Goal: Task Accomplishment & Management: Manage account settings

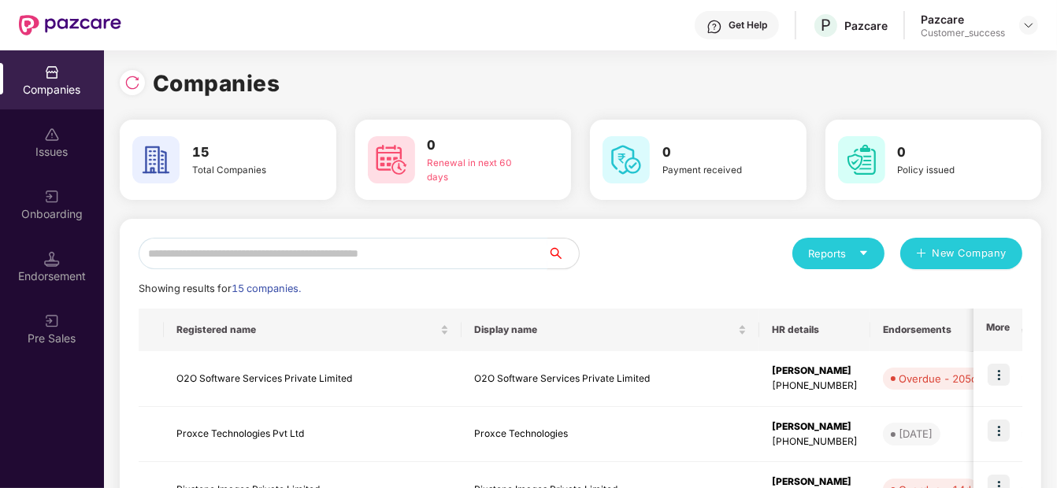
click at [277, 258] on input "text" at bounding box center [343, 254] width 409 height 32
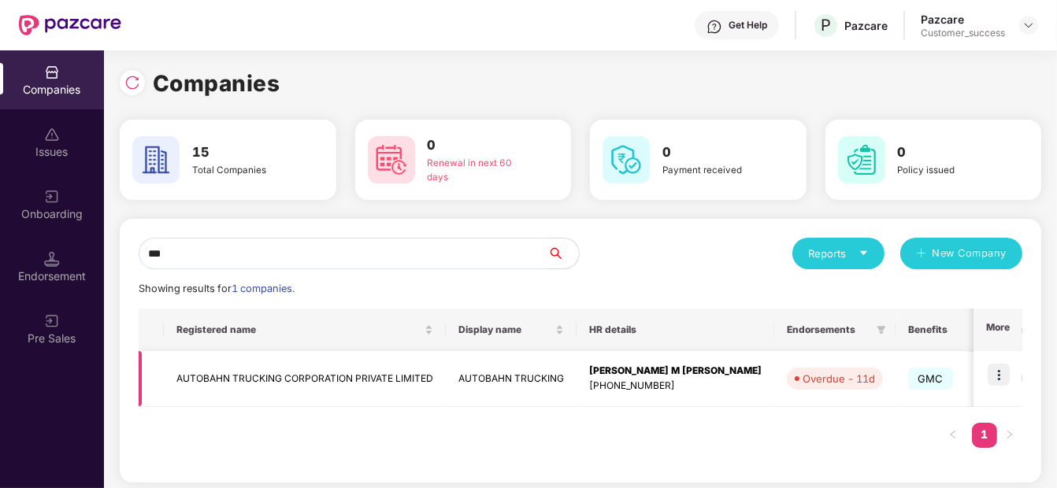
type input "***"
click at [345, 364] on td "AUTOBAHN TRUCKING CORPORATION PRIVATE LIMITED" at bounding box center [305, 379] width 282 height 56
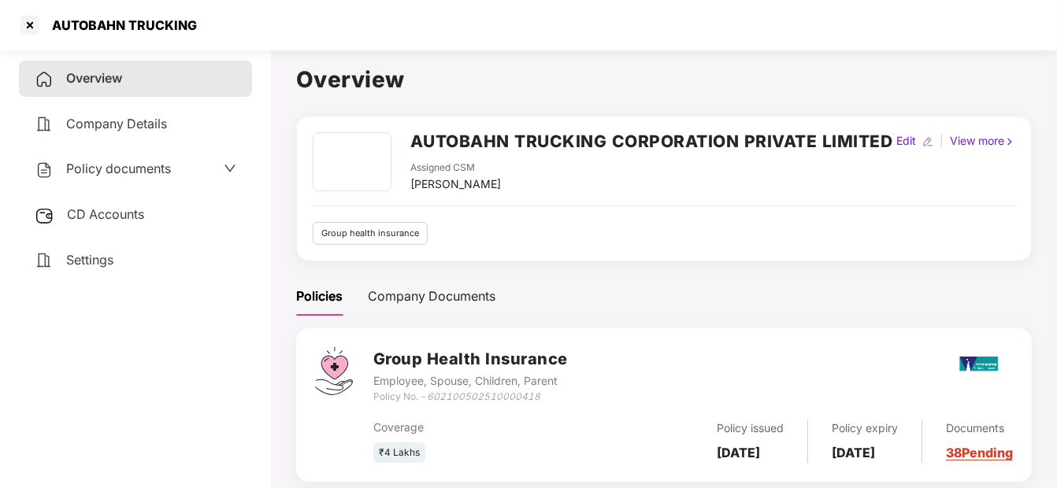
click at [113, 163] on span "Policy documents" at bounding box center [118, 169] width 105 height 16
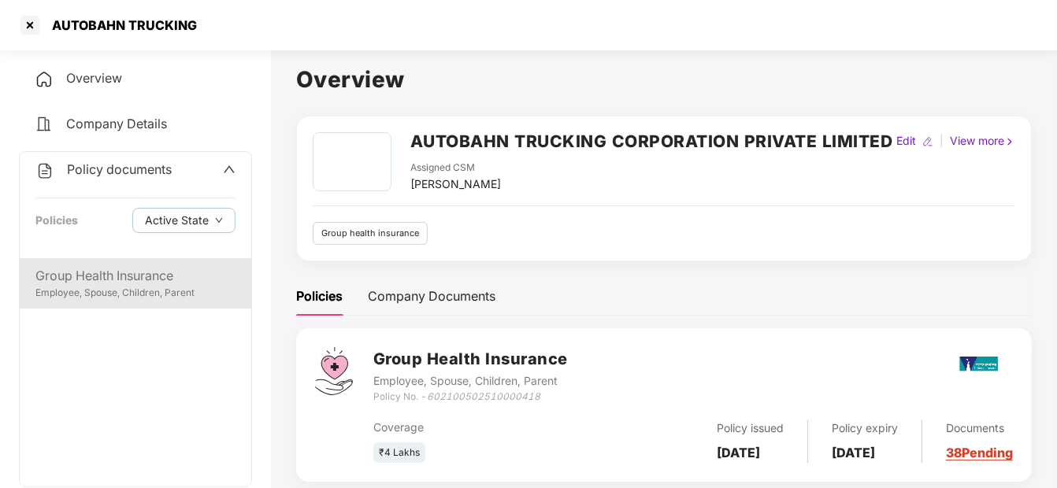
click at [122, 290] on div "Employee, Spouse, Children, Parent" at bounding box center [135, 293] width 200 height 15
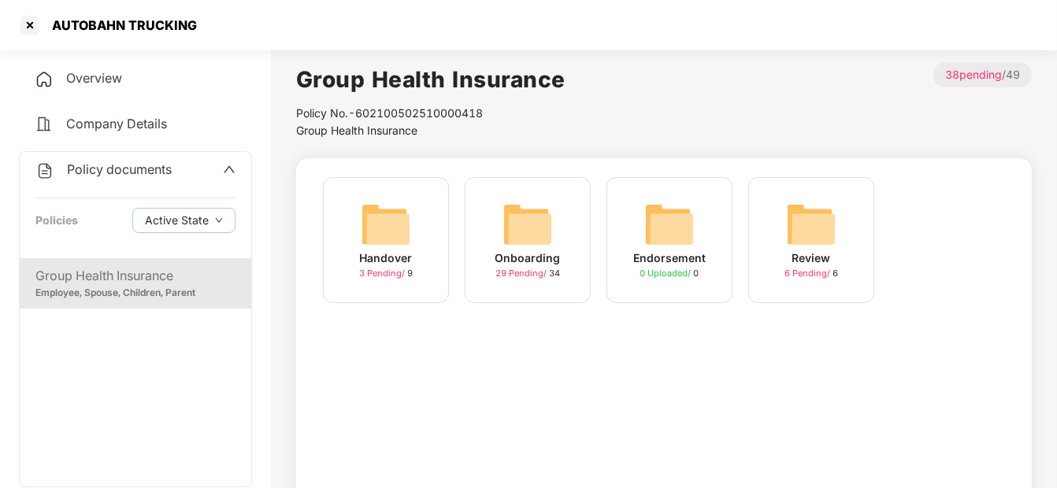
click at [569, 212] on div "Onboarding 29 Pending / 34" at bounding box center [528, 240] width 126 height 126
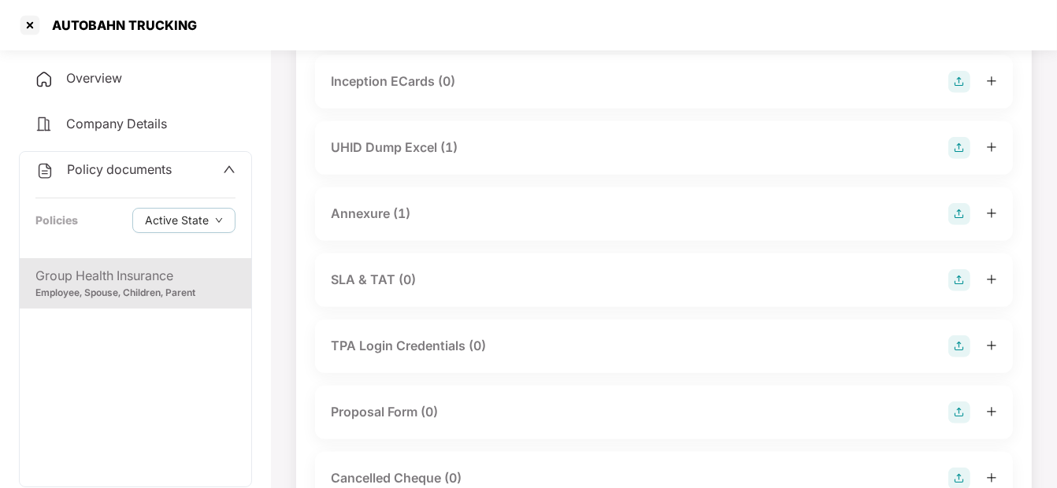
scroll to position [721, 0]
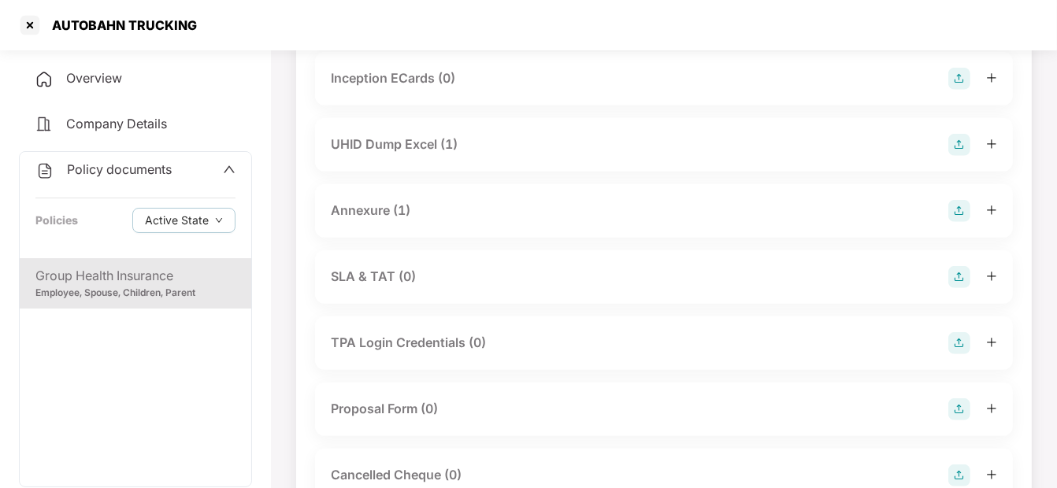
click at [417, 135] on div "UHID Dump Excel (1)" at bounding box center [394, 145] width 127 height 20
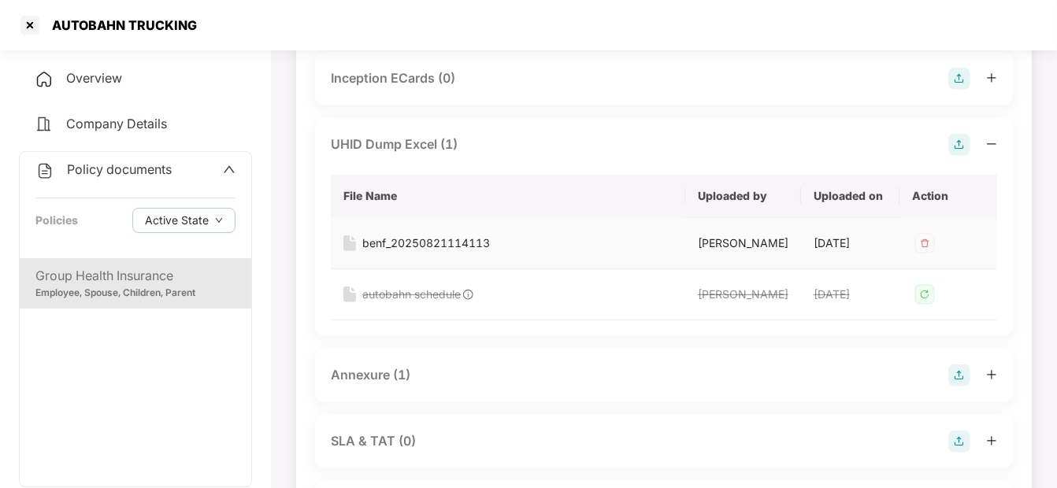
click at [433, 243] on div "benf_20250821114113" at bounding box center [426, 243] width 128 height 17
click at [34, 23] on div at bounding box center [29, 25] width 25 height 25
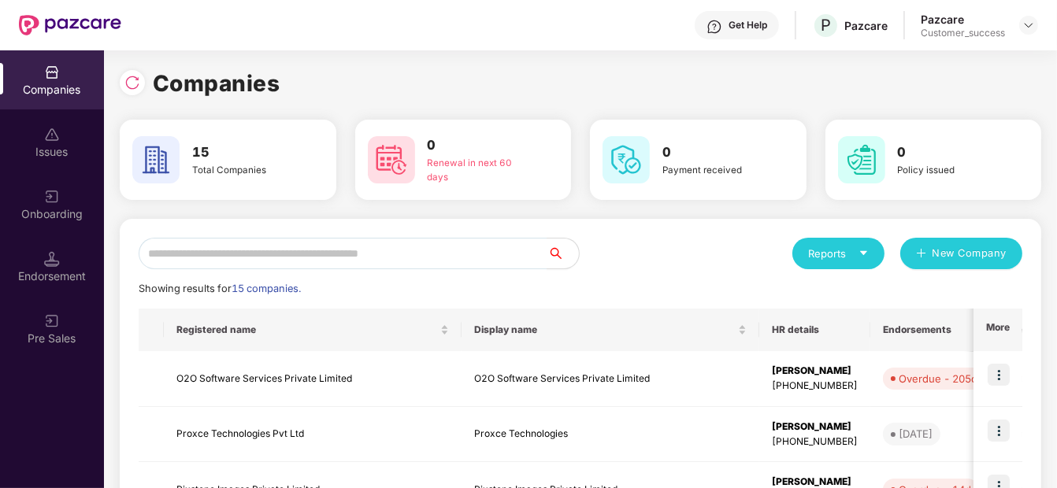
scroll to position [0, 0]
click at [244, 254] on input "text" at bounding box center [343, 254] width 409 height 32
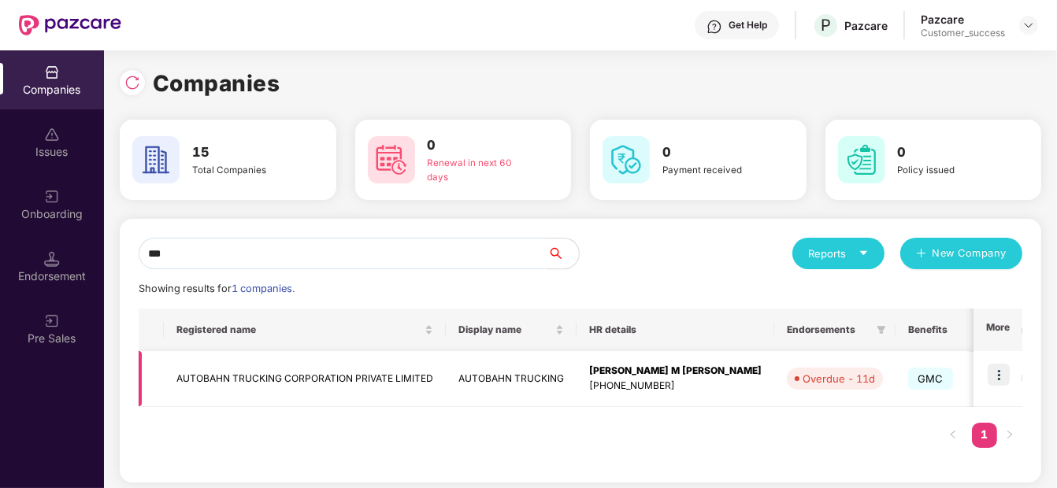
type input "***"
click at [233, 366] on td "AUTOBAHN TRUCKING CORPORATION PRIVATE LIMITED" at bounding box center [305, 379] width 282 height 56
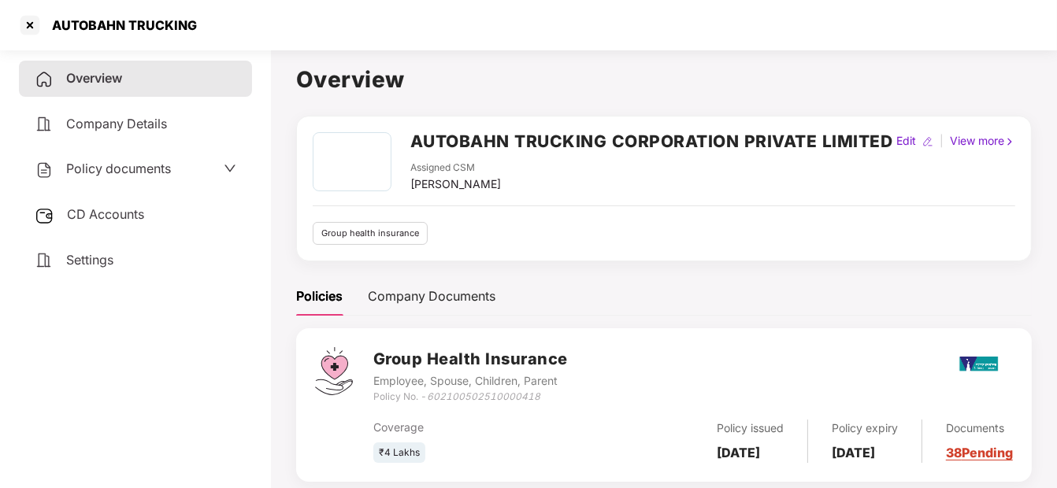
click at [142, 169] on span "Policy documents" at bounding box center [118, 169] width 105 height 16
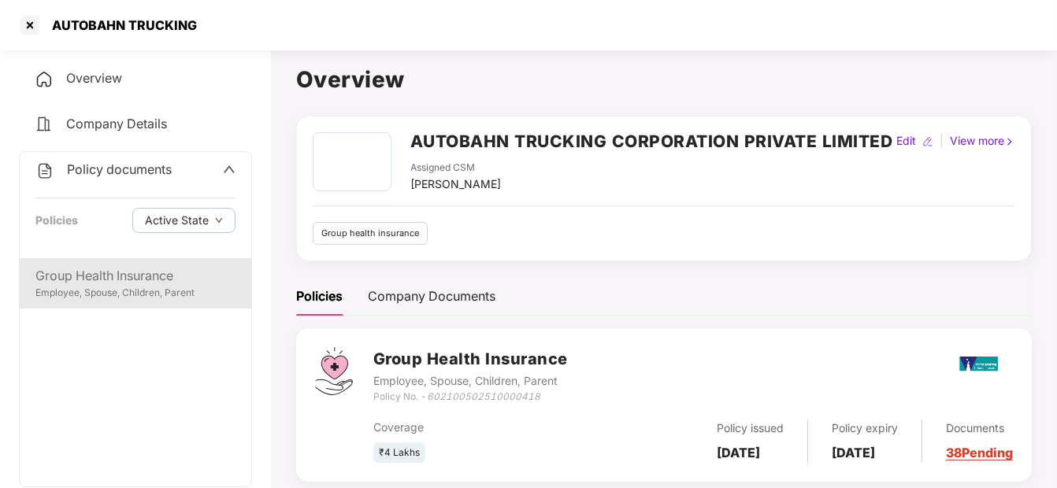
click at [187, 282] on div "Group Health Insurance" at bounding box center [135, 276] width 200 height 20
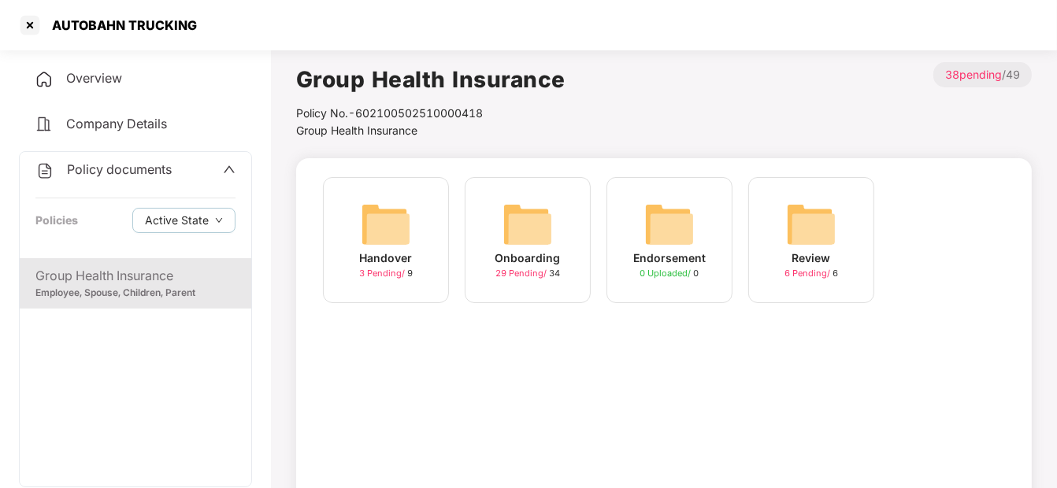
click at [558, 205] on div "Onboarding 29 Pending / 34" at bounding box center [528, 240] width 126 height 126
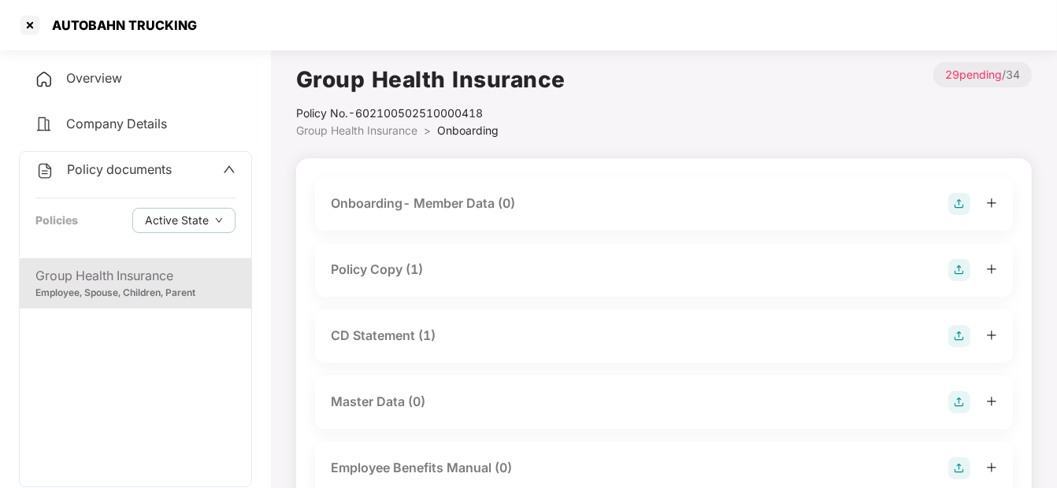
click at [166, 180] on div "Policy documents Policies Active State" at bounding box center [136, 205] width 232 height 106
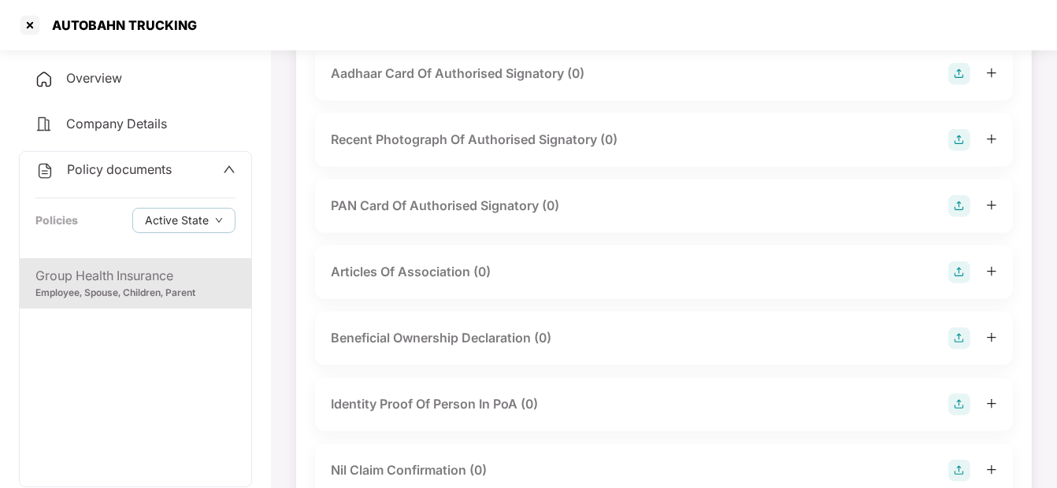
scroll to position [1688, 0]
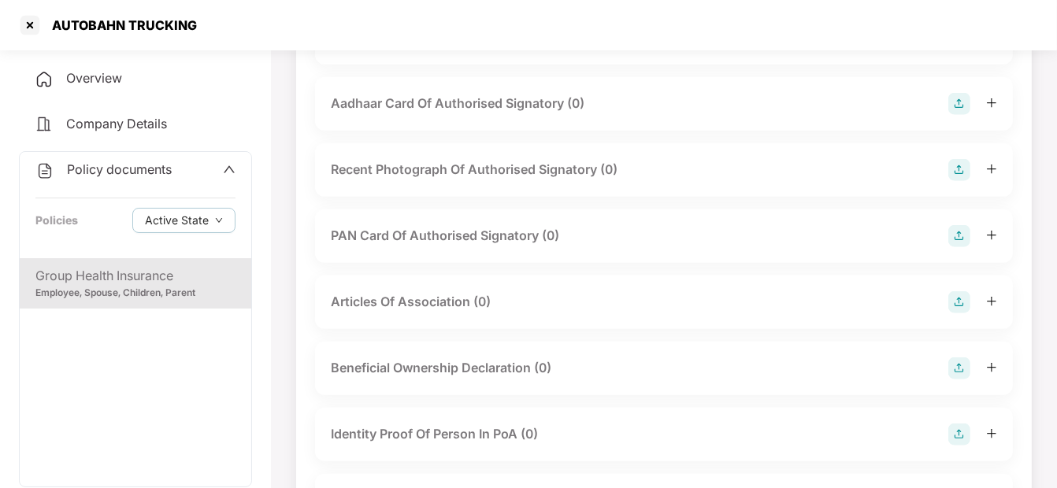
click at [185, 166] on div "Policy documents" at bounding box center [135, 170] width 200 height 20
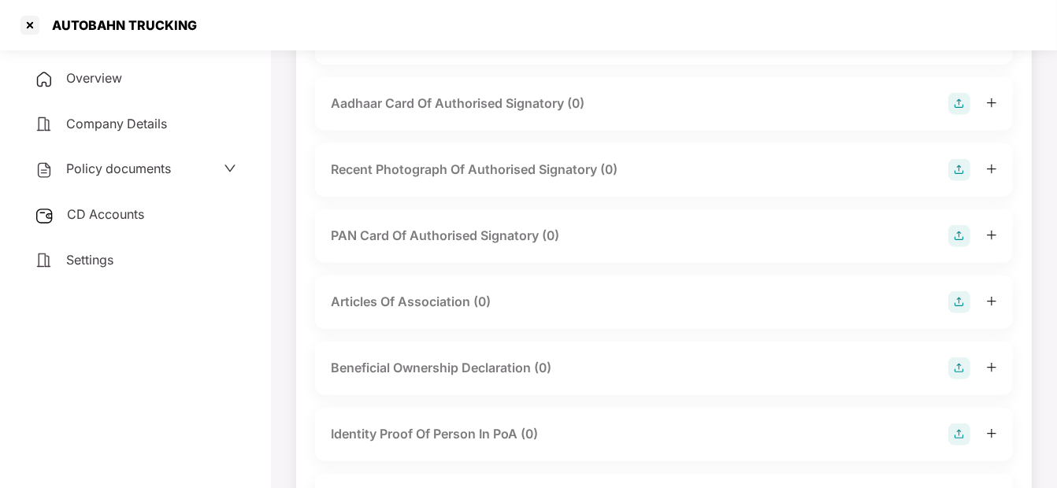
click at [154, 206] on div "CD Accounts" at bounding box center [135, 215] width 233 height 36
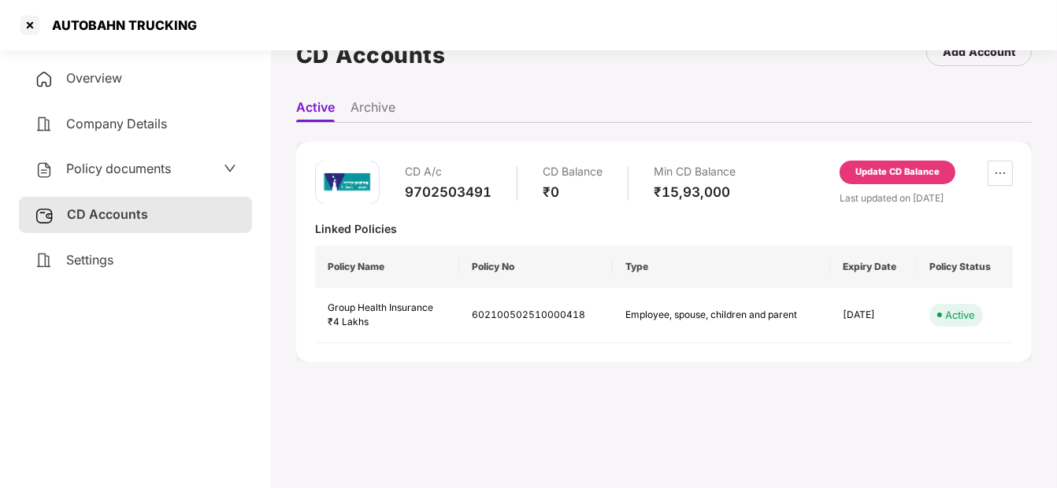
click at [190, 173] on div "Policy documents" at bounding box center [136, 169] width 202 height 20
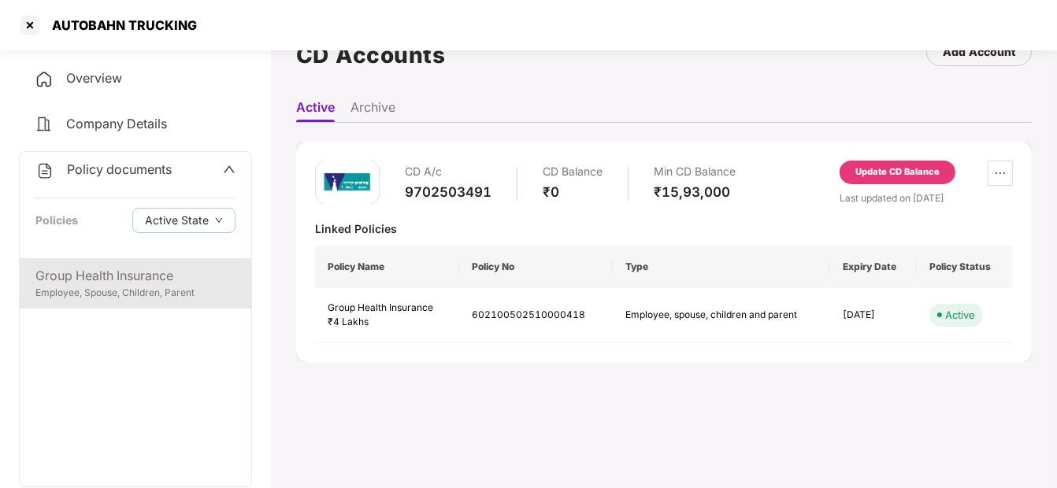
click at [154, 271] on div "Group Health Insurance" at bounding box center [135, 276] width 200 height 20
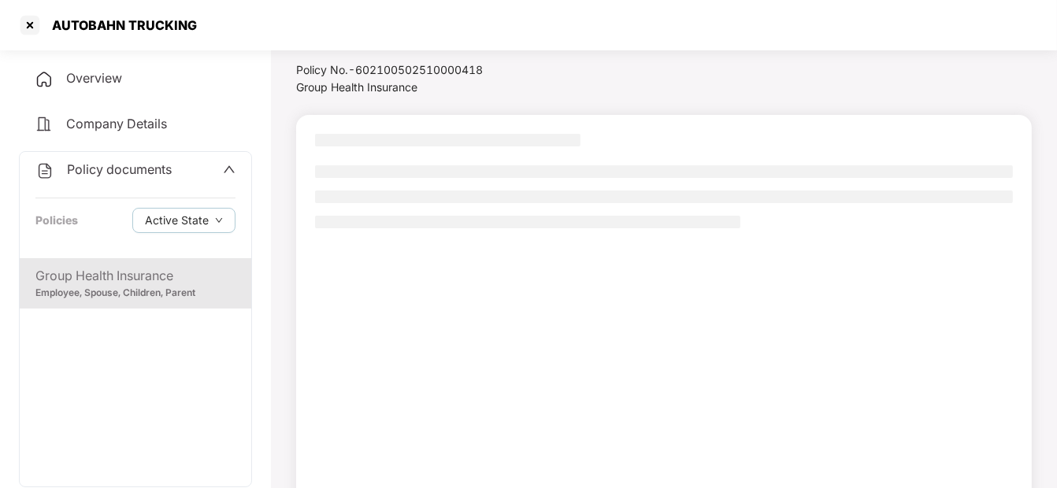
scroll to position [121, 0]
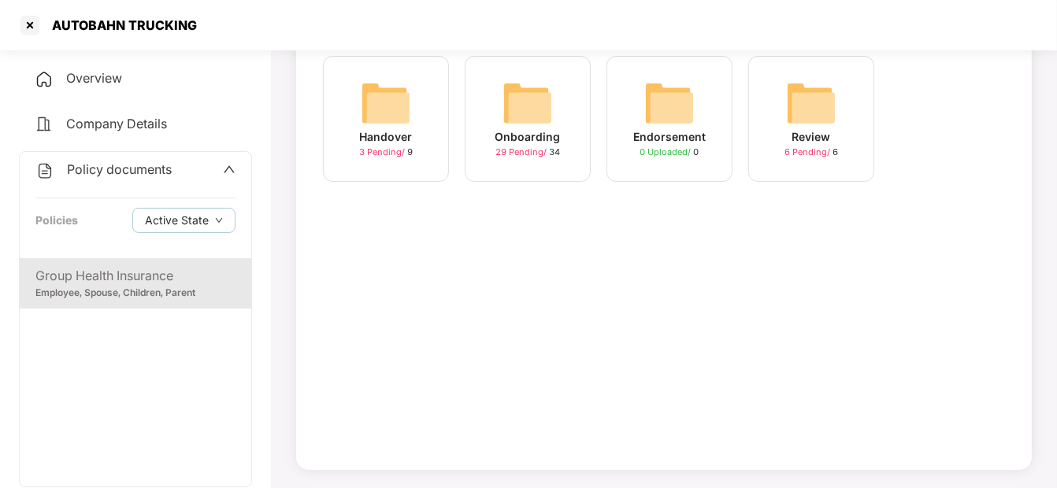
click at [528, 116] on img at bounding box center [528, 103] width 50 height 50
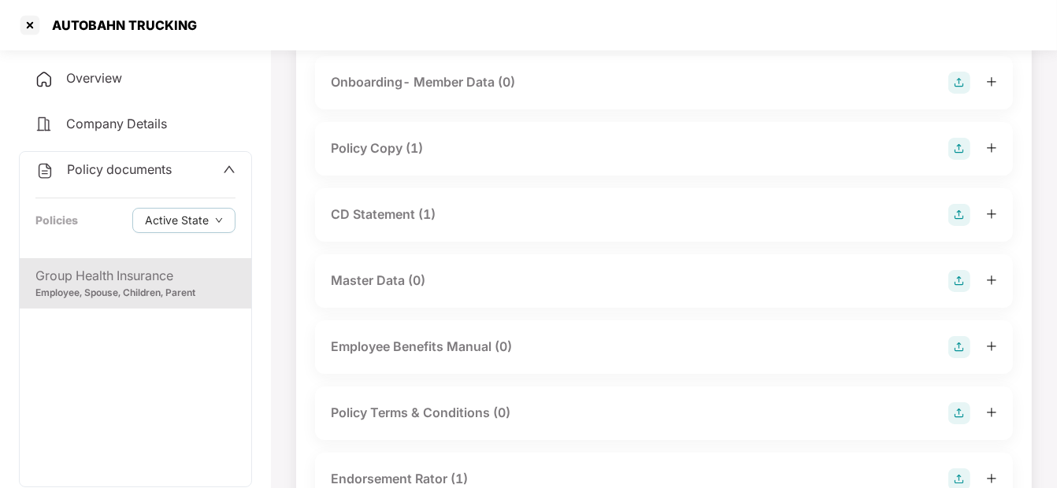
scroll to position [1688, 0]
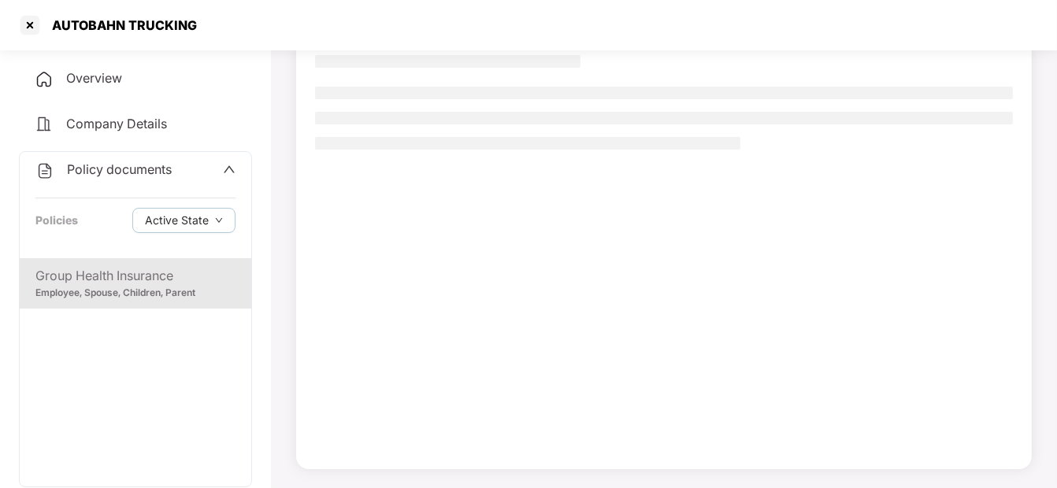
scroll to position [121, 0]
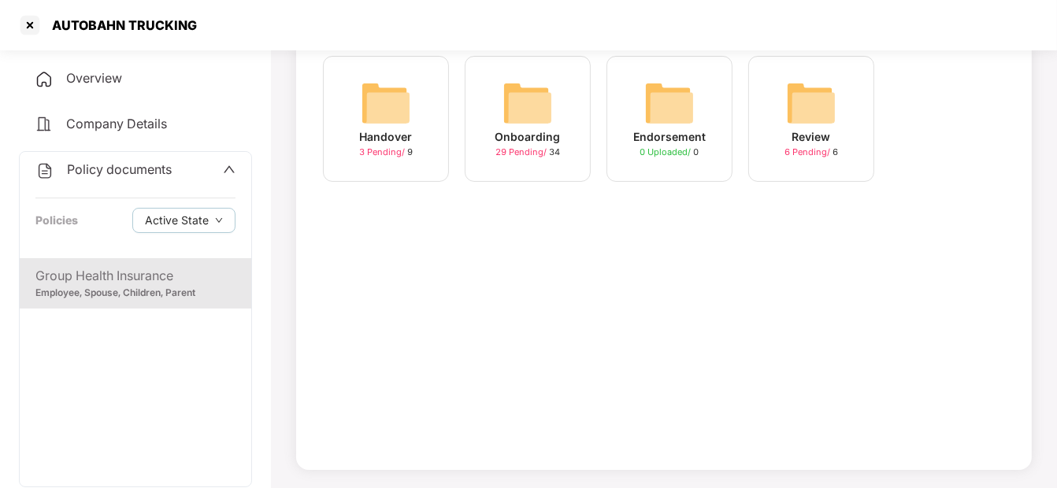
click at [379, 162] on div "Handover 3 Pending / 9" at bounding box center [386, 119] width 126 height 126
click at [780, 121] on div "Review 6 Pending / 6" at bounding box center [811, 119] width 126 height 126
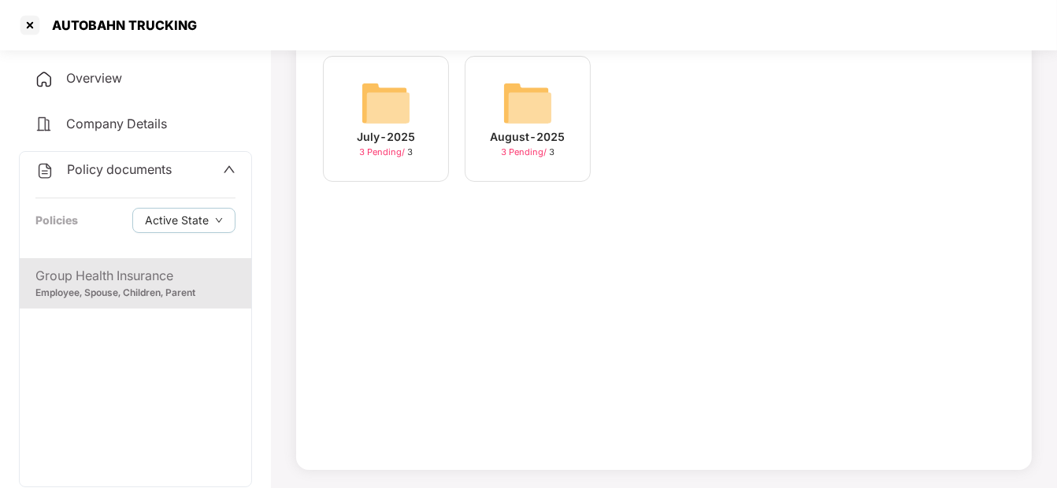
click at [466, 102] on div "August-2025 3 Pending / 3" at bounding box center [528, 119] width 126 height 126
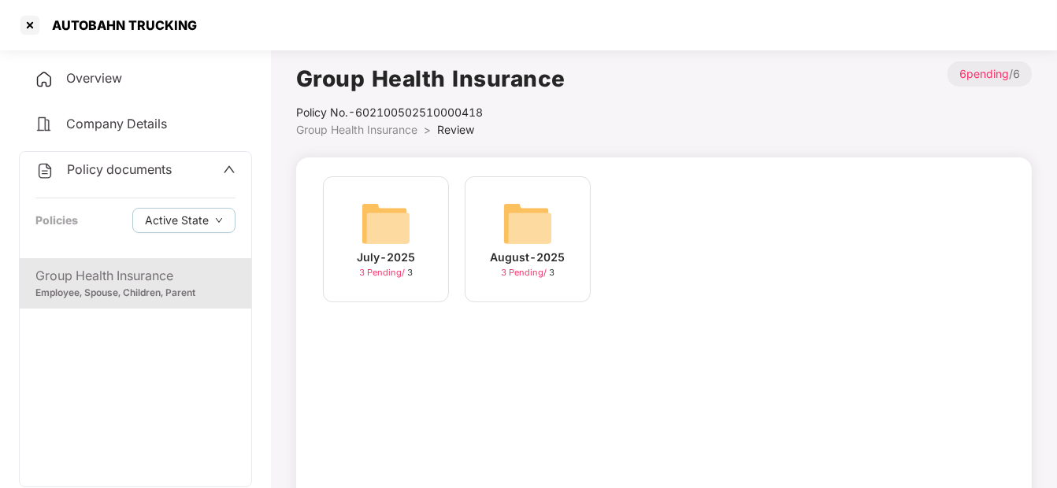
scroll to position [121, 0]
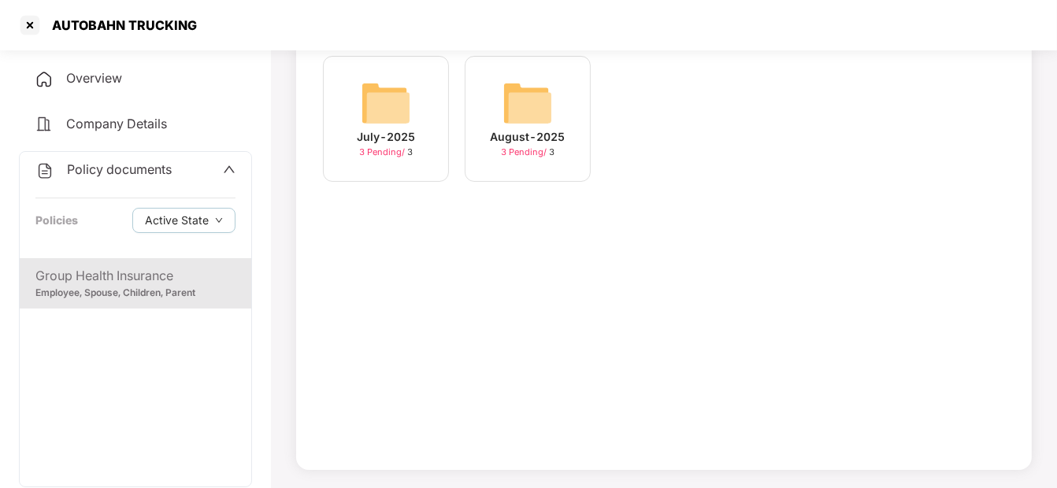
click at [362, 101] on img at bounding box center [386, 103] width 50 height 50
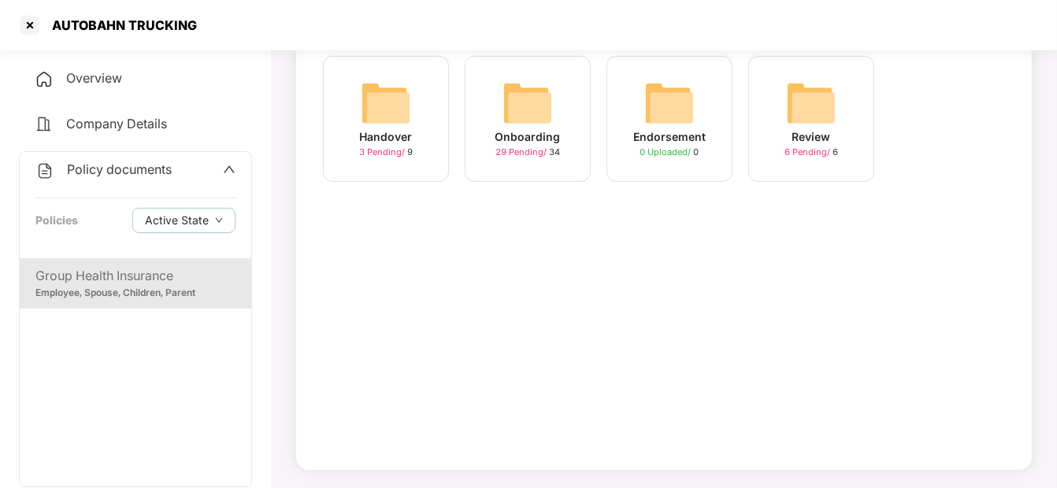
click at [623, 101] on div "Endorsement 0 Uploaded / 0" at bounding box center [669, 119] width 126 height 126
click at [517, 122] on img at bounding box center [528, 103] width 50 height 50
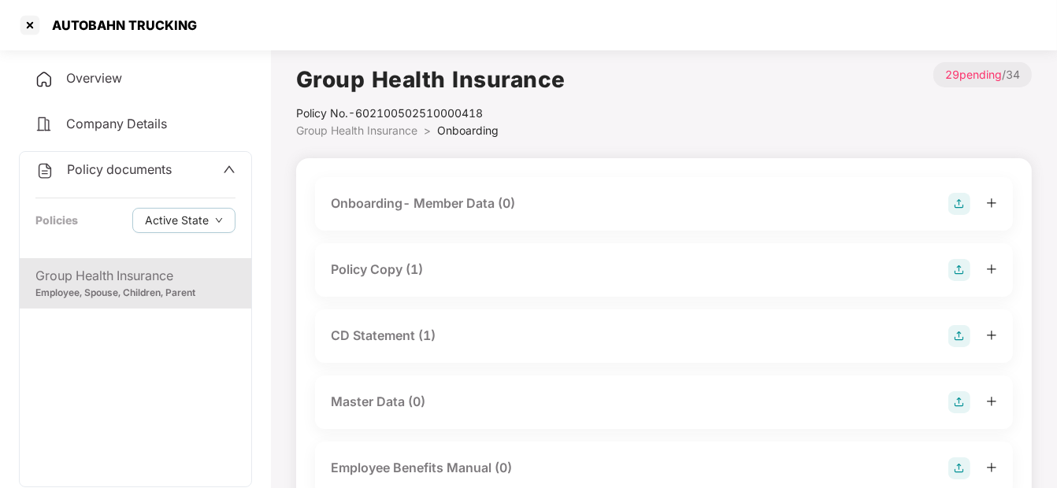
click at [451, 198] on div "Onboarding- Member Data (0)" at bounding box center [423, 204] width 184 height 20
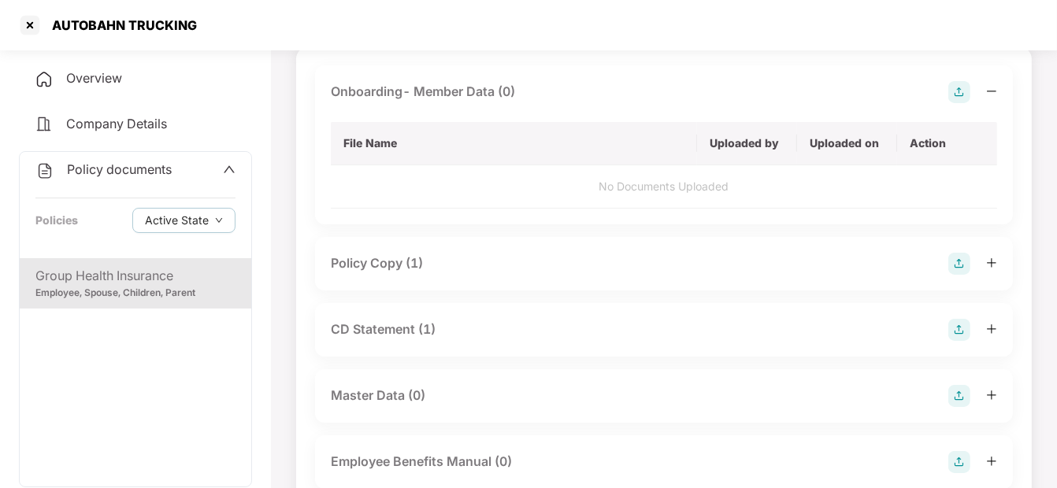
scroll to position [116, 0]
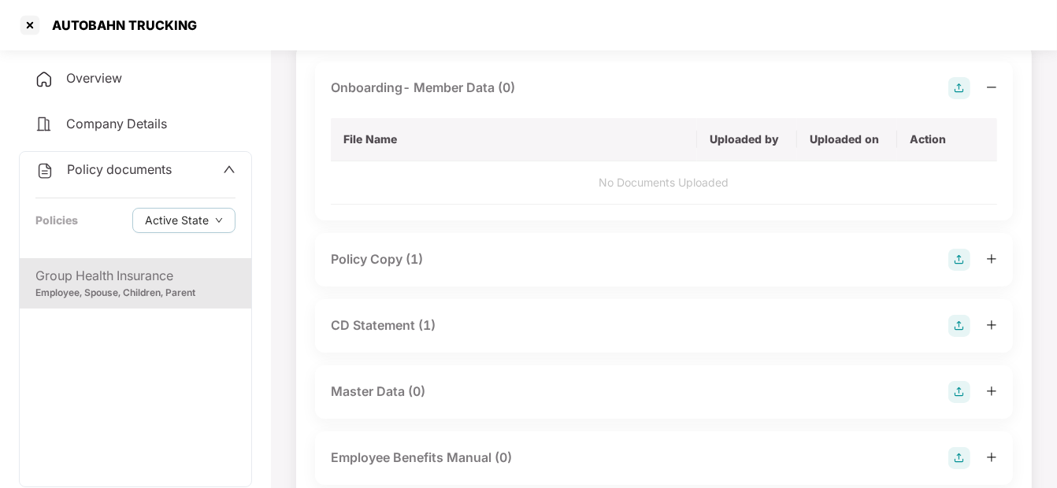
click at [445, 325] on div "CD Statement (1)" at bounding box center [664, 326] width 666 height 22
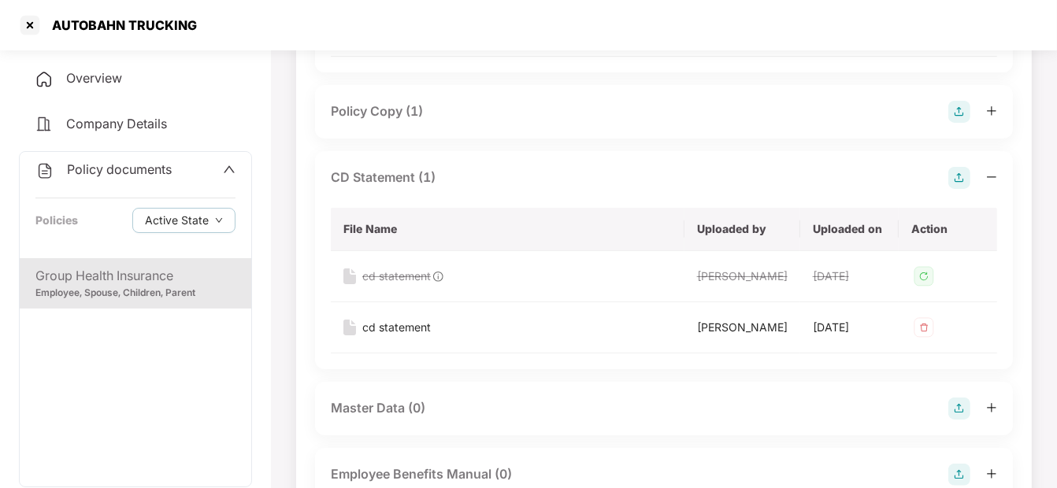
scroll to position [260, 0]
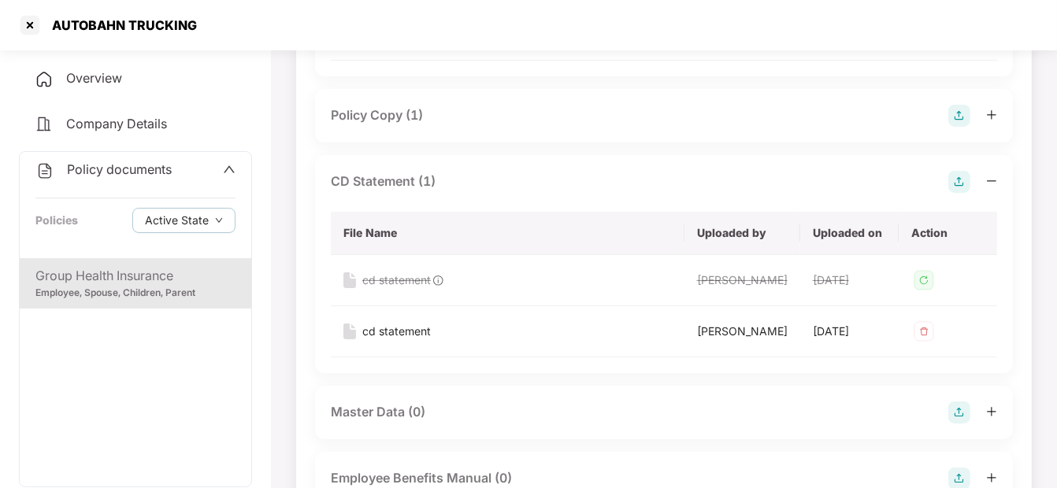
click at [454, 105] on div "Policy Copy (1)" at bounding box center [664, 116] width 666 height 22
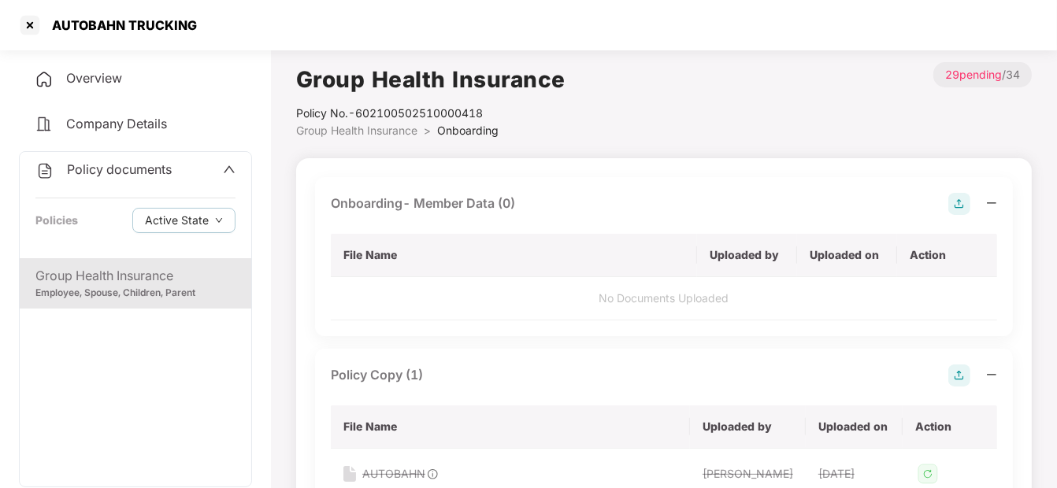
scroll to position [0, 0]
click at [29, 14] on div at bounding box center [29, 25] width 25 height 25
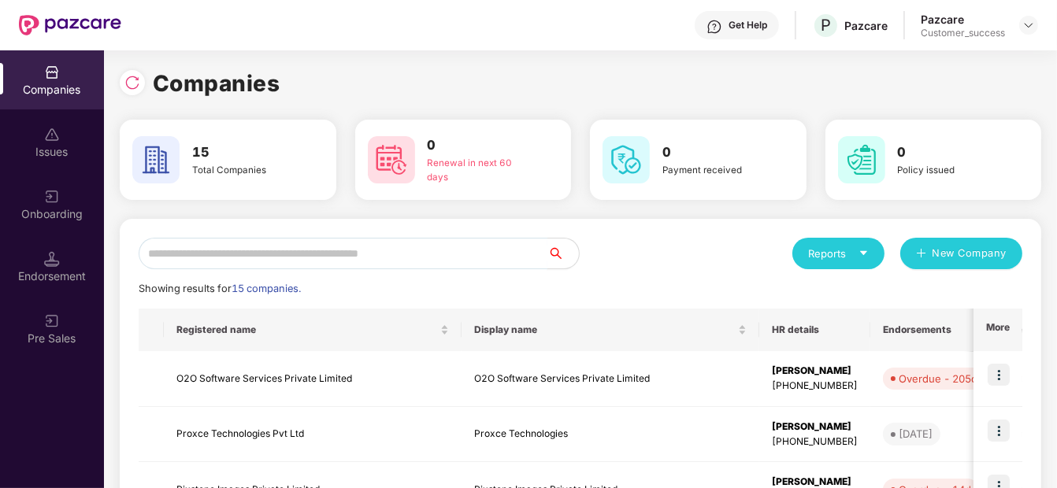
click at [337, 254] on input "text" at bounding box center [343, 254] width 409 height 32
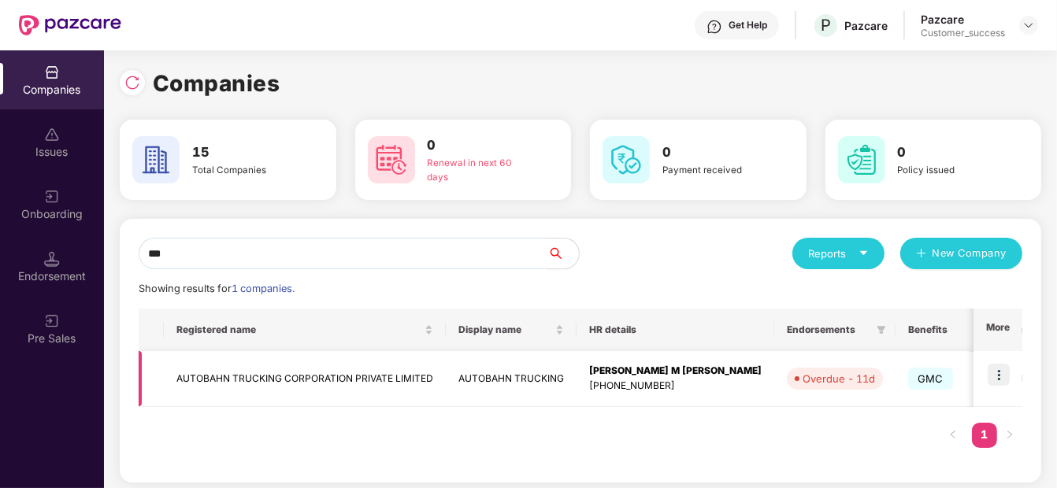
type input "***"
click at [339, 382] on td "AUTOBAHN TRUCKING CORPORATION PRIVATE LIMITED" at bounding box center [305, 379] width 282 height 56
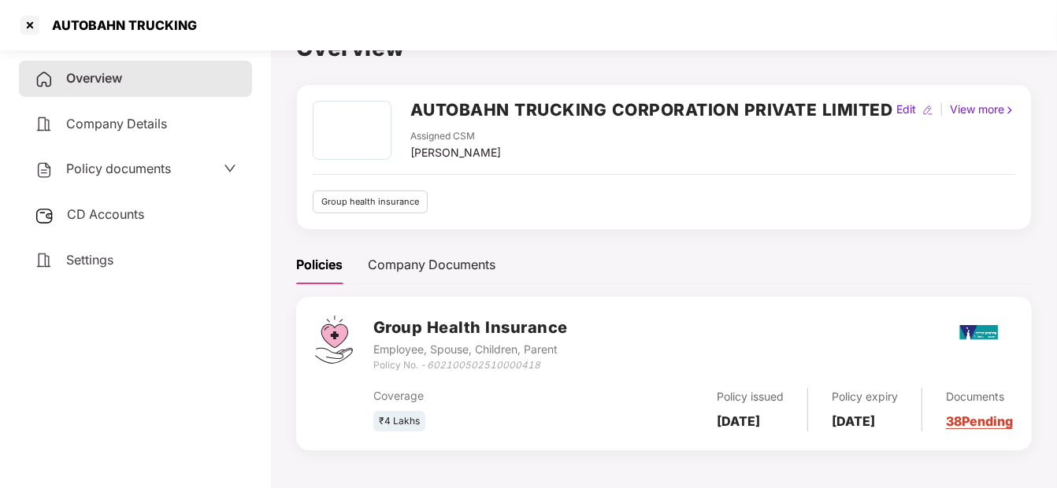
scroll to position [43, 0]
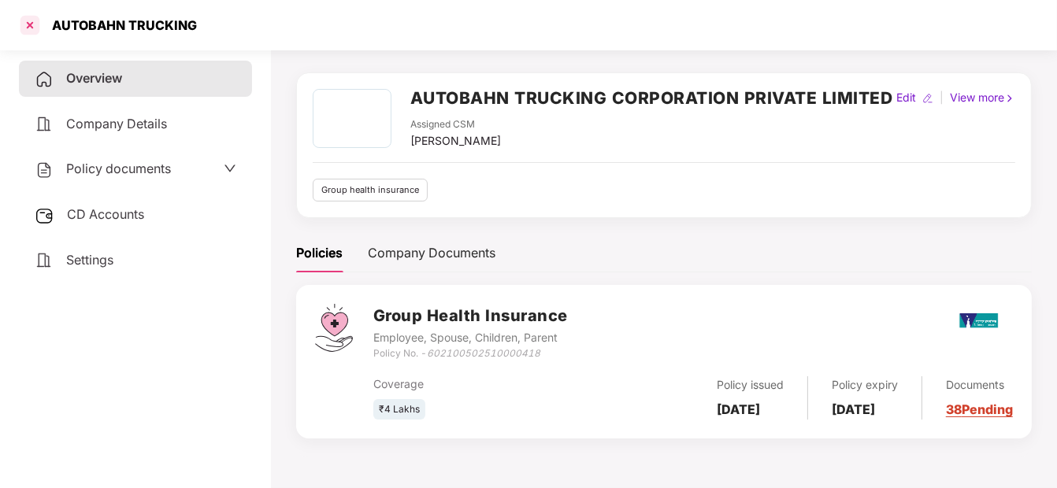
click at [34, 24] on div at bounding box center [29, 25] width 25 height 25
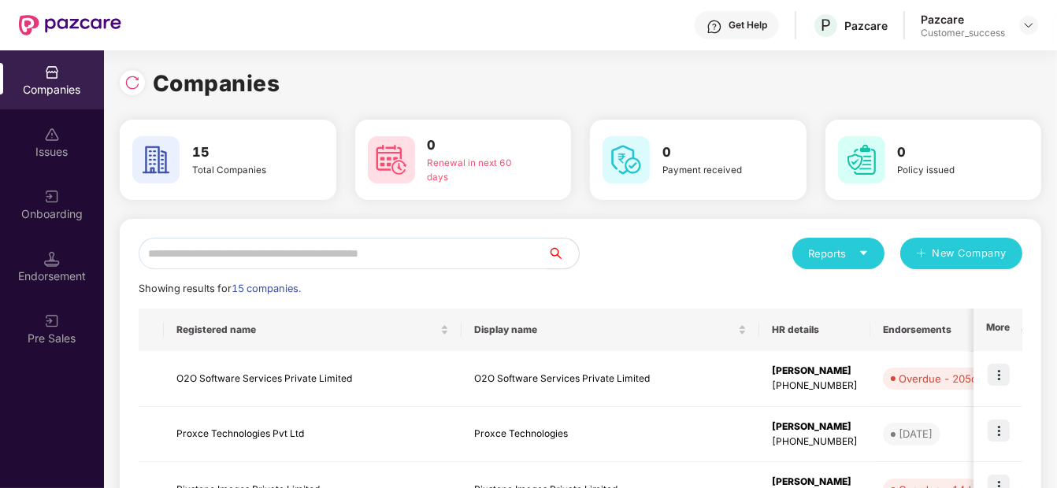
click at [405, 258] on input "text" at bounding box center [343, 254] width 409 height 32
type input "*"
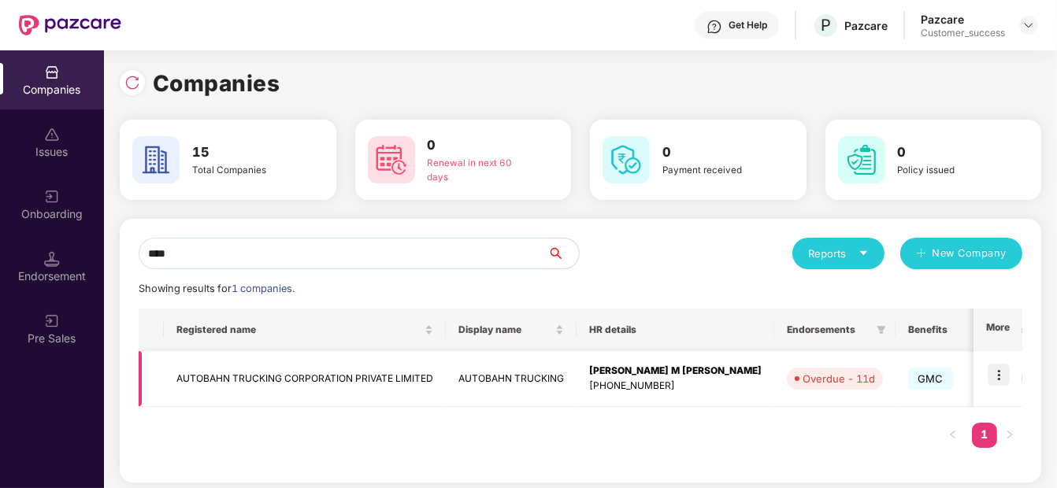
type input "****"
click at [1004, 366] on img at bounding box center [999, 375] width 22 height 22
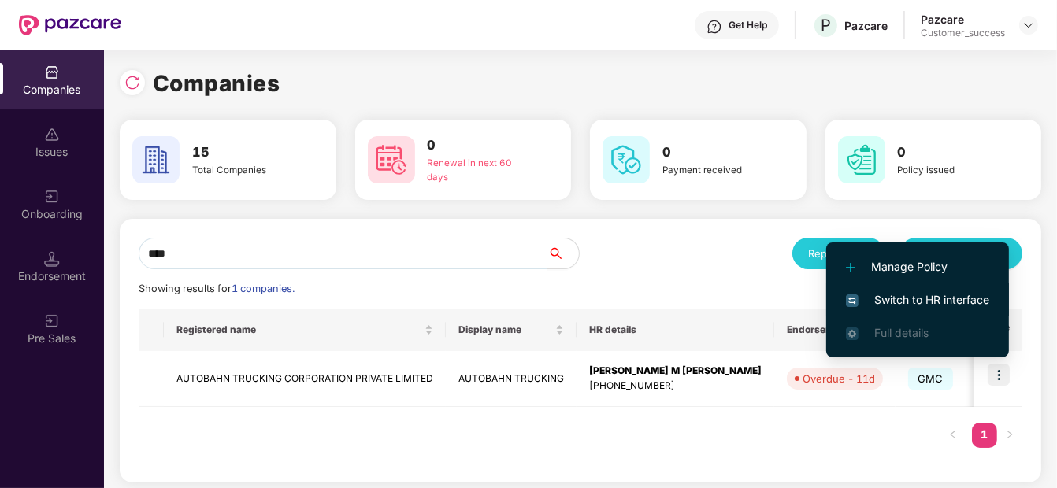
click at [948, 298] on span "Switch to HR interface" at bounding box center [917, 299] width 143 height 17
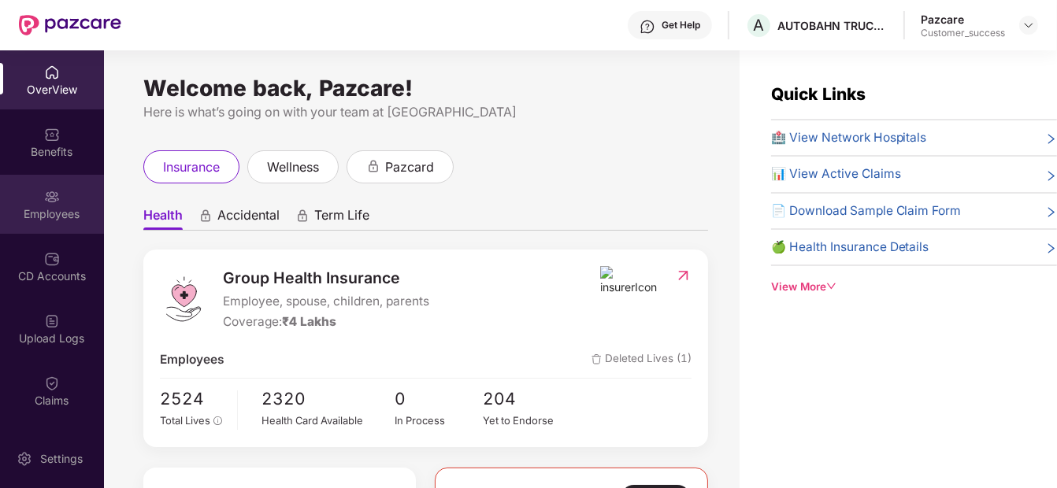
click at [43, 177] on div "Employees" at bounding box center [52, 204] width 104 height 59
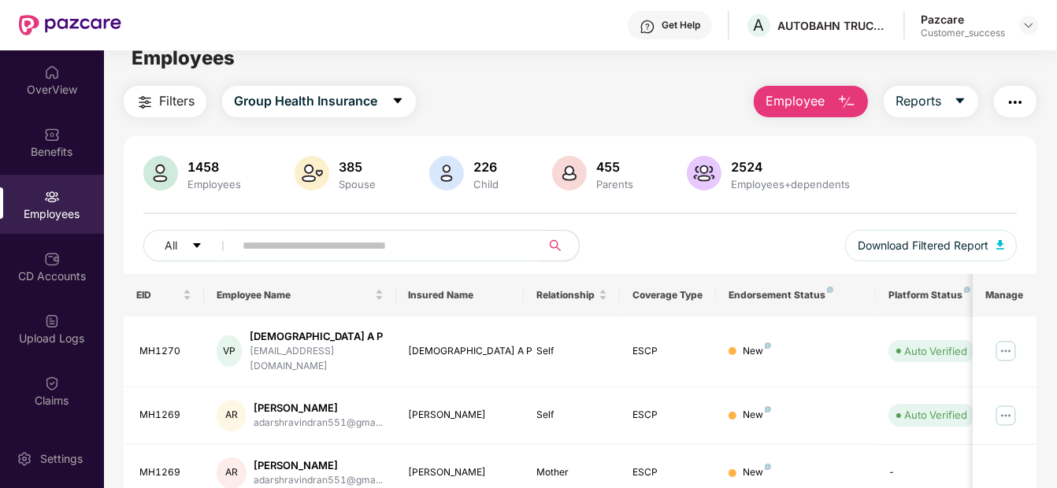
scroll to position [17, 0]
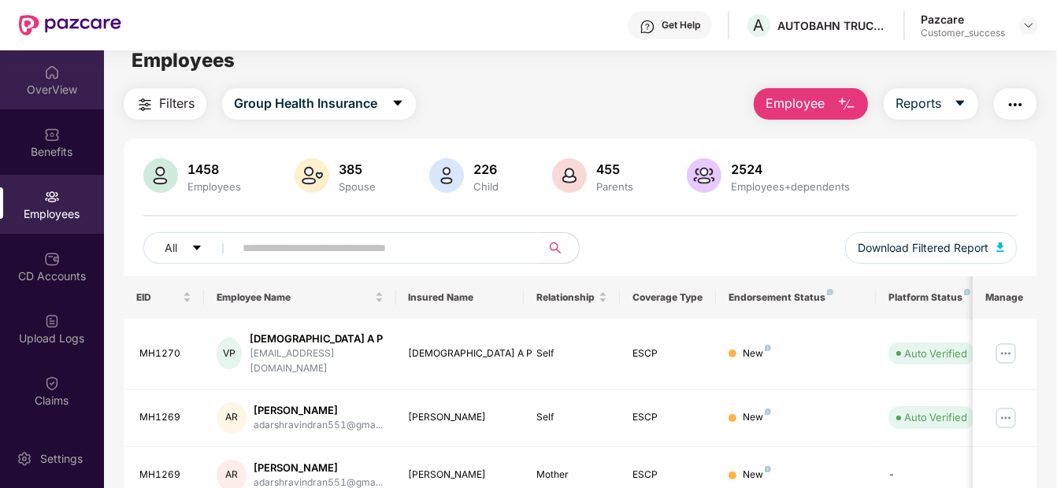
click at [54, 97] on div "OverView" at bounding box center [52, 79] width 104 height 59
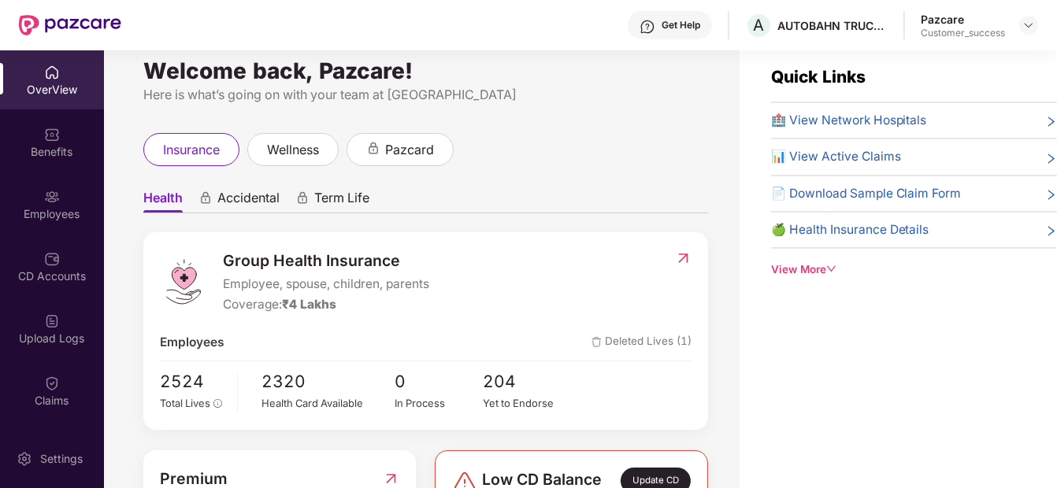
scroll to position [0, 0]
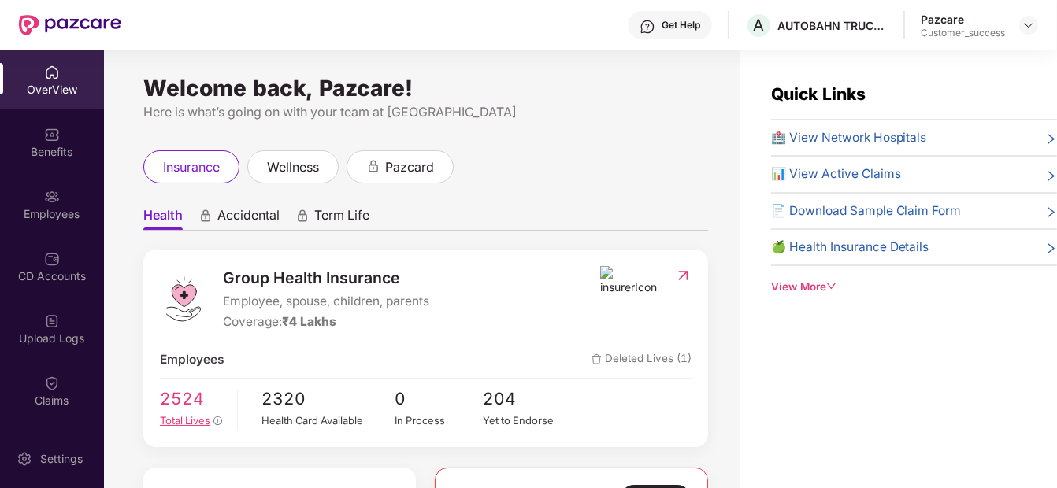
click at [205, 425] on span "Total Lives" at bounding box center [185, 420] width 50 height 13
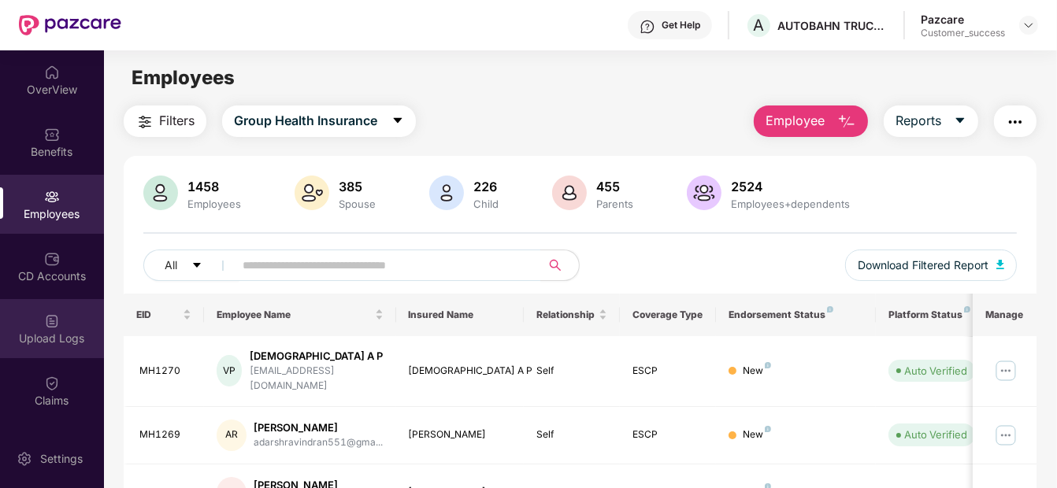
click at [44, 316] on img at bounding box center [52, 321] width 16 height 16
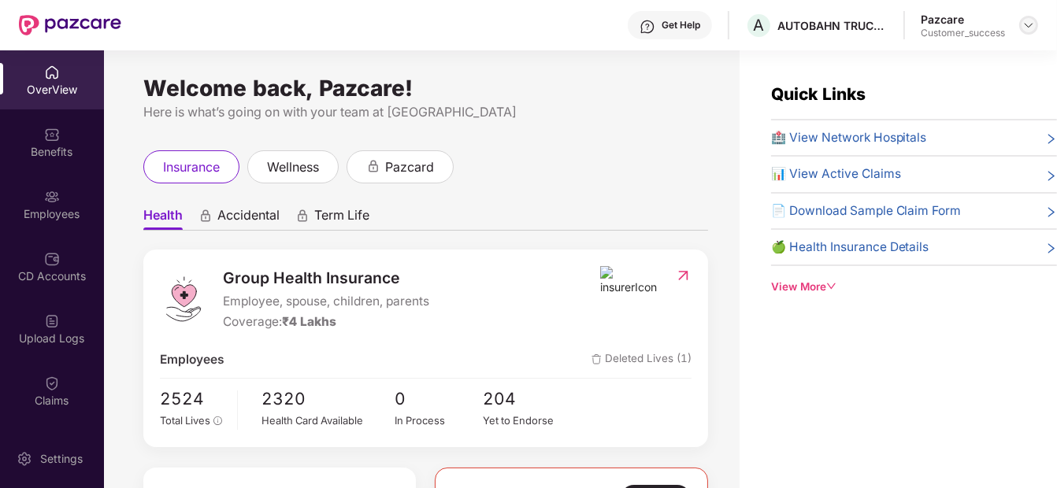
click at [1022, 22] on img at bounding box center [1028, 25] width 13 height 13
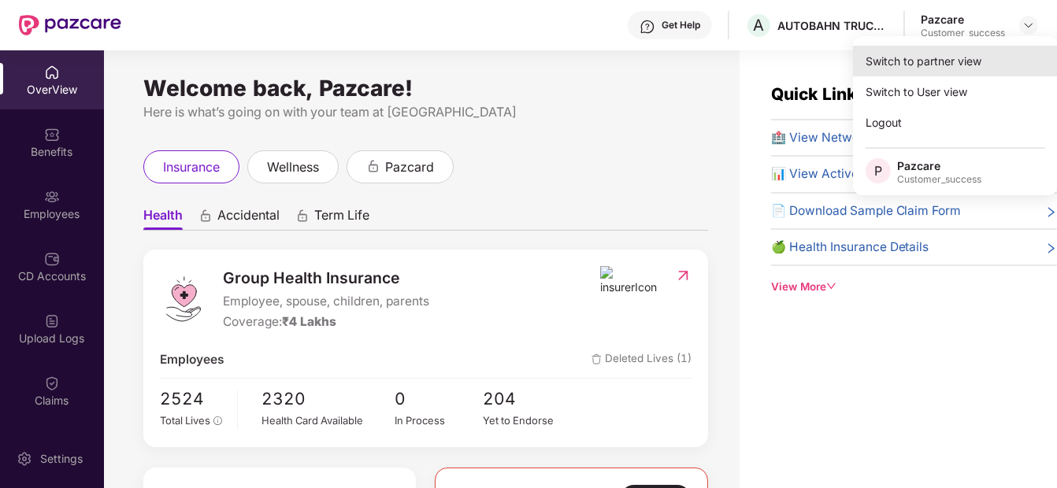
click at [906, 69] on div "Switch to partner view" at bounding box center [955, 61] width 205 height 31
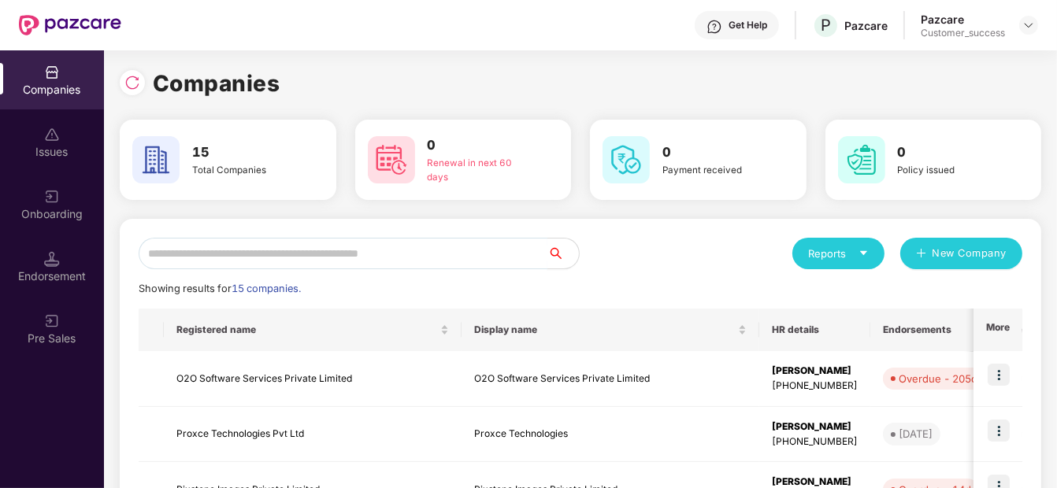
click at [447, 263] on input "text" at bounding box center [343, 254] width 409 height 32
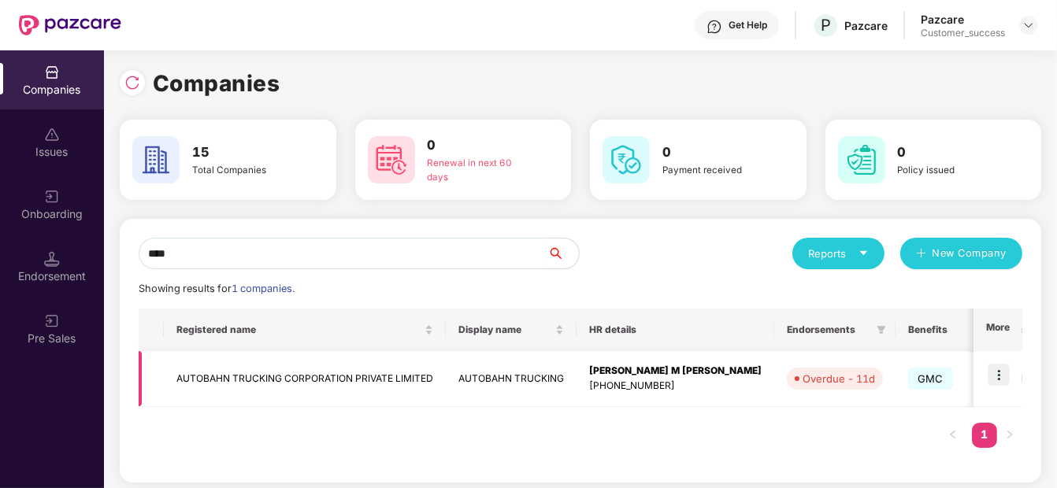
type input "****"
click at [484, 396] on td "AUTOBAHN TRUCKING" at bounding box center [511, 379] width 131 height 56
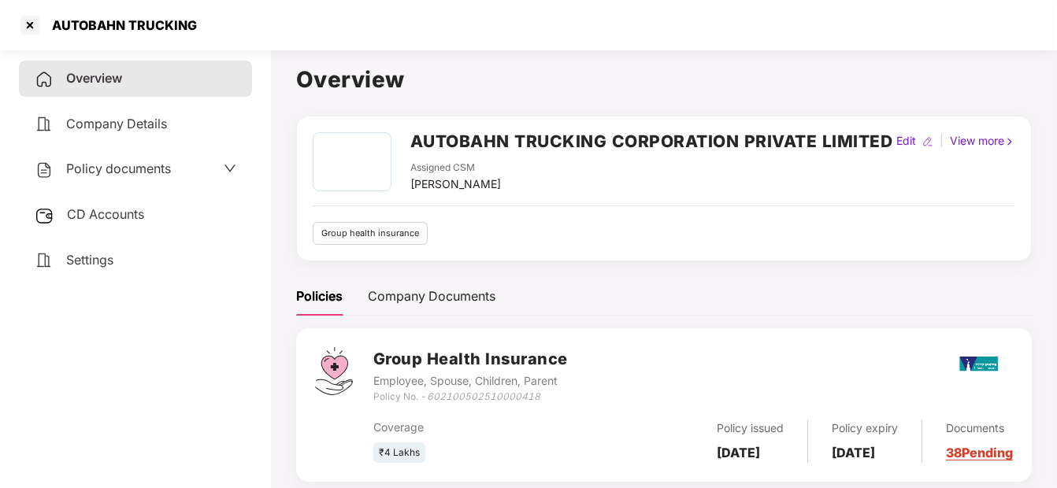
click at [137, 165] on span "Policy documents" at bounding box center [118, 169] width 105 height 16
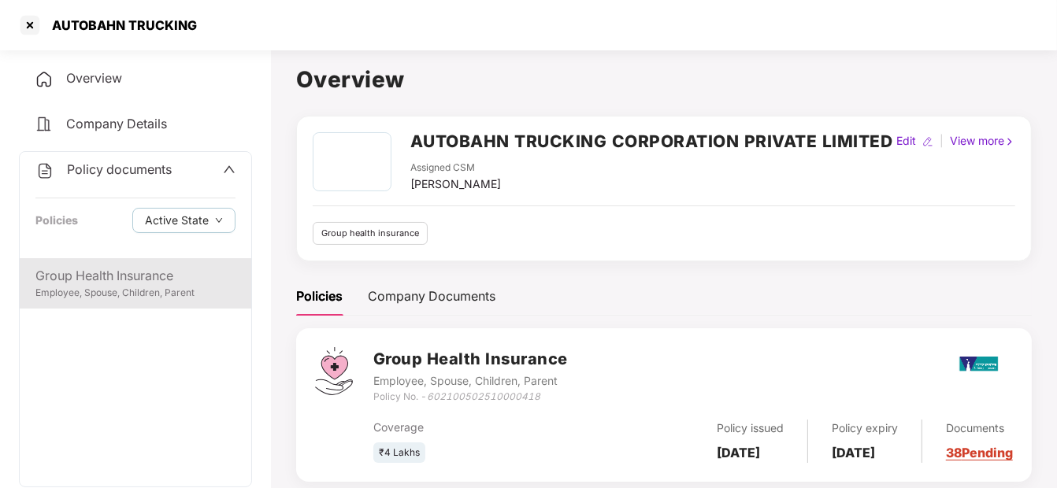
click at [87, 274] on div "Group Health Insurance" at bounding box center [135, 276] width 200 height 20
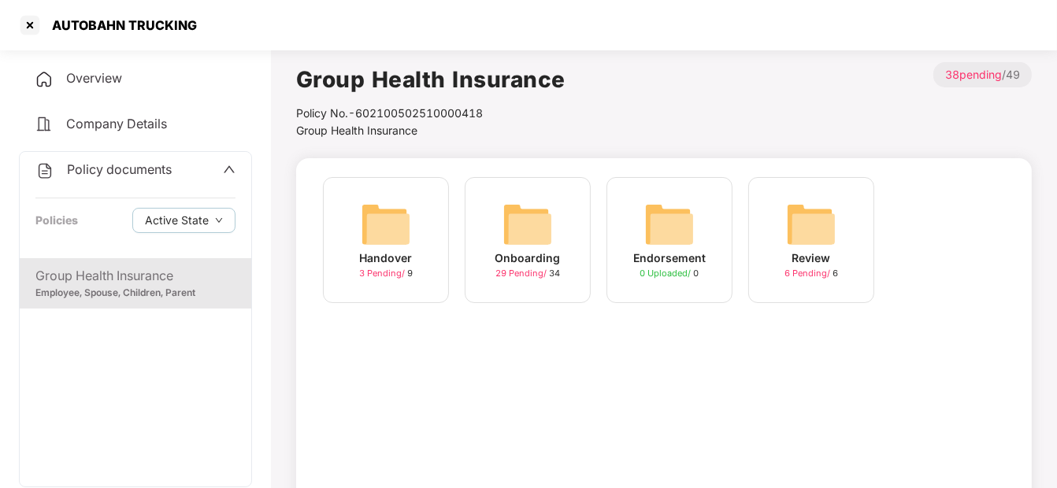
click at [544, 265] on div "Onboarding" at bounding box center [527, 258] width 65 height 17
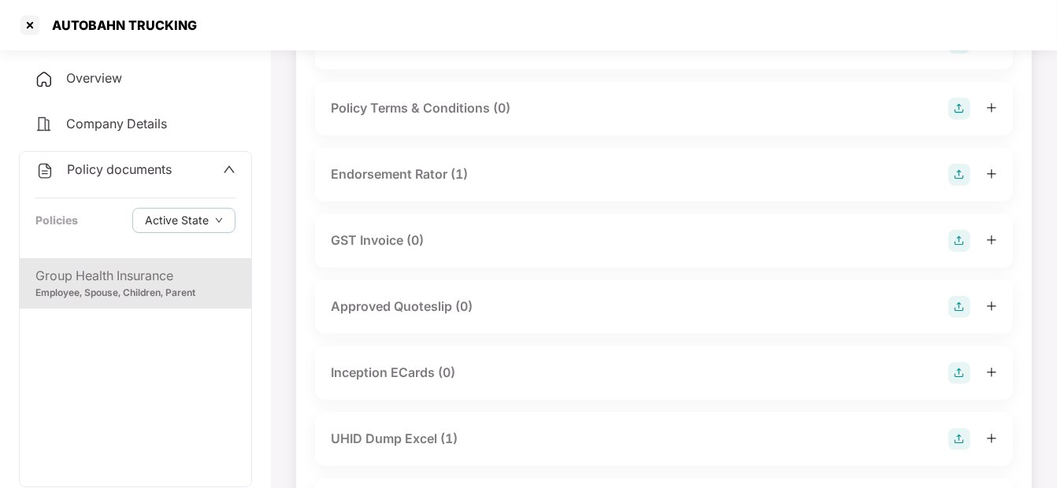
scroll to position [532, 0]
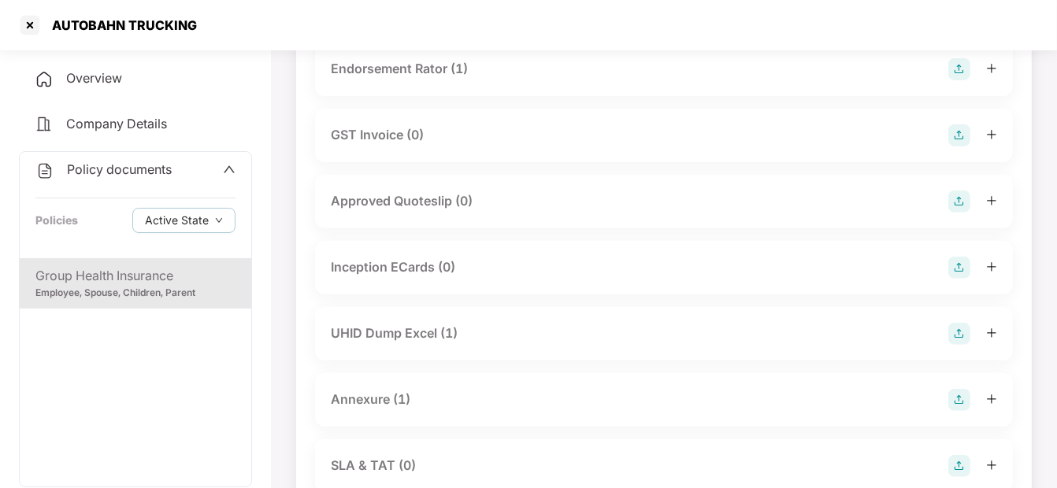
click at [411, 327] on div "UHID Dump Excel (1)" at bounding box center [394, 334] width 127 height 20
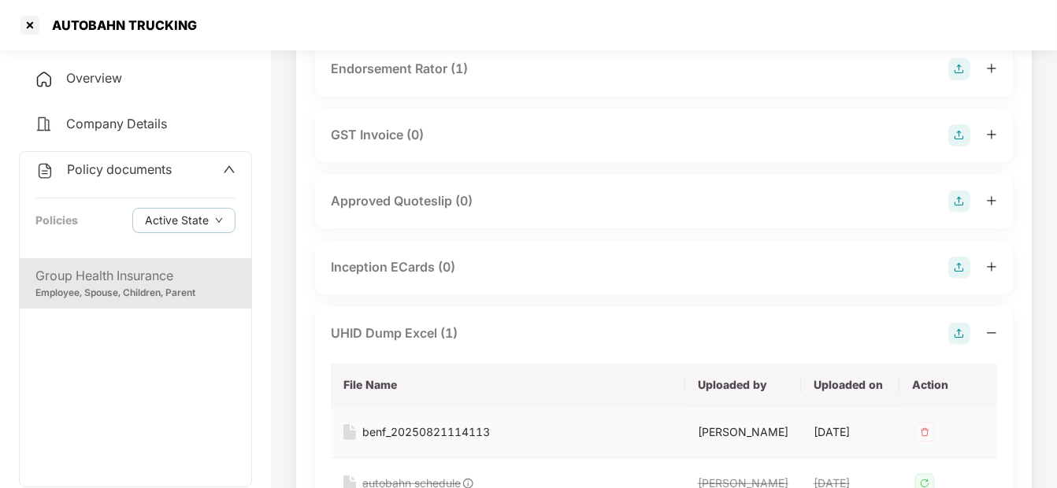
click at [411, 433] on div "benf_20250821114113" at bounding box center [426, 432] width 128 height 17
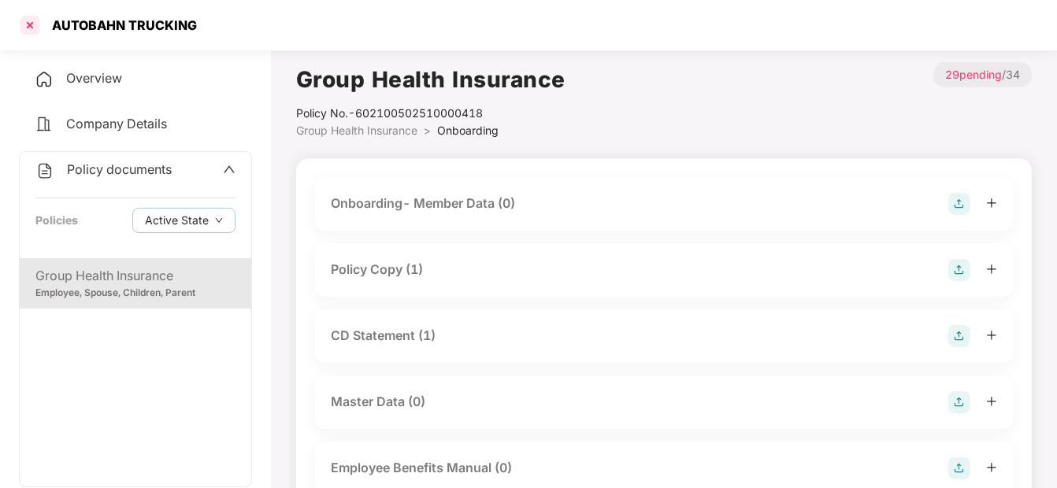
click at [33, 28] on div at bounding box center [29, 25] width 25 height 25
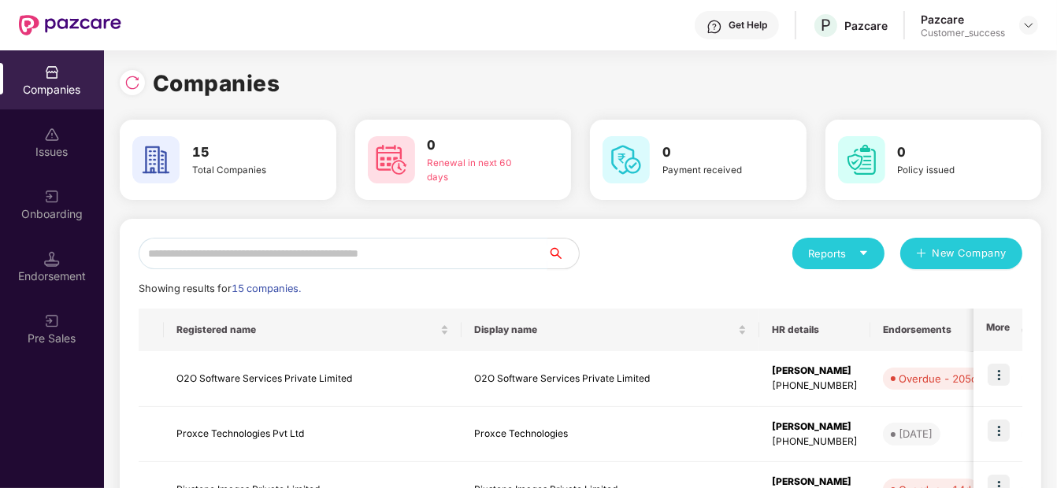
click at [304, 263] on input "text" at bounding box center [343, 254] width 409 height 32
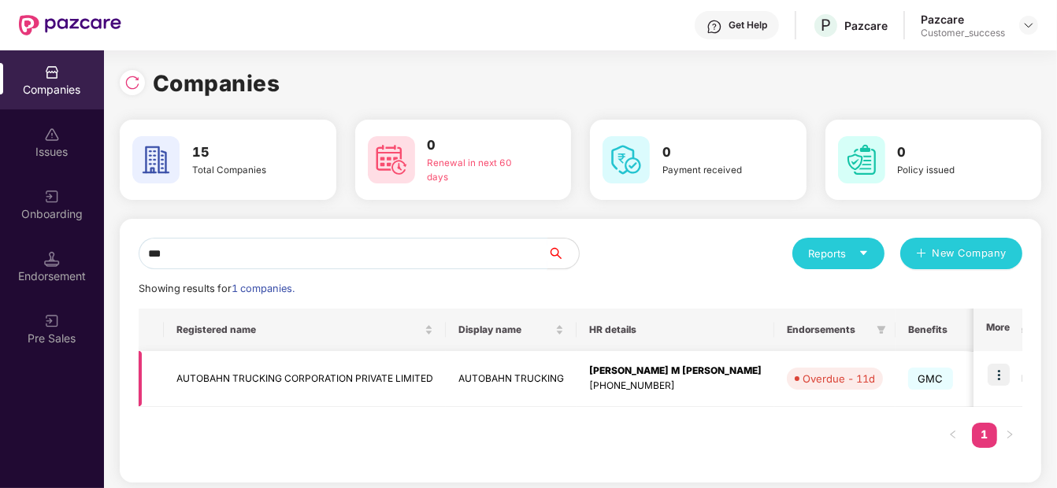
type input "***"
click at [993, 376] on img at bounding box center [999, 375] width 22 height 22
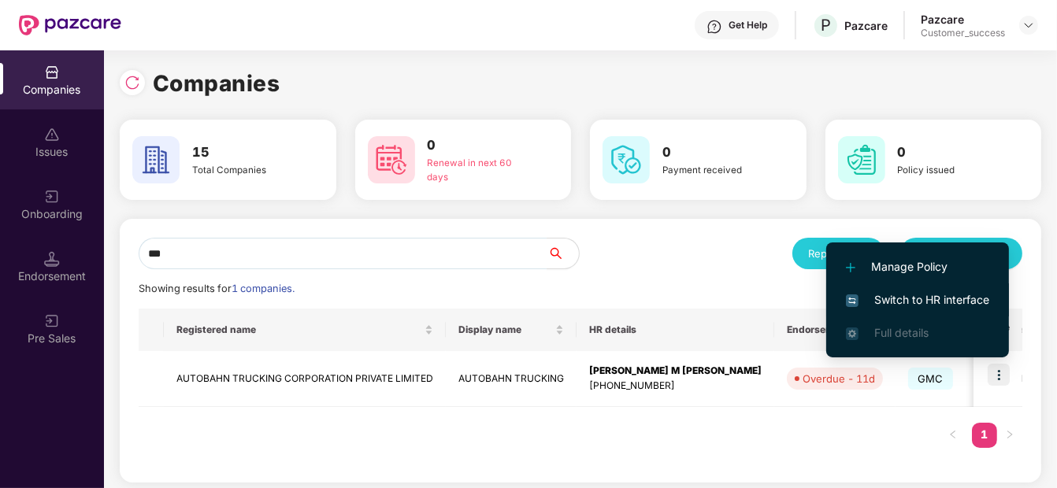
click at [926, 299] on span "Switch to HR interface" at bounding box center [917, 299] width 143 height 17
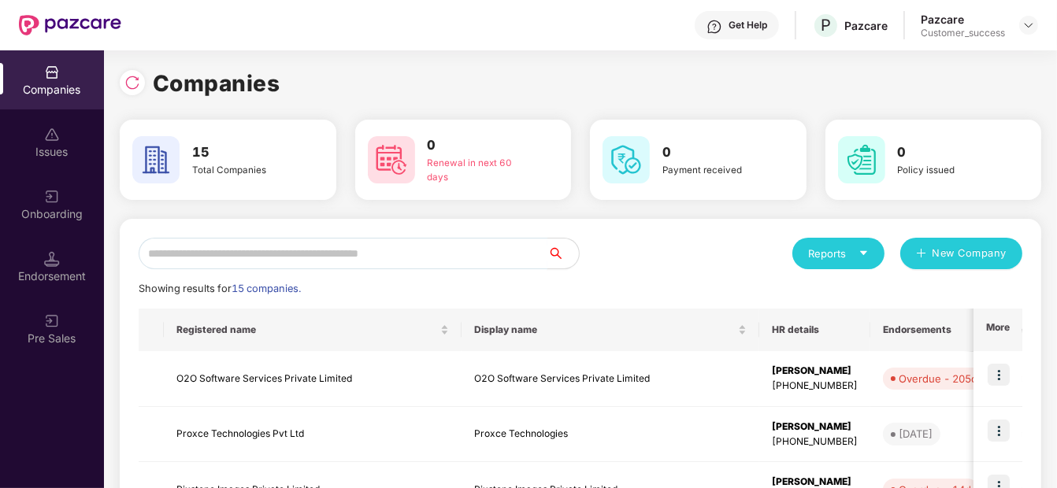
click at [261, 252] on input "text" at bounding box center [343, 254] width 409 height 32
click at [75, 210] on div "Onboarding" at bounding box center [52, 214] width 104 height 16
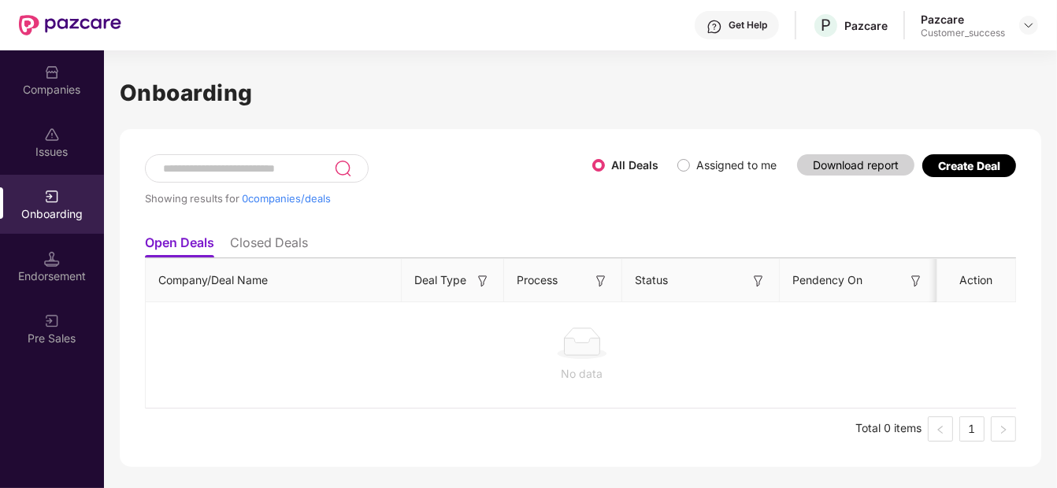
click at [205, 172] on input at bounding box center [247, 168] width 172 height 13
type input "***"
click at [69, 78] on div "Companies" at bounding box center [52, 79] width 104 height 59
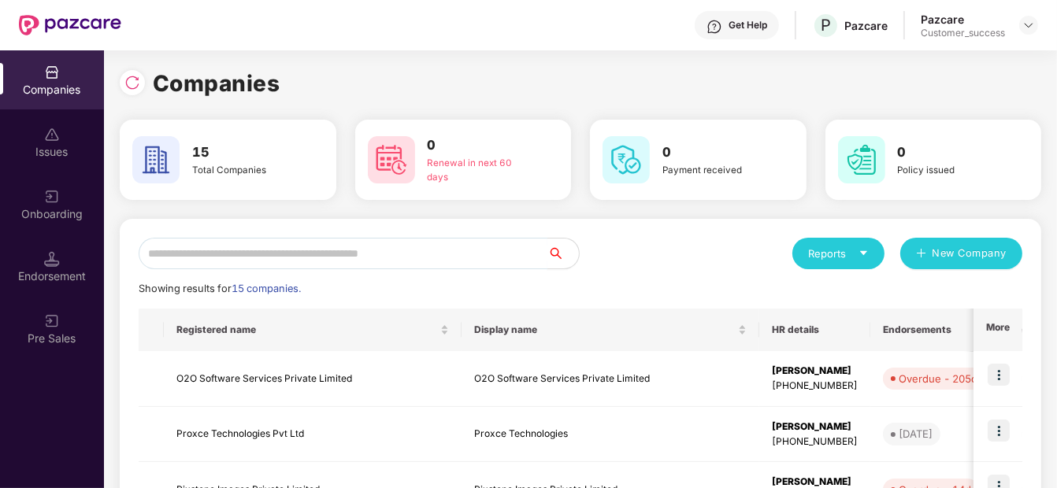
click at [252, 243] on input "text" at bounding box center [343, 254] width 409 height 32
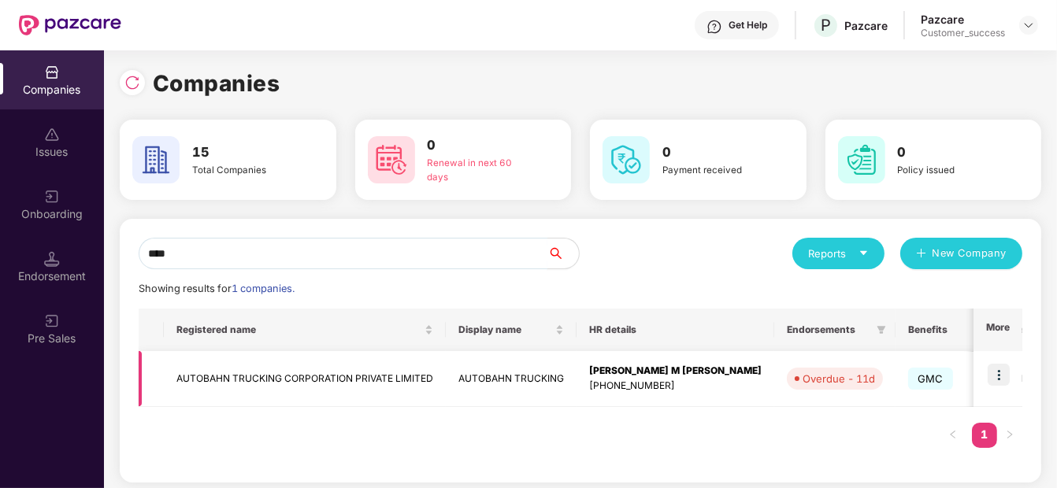
type input "****"
click at [500, 367] on td "AUTOBAHN TRUCKING" at bounding box center [511, 379] width 131 height 56
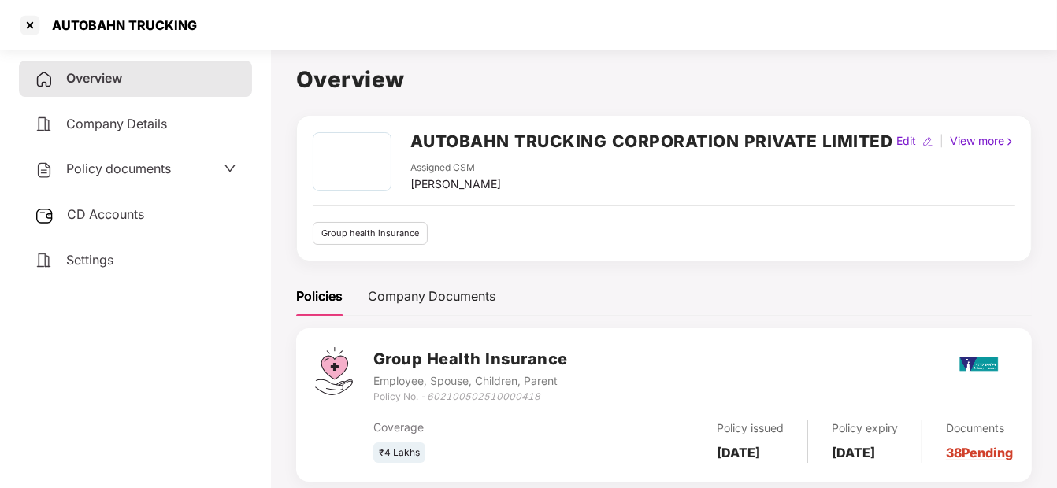
click at [102, 168] on span "Policy documents" at bounding box center [118, 169] width 105 height 16
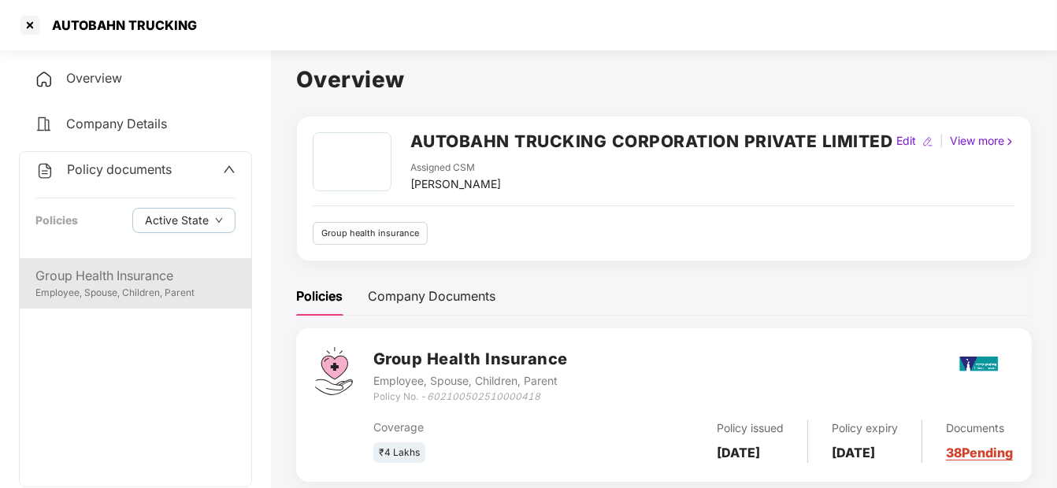
click at [108, 291] on div "Employee, Spouse, Children, Parent" at bounding box center [135, 293] width 200 height 15
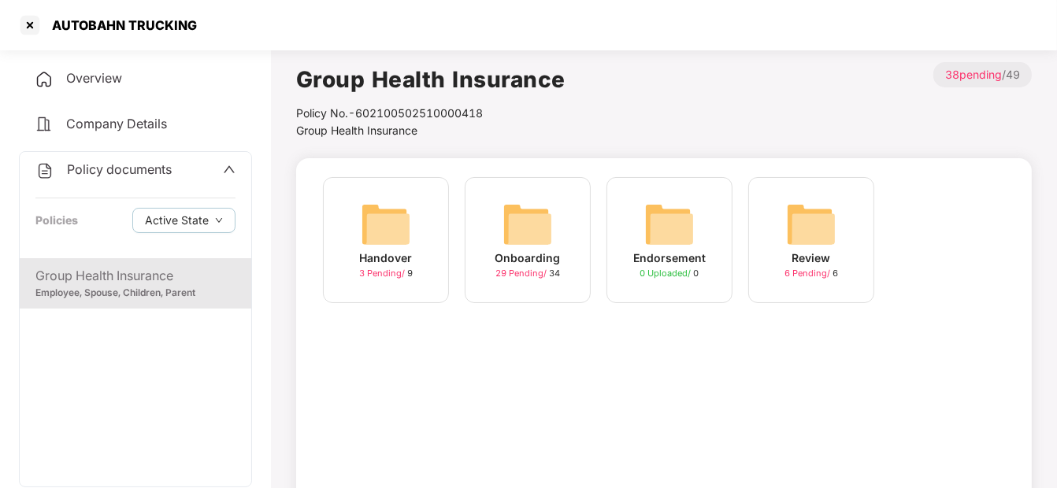
click at [550, 228] on img at bounding box center [528, 224] width 50 height 50
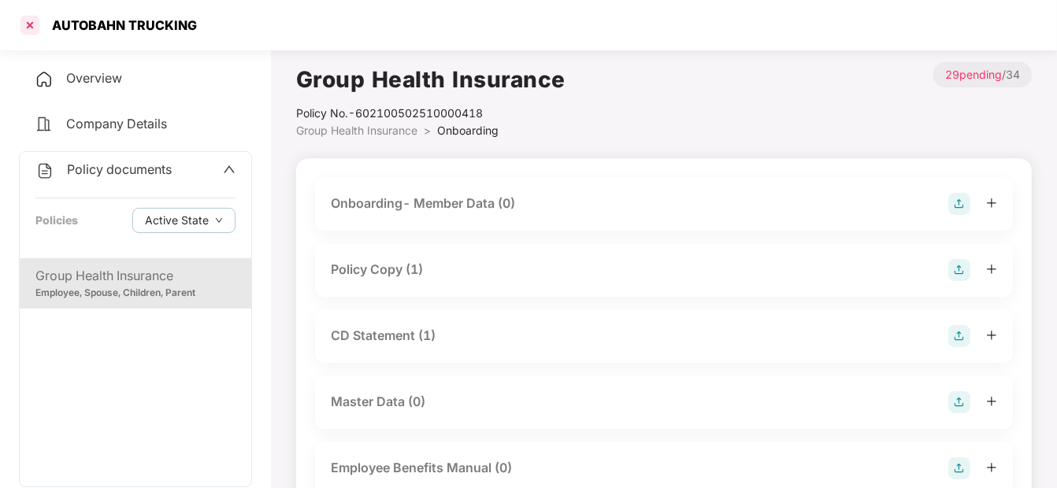
click at [29, 25] on div at bounding box center [29, 25] width 25 height 25
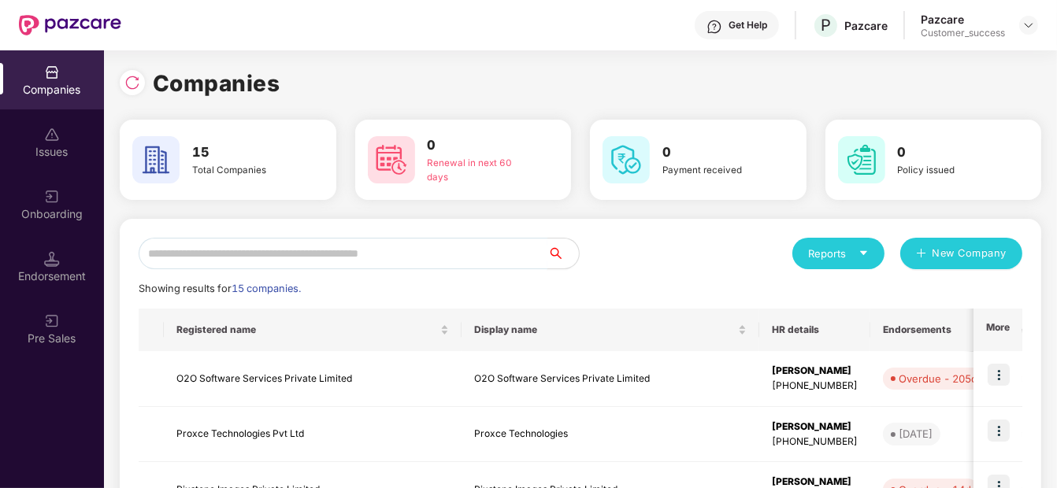
click at [452, 261] on input "text" at bounding box center [343, 254] width 409 height 32
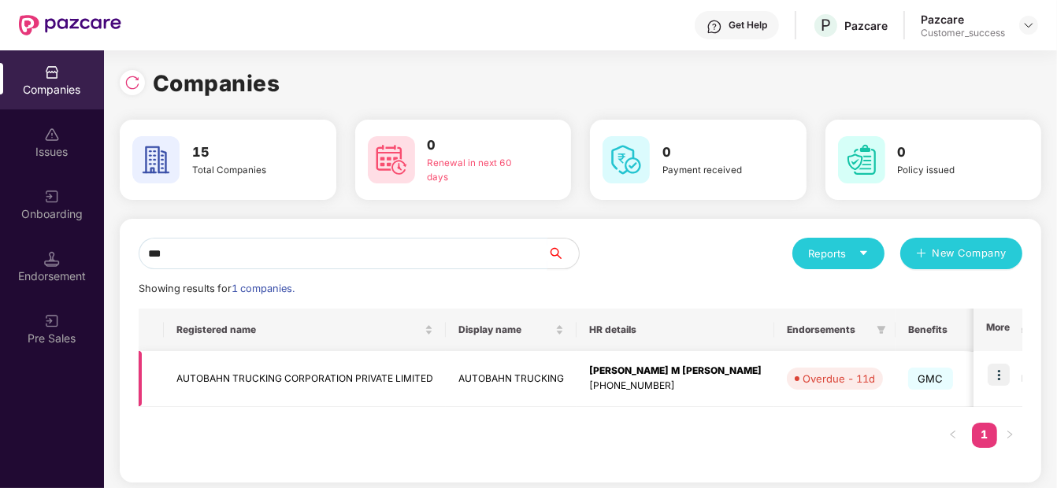
type input "***"
click at [996, 373] on img at bounding box center [999, 375] width 22 height 22
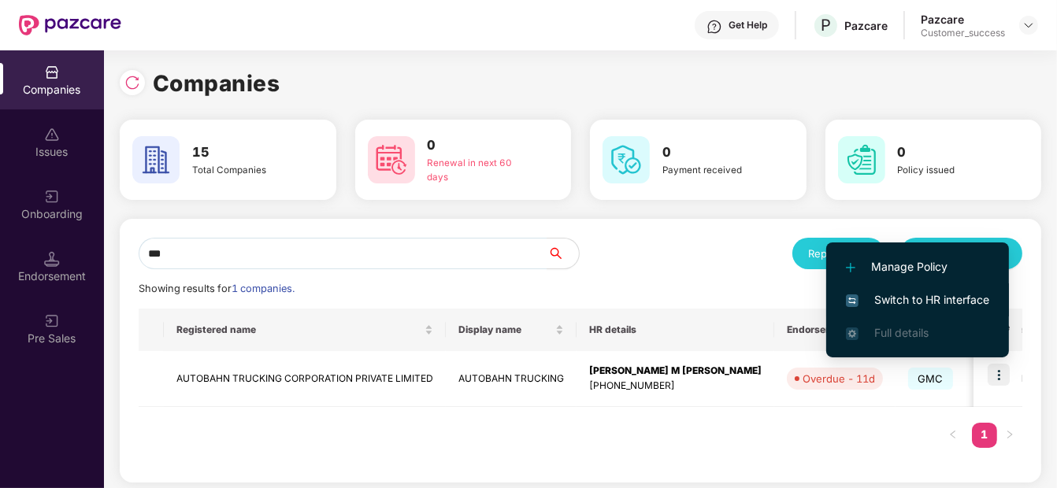
click at [877, 304] on span "Switch to HR interface" at bounding box center [917, 299] width 143 height 17
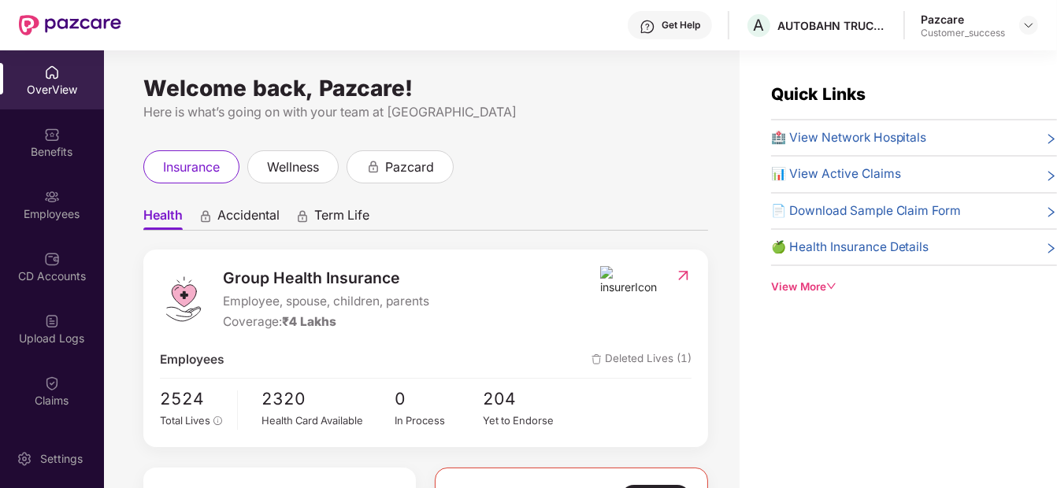
click at [609, 273] on img at bounding box center [629, 281] width 59 height 30
click at [642, 285] on img at bounding box center [629, 281] width 59 height 30
click at [678, 273] on img at bounding box center [683, 276] width 17 height 16
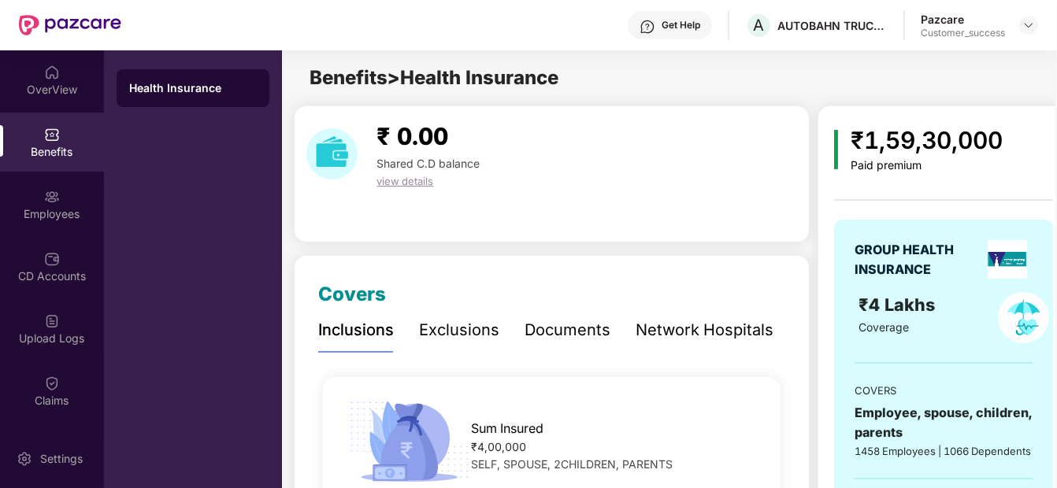
click at [998, 261] on img at bounding box center [1007, 259] width 39 height 39
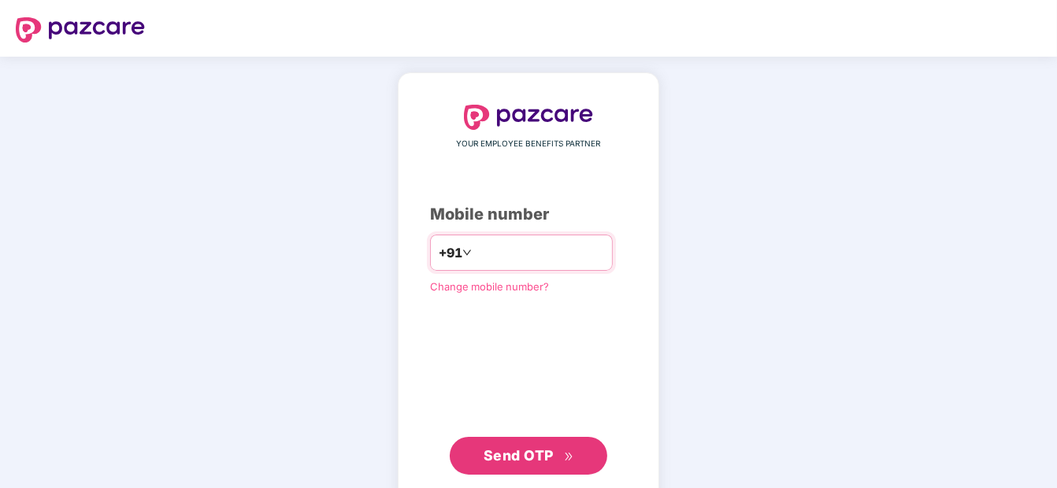
type input "**********"
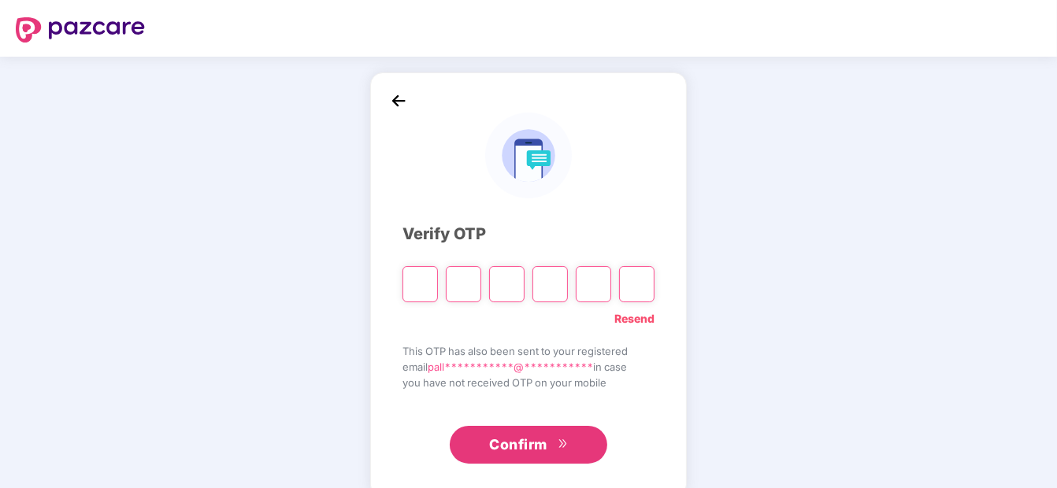
type input "*"
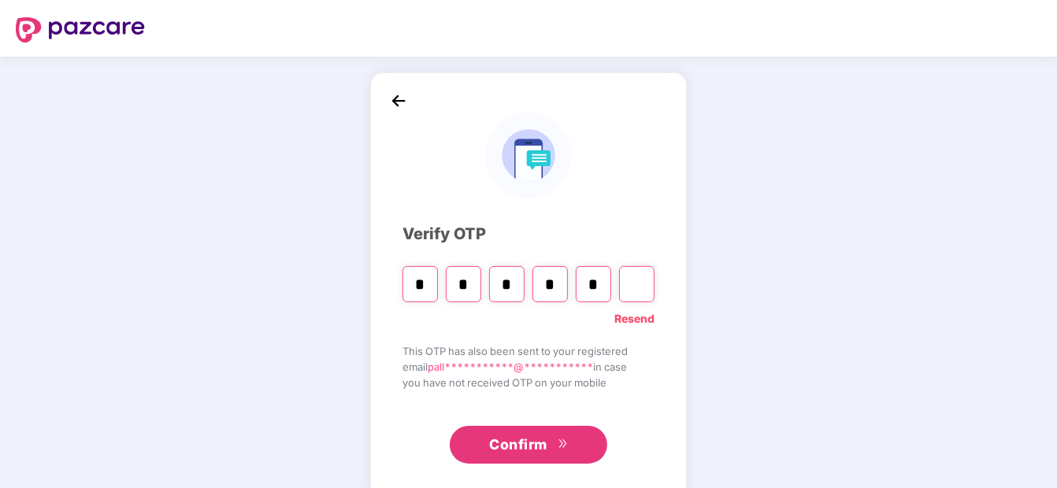
type input "*"
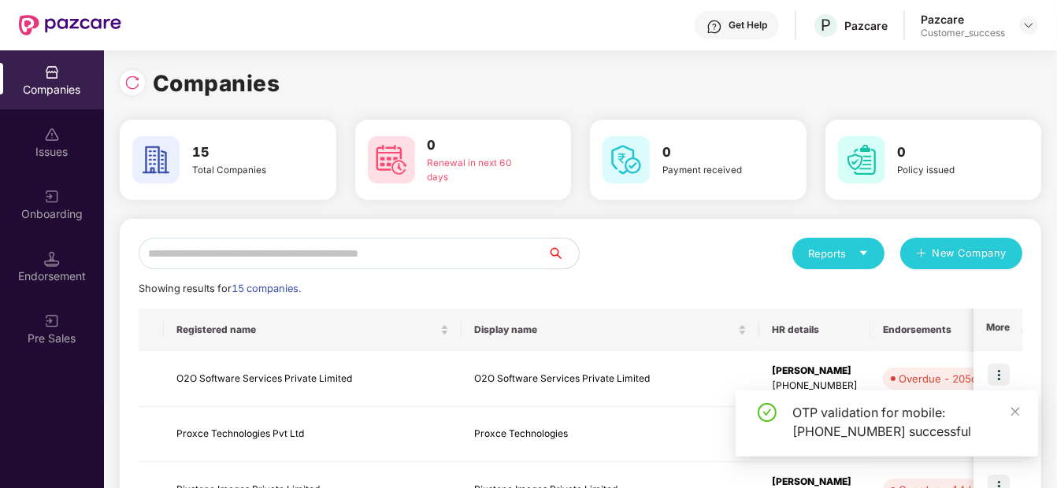
click at [334, 257] on input "text" at bounding box center [343, 254] width 409 height 32
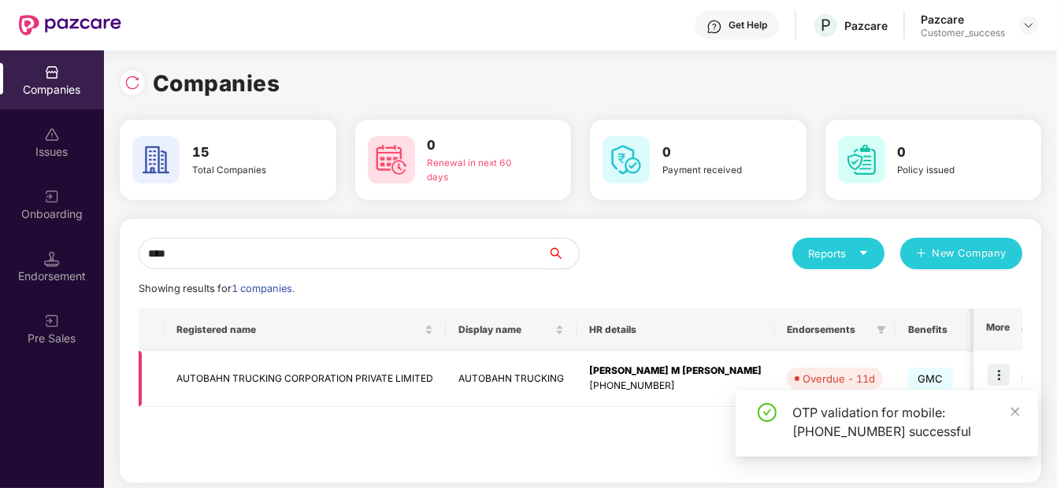
type input "****"
click at [332, 373] on td "AUTOBAHN TRUCKING CORPORATION PRIVATE LIMITED" at bounding box center [305, 379] width 282 height 56
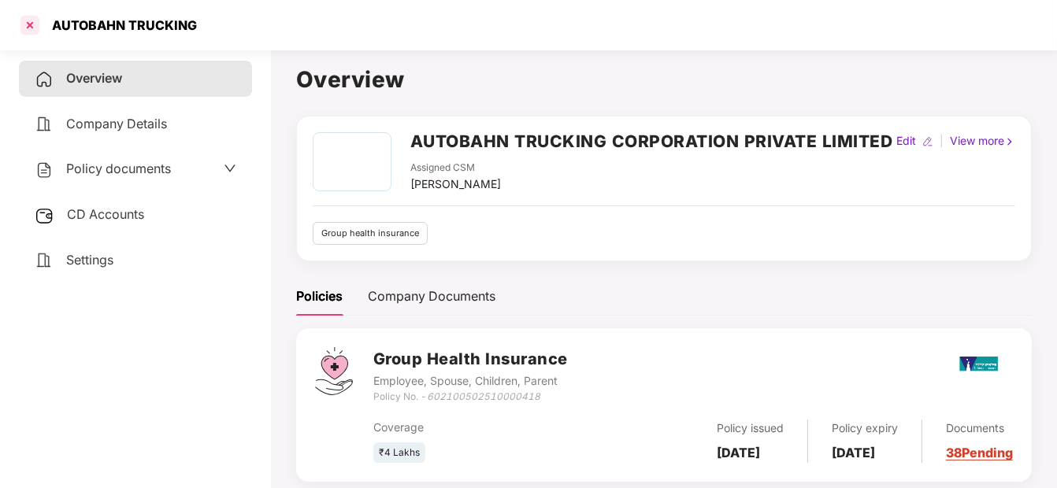
click at [32, 21] on div at bounding box center [29, 25] width 25 height 25
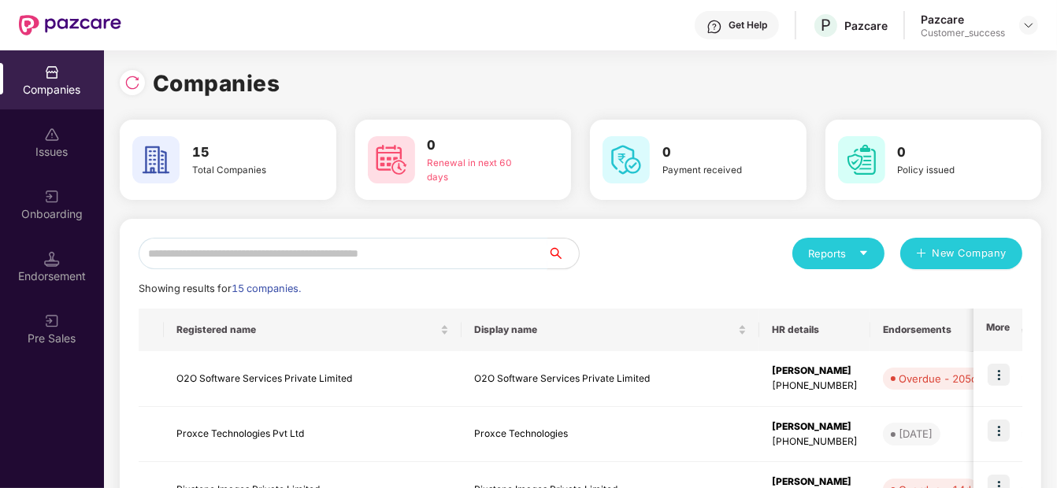
click at [443, 266] on input "text" at bounding box center [343, 254] width 409 height 32
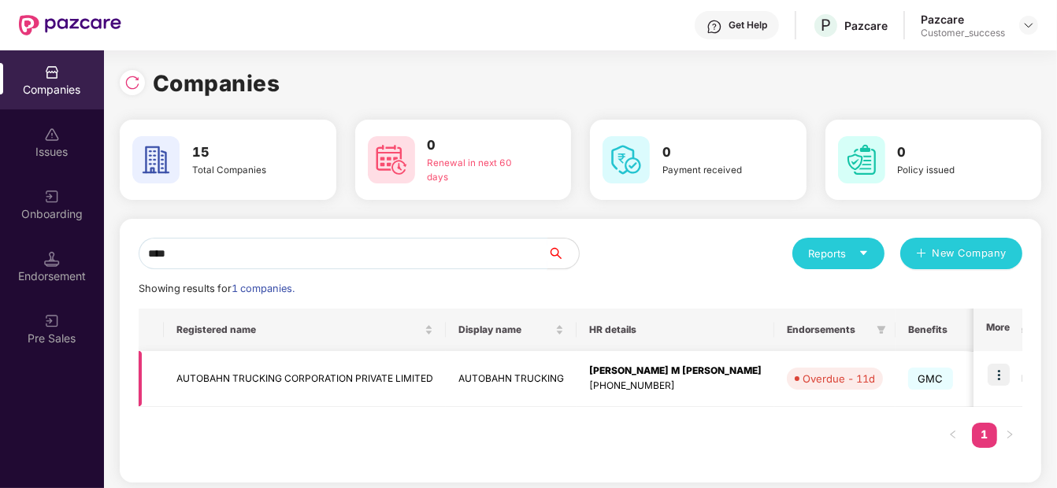
type input "****"
click at [992, 379] on img at bounding box center [999, 375] width 22 height 22
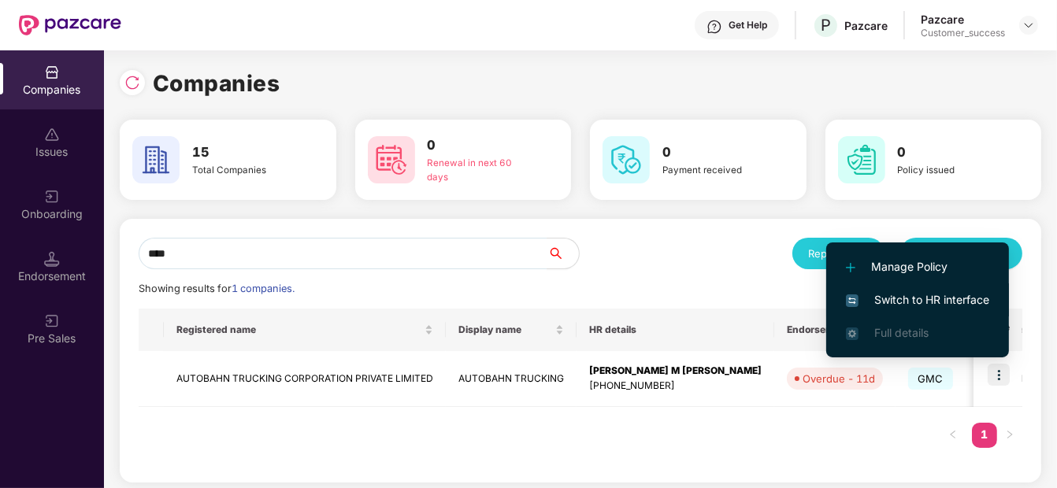
click at [918, 307] on span "Switch to HR interface" at bounding box center [917, 299] width 143 height 17
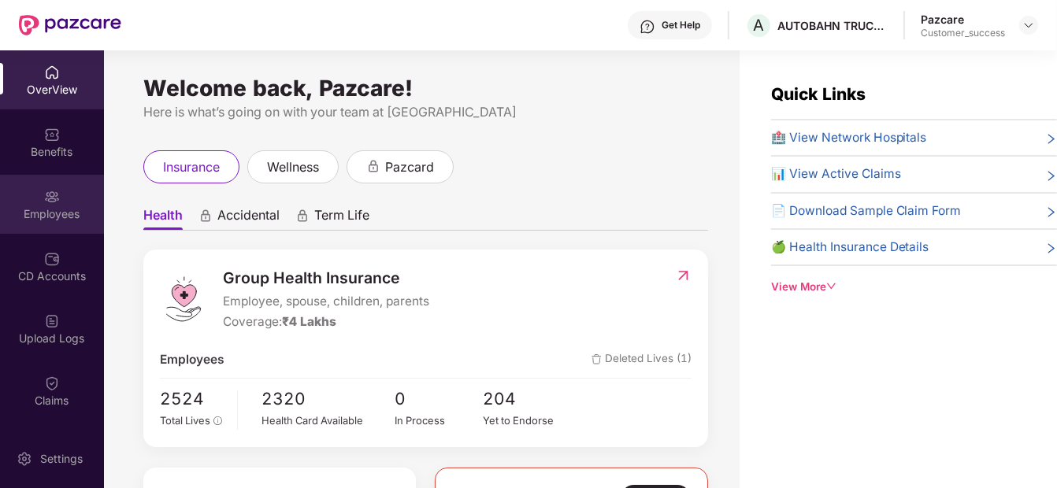
click at [47, 205] on div "Employees" at bounding box center [52, 204] width 104 height 59
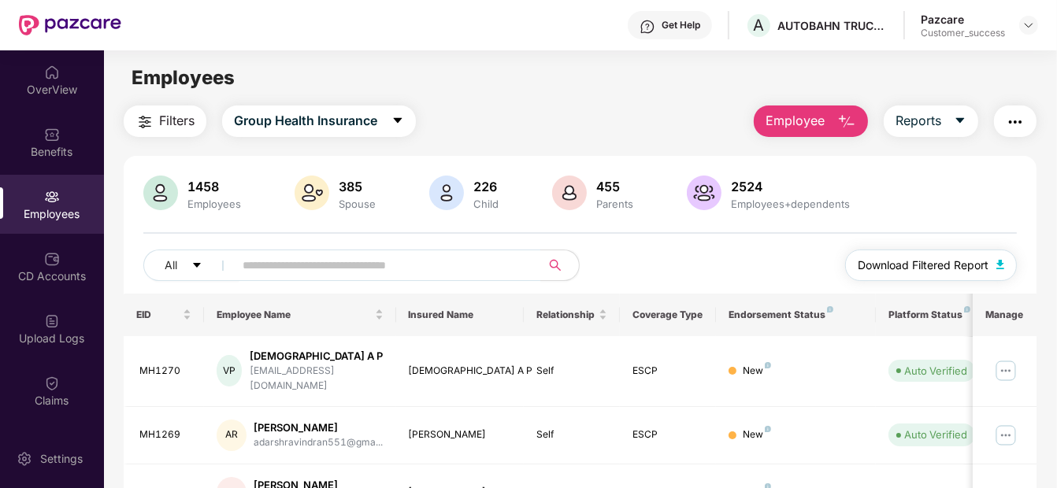
click at [913, 263] on span "Download Filtered Report" at bounding box center [923, 265] width 131 height 17
click at [578, 128] on div "Filters Group Health Insurance Employee Reports" at bounding box center [580, 122] width 913 height 32
click at [927, 263] on span "Download Filtered Report" at bounding box center [923, 265] width 131 height 17
click at [584, 101] on main "Employees Filters Group Health Insurance Employee Reports 1458 Employees 385 Sp…" at bounding box center [580, 294] width 952 height 488
click at [925, 271] on span "Download Filtered Report" at bounding box center [923, 265] width 131 height 17
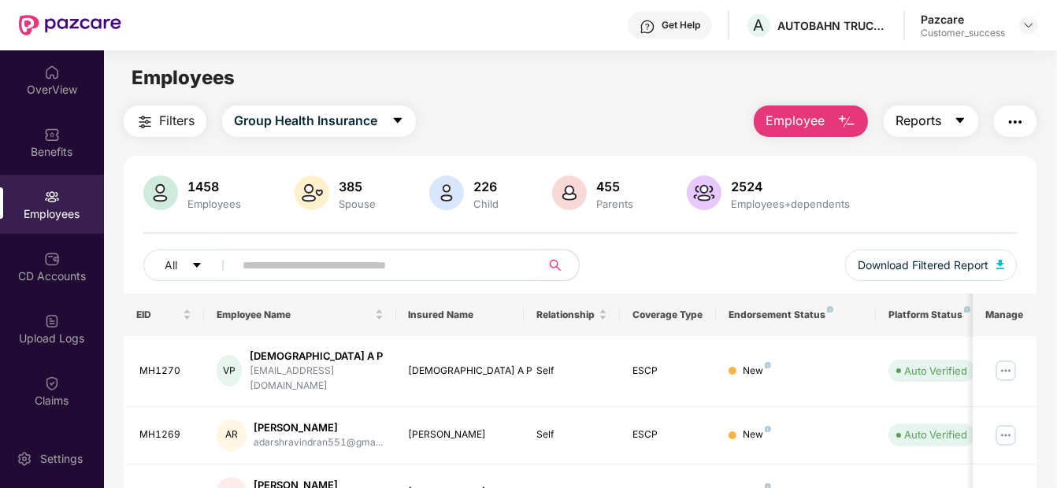
click at [961, 118] on icon "caret-down" at bounding box center [959, 121] width 9 height 6
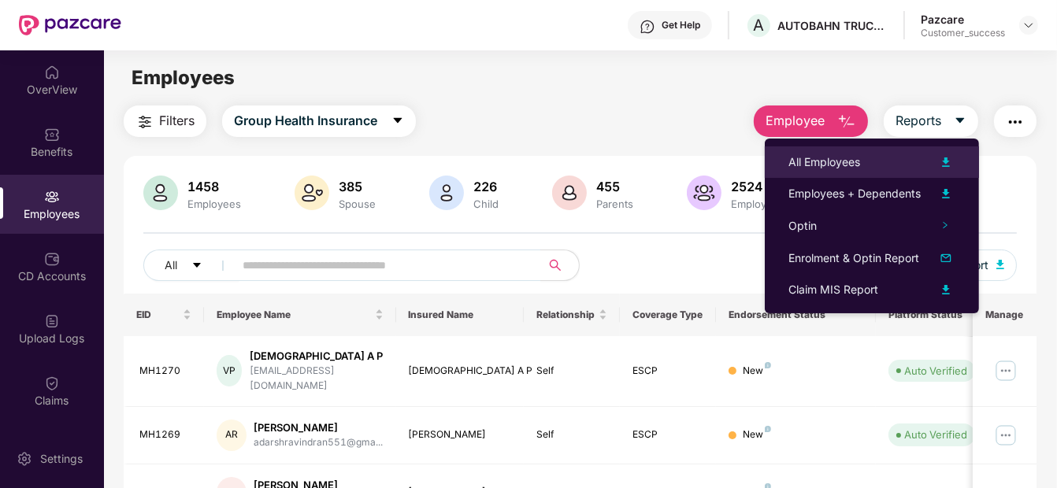
click at [896, 153] on div "All Employees" at bounding box center [871, 162] width 167 height 19
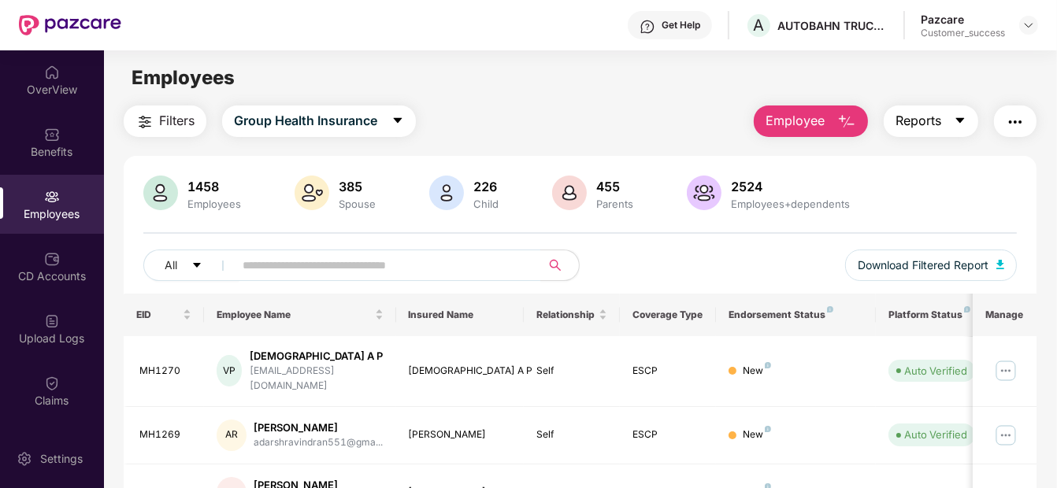
click at [964, 123] on icon "caret-down" at bounding box center [960, 120] width 13 height 13
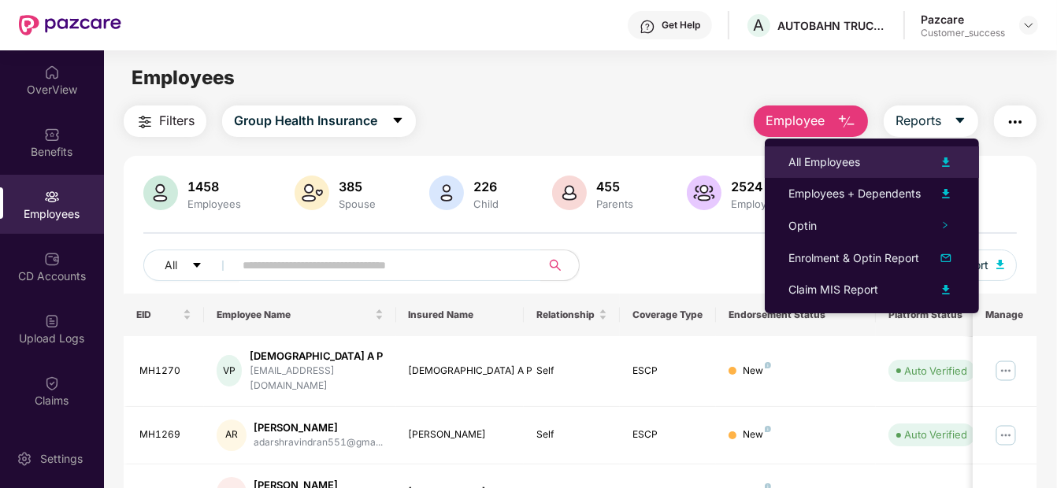
click at [884, 153] on div "All Employees" at bounding box center [871, 162] width 167 height 19
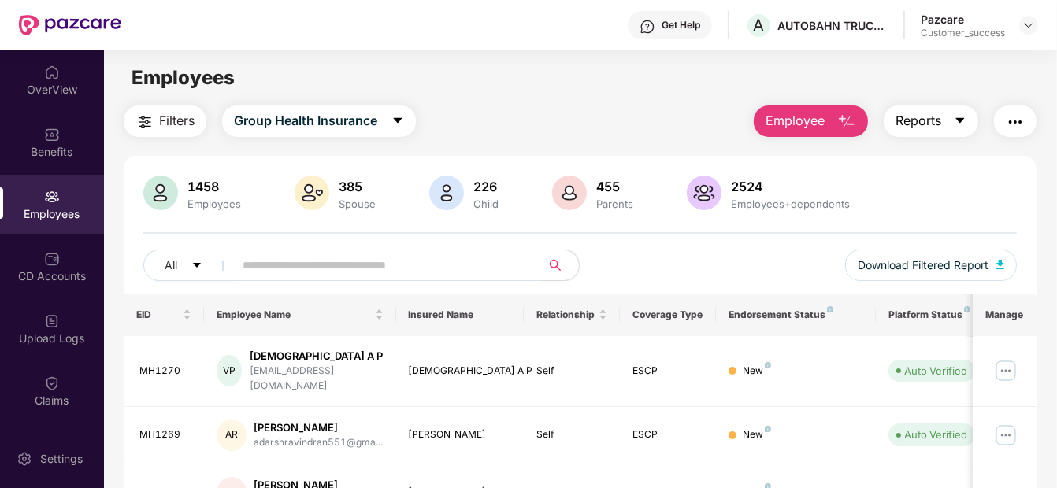
click at [950, 113] on button "Reports" at bounding box center [931, 122] width 95 height 32
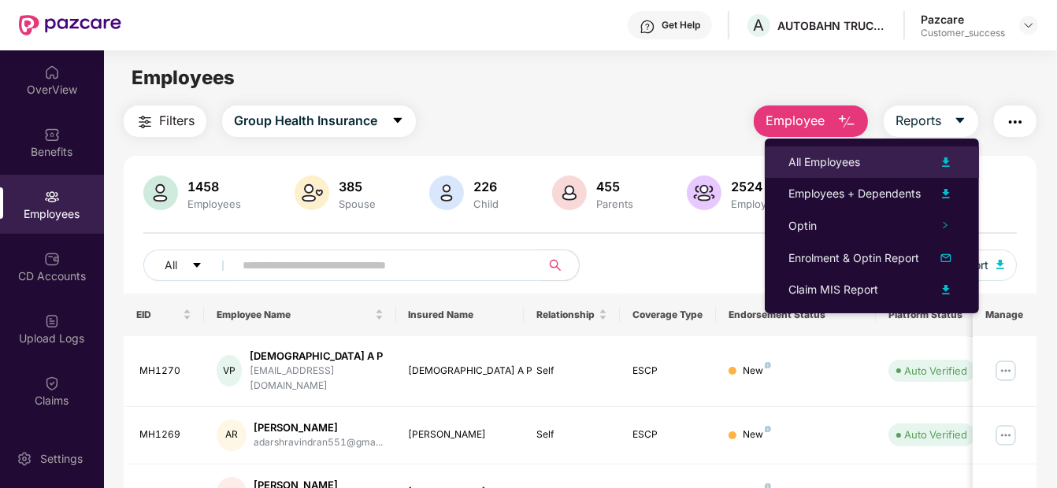
click at [870, 164] on div "All Employees" at bounding box center [871, 162] width 167 height 19
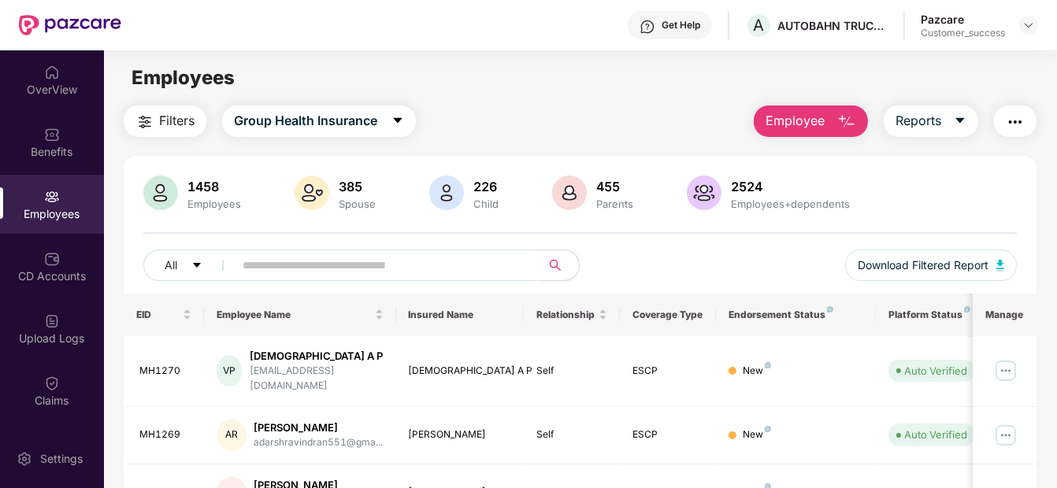
click at [543, 87] on div "Employees" at bounding box center [580, 78] width 952 height 30
click at [375, 260] on input "text" at bounding box center [381, 266] width 276 height 24
type input "*"
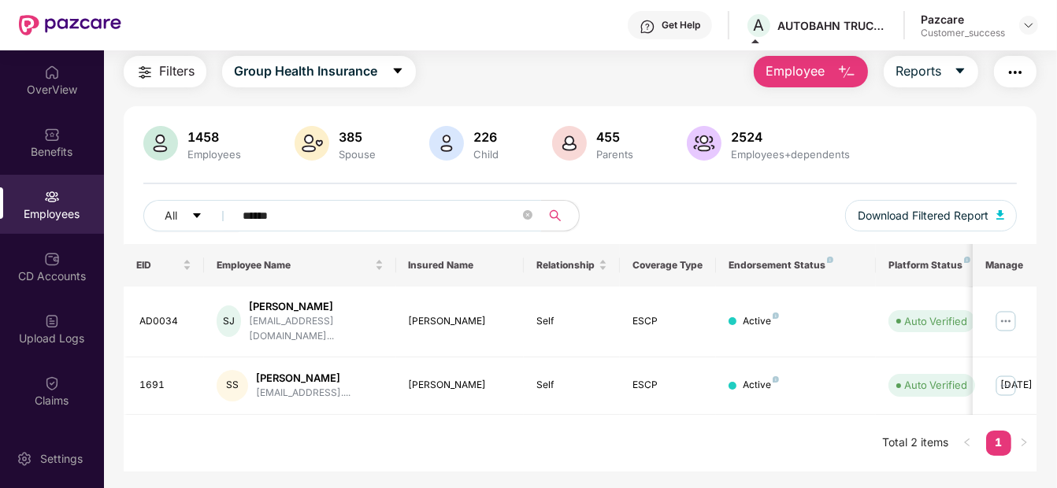
scroll to position [49, 0]
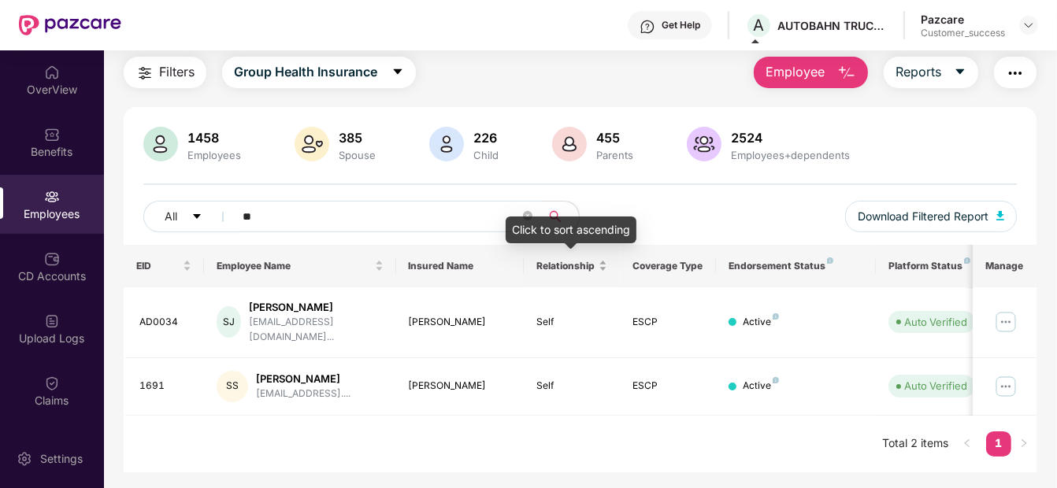
type input "*"
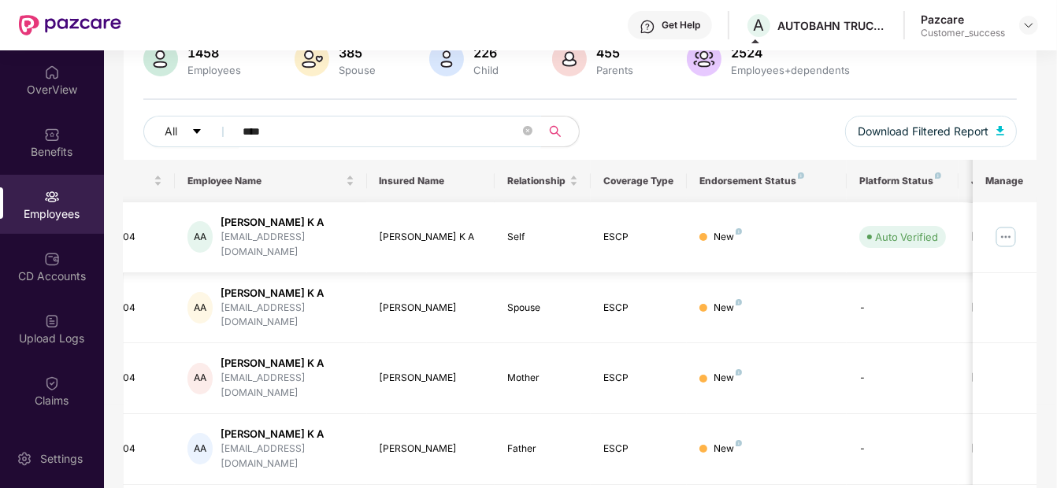
scroll to position [0, 0]
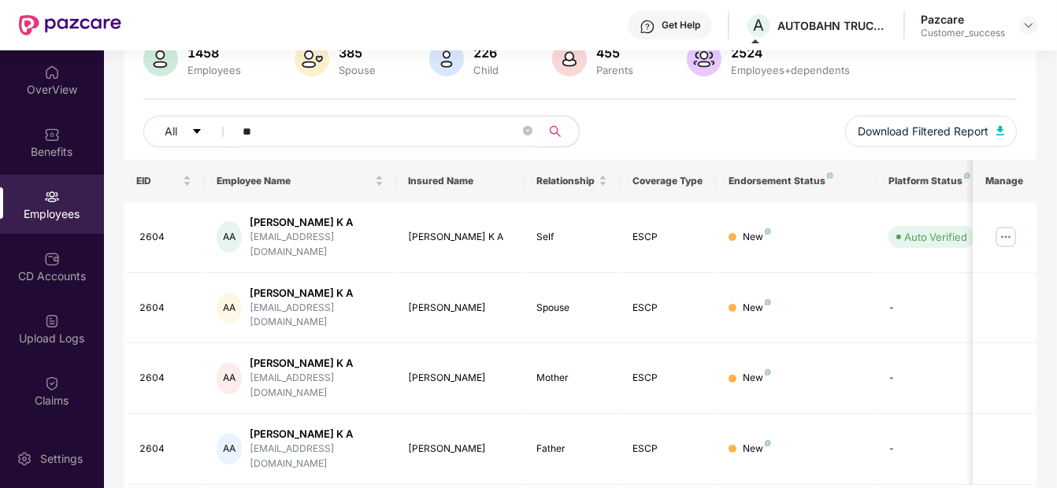
type input "*"
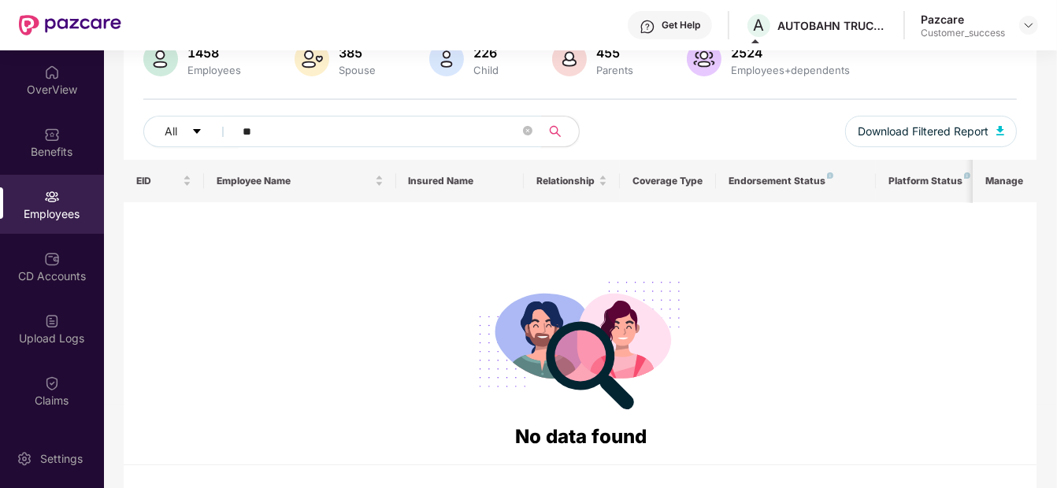
type input "*"
drag, startPoint x: 296, startPoint y: 129, endPoint x: 169, endPoint y: 134, distance: 127.7
click at [165, 140] on div "All ***" at bounding box center [361, 132] width 436 height 32
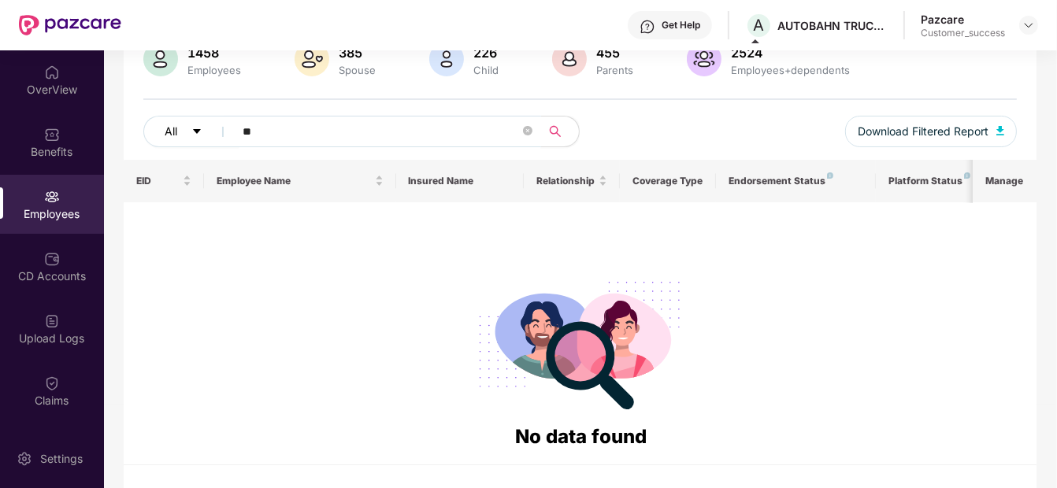
type input "*"
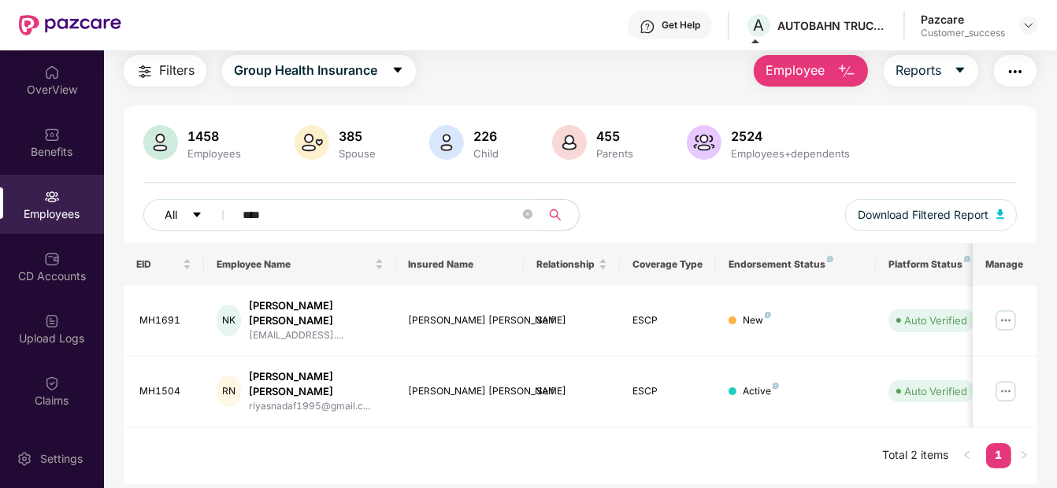
scroll to position [50, 0]
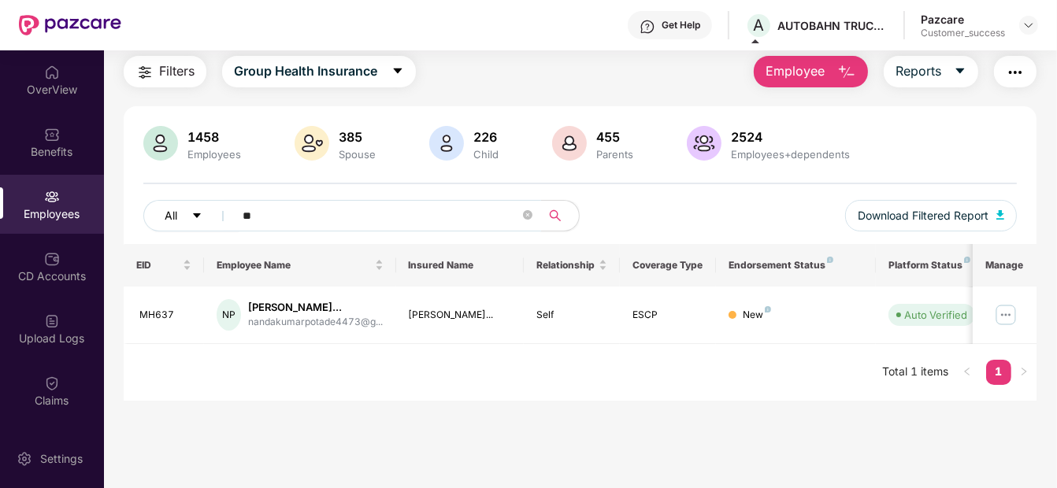
type input "*"
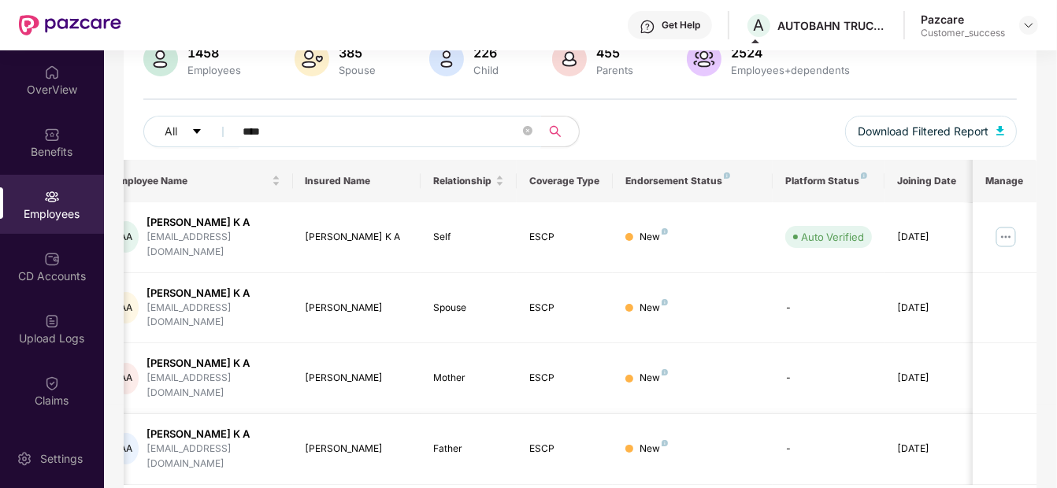
scroll to position [0, 0]
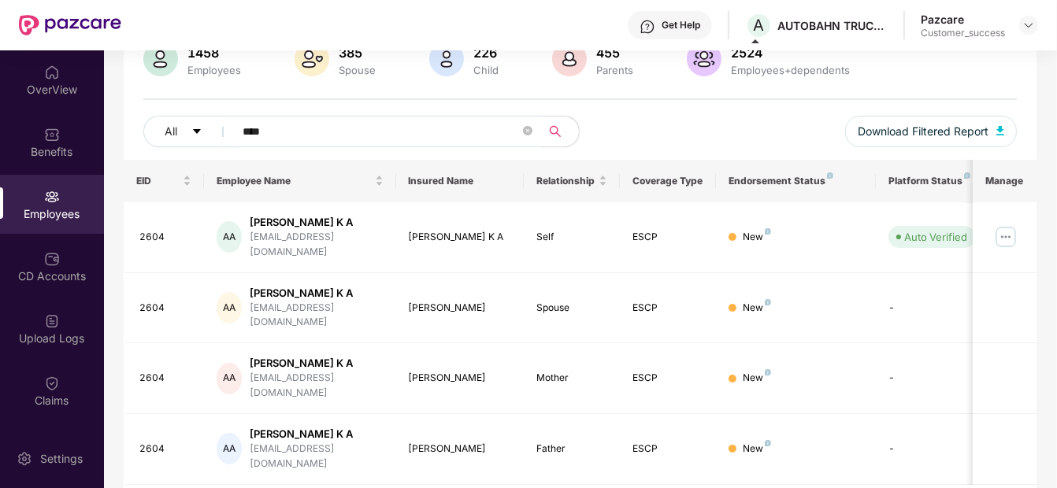
type input "****"
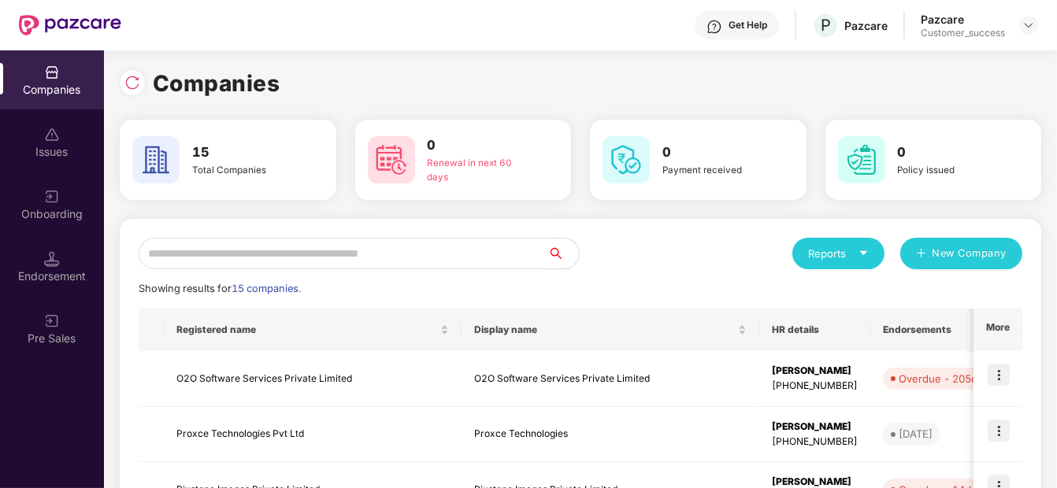
click at [1026, 35] on div "Pazcare Customer_success" at bounding box center [979, 26] width 117 height 28
click at [1026, 24] on img at bounding box center [1028, 25] width 13 height 13
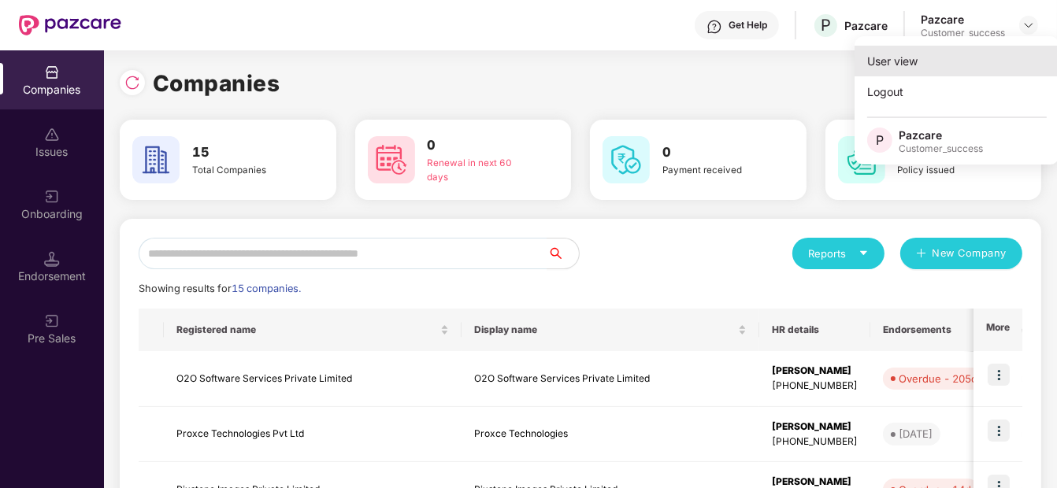
click at [966, 56] on div "User view" at bounding box center [957, 61] width 205 height 31
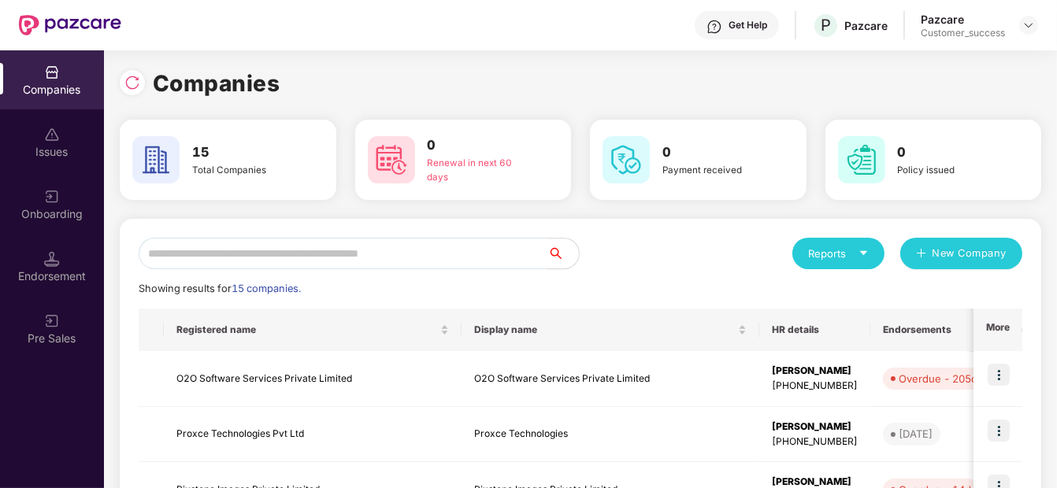
click at [386, 241] on input "text" at bounding box center [343, 254] width 409 height 32
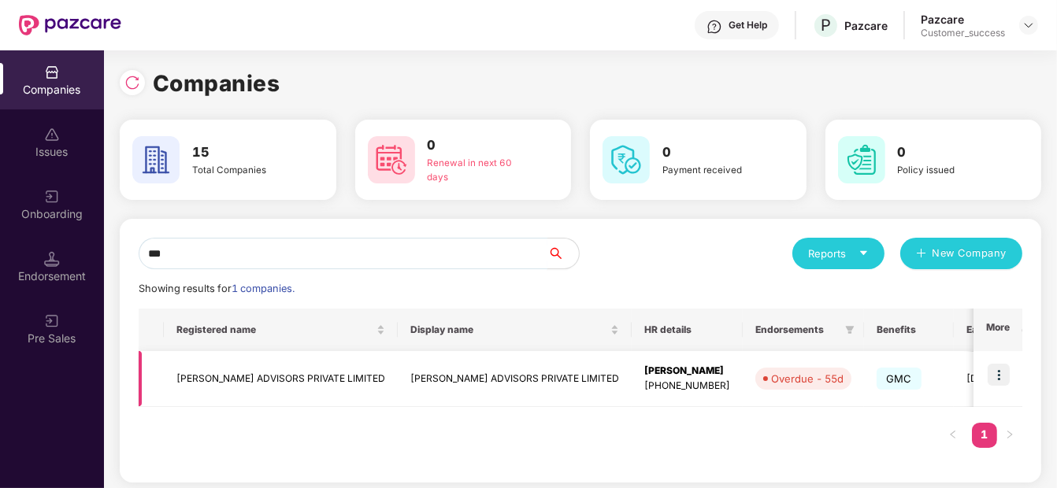
type input "***"
click at [992, 371] on img at bounding box center [999, 375] width 22 height 22
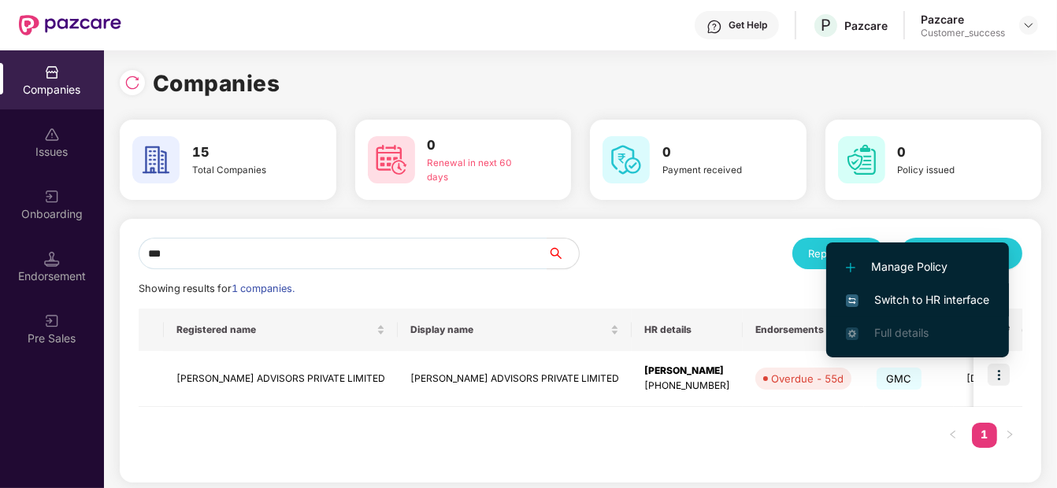
click at [943, 286] on li "Switch to HR interface" at bounding box center [917, 300] width 183 height 33
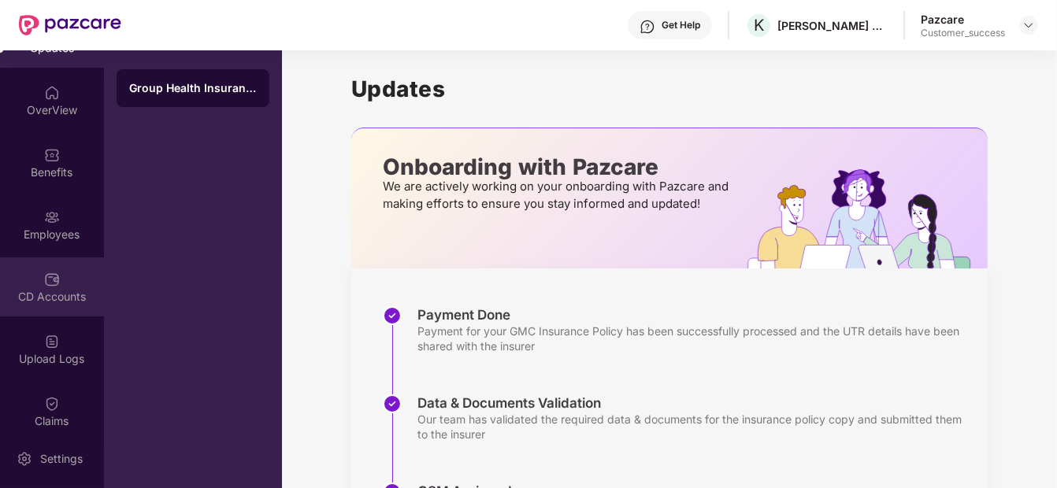
scroll to position [180, 0]
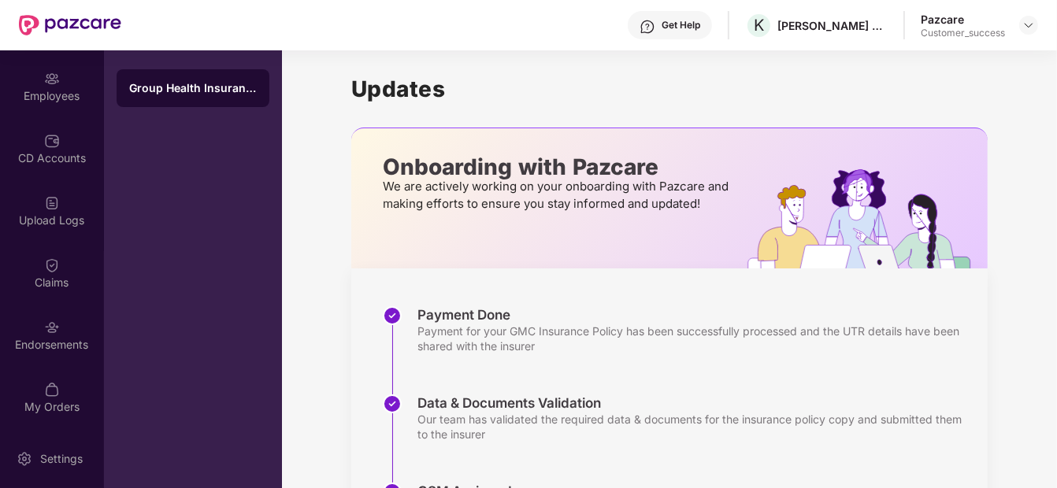
drag, startPoint x: 60, startPoint y: 329, endPoint x: 152, endPoint y: 410, distance: 122.8
click at [152, 410] on div "Group Health Insurance" at bounding box center [193, 269] width 178 height 438
click at [36, 134] on div "CD Accounts" at bounding box center [52, 148] width 104 height 59
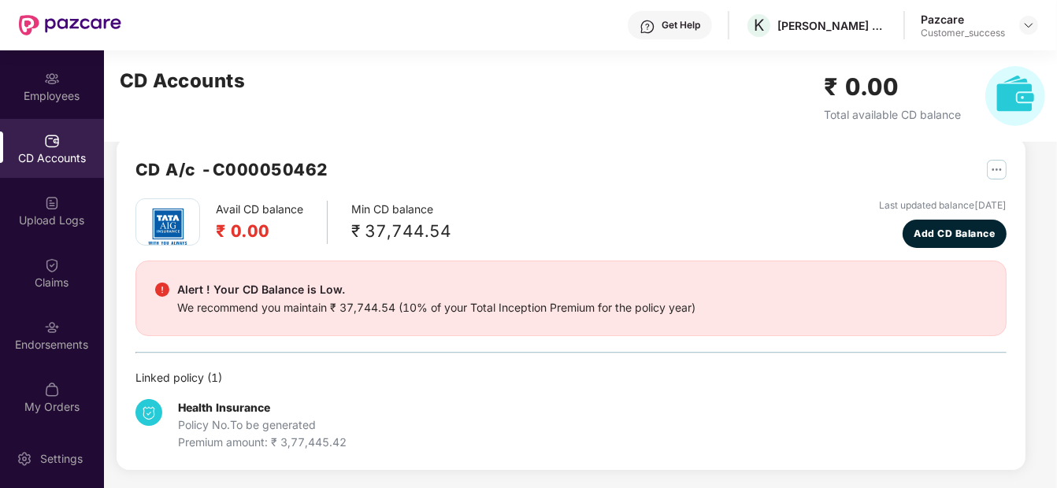
scroll to position [20, 0]
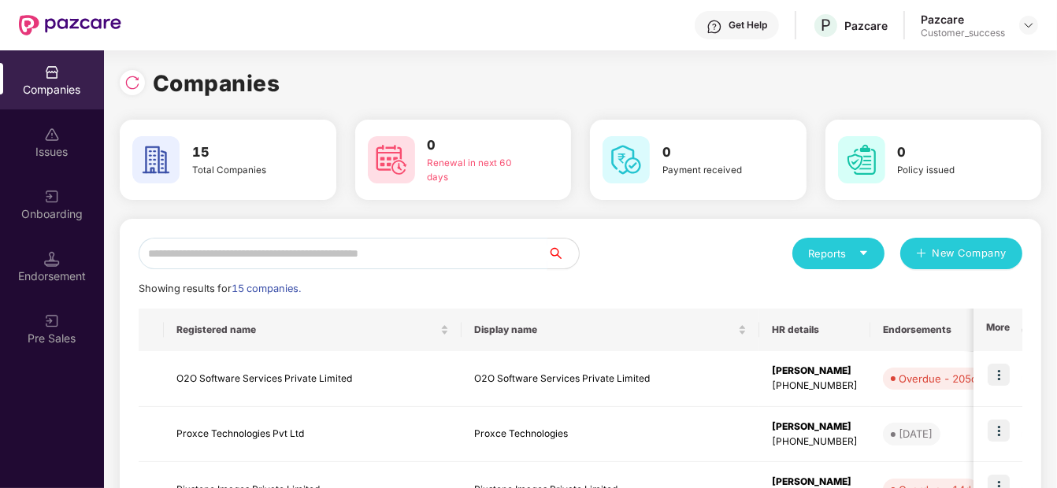
click at [260, 249] on input "text" at bounding box center [343, 254] width 409 height 32
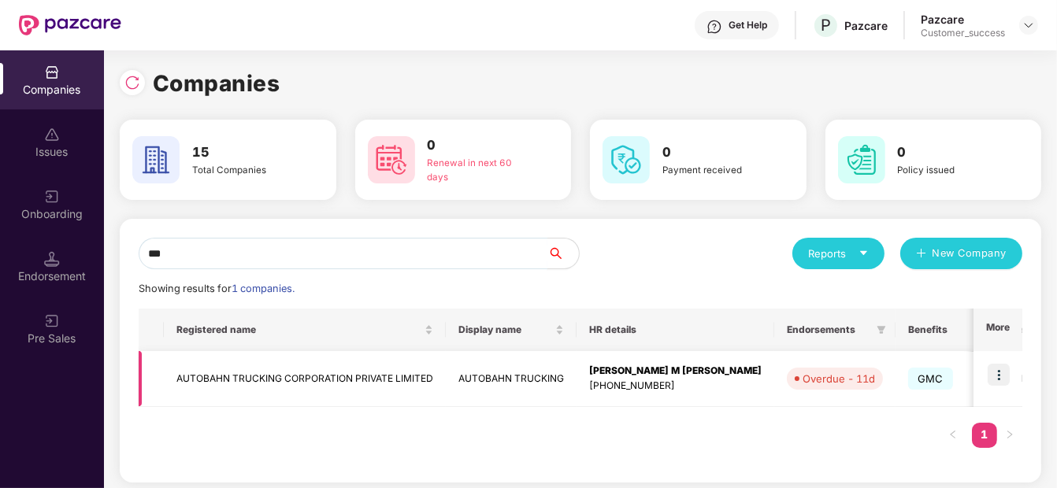
type input "***"
click at [268, 376] on td "AUTOBAHN TRUCKING CORPORATION PRIVATE LIMITED" at bounding box center [305, 379] width 282 height 56
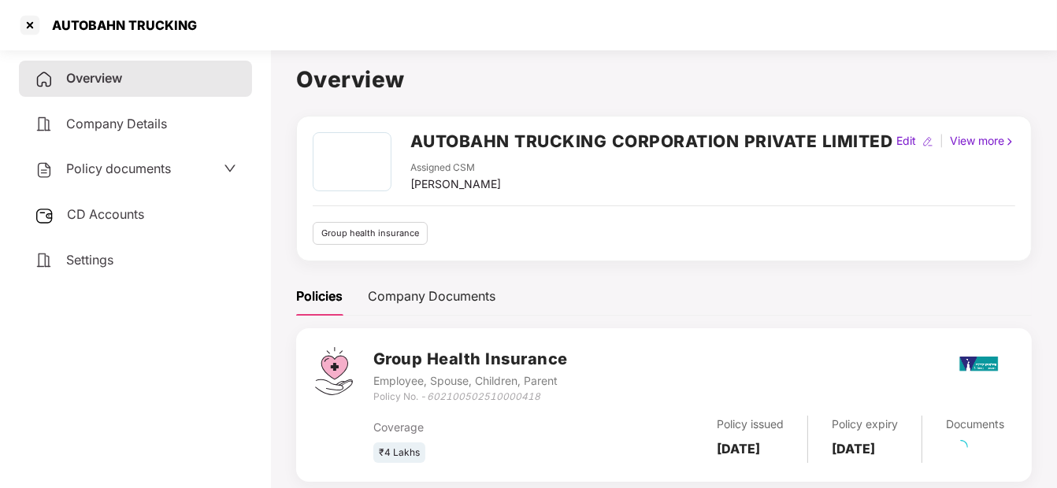
click at [118, 169] on span "Policy documents" at bounding box center [118, 169] width 105 height 16
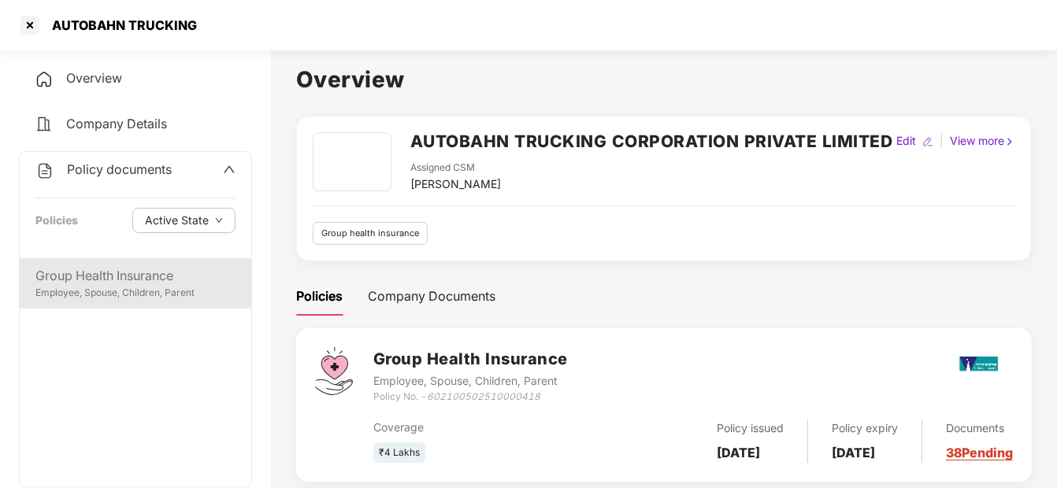
click at [117, 272] on div "Group Health Insurance" at bounding box center [135, 276] width 200 height 20
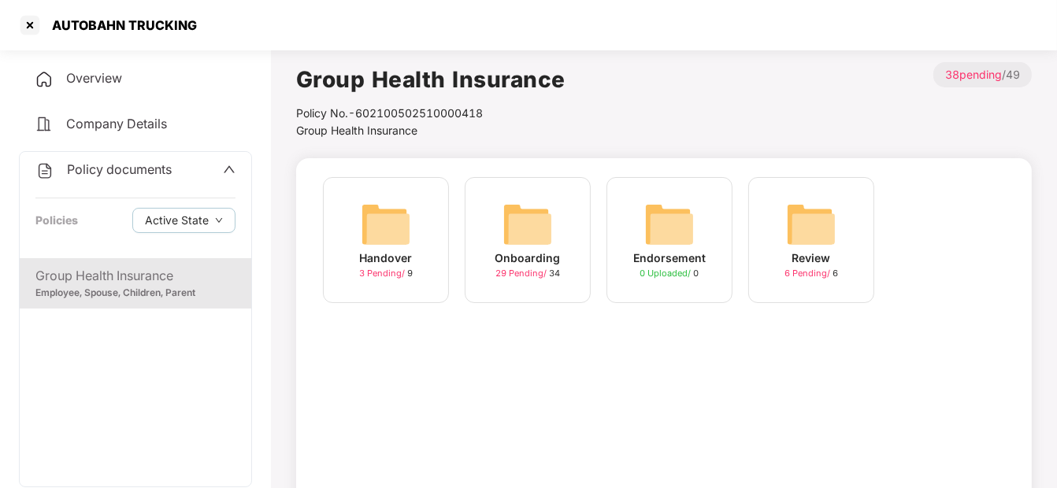
click at [566, 228] on div "Onboarding 29 Pending / 34" at bounding box center [528, 240] width 126 height 126
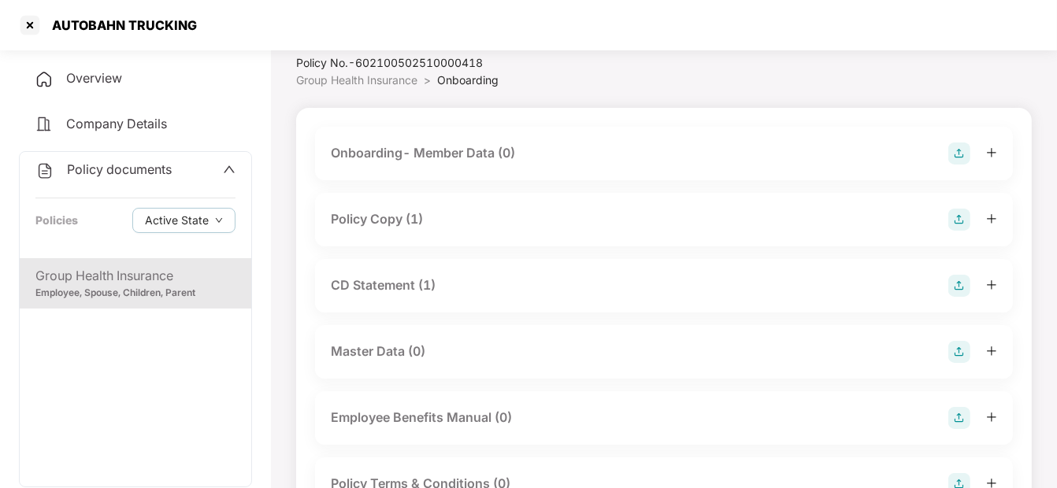
scroll to position [48, 0]
click at [482, 165] on div "Onboarding- Member Data (0)" at bounding box center [423, 156] width 184 height 20
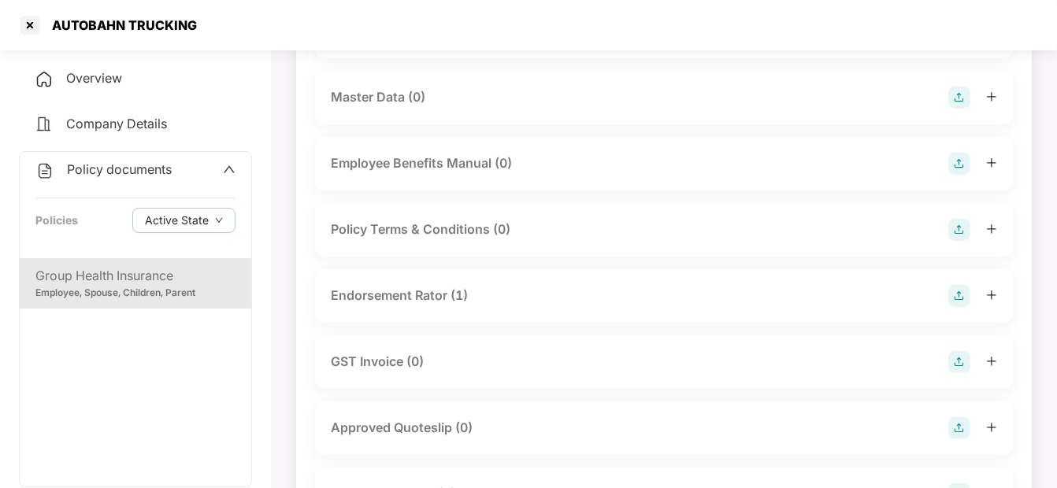
scroll to position [0, 0]
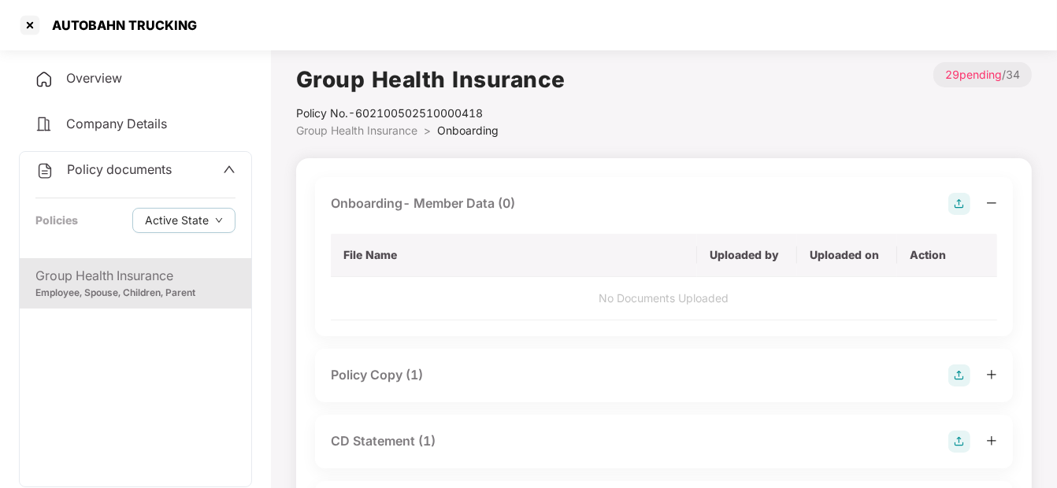
click at [948, 202] on img at bounding box center [959, 204] width 22 height 22
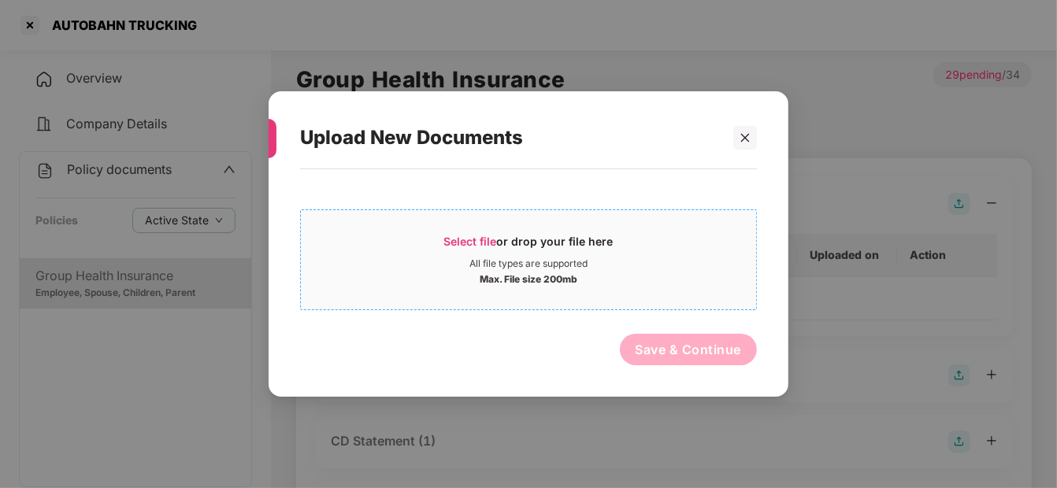
click at [474, 239] on span "Select file" at bounding box center [470, 241] width 53 height 13
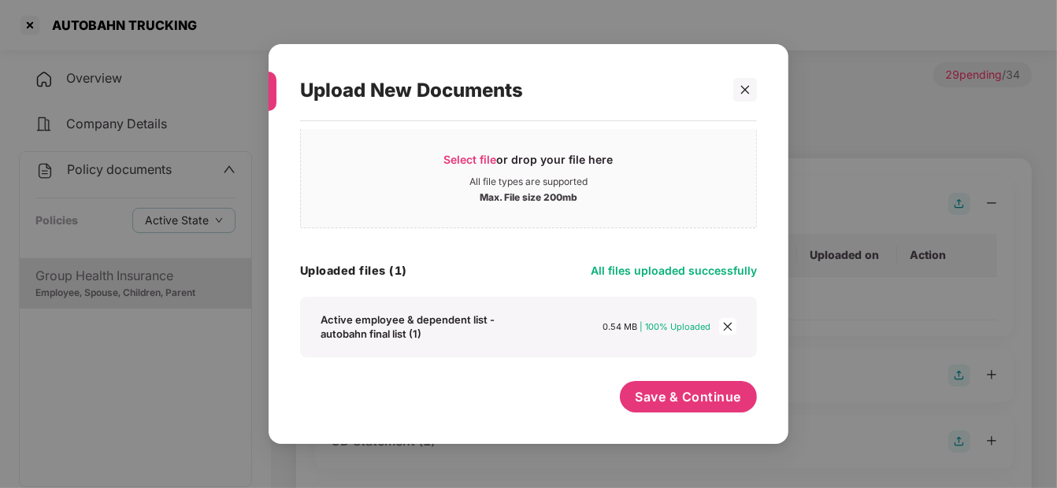
scroll to position [33, 0]
click at [692, 392] on span "Save & Continue" at bounding box center [689, 397] width 106 height 17
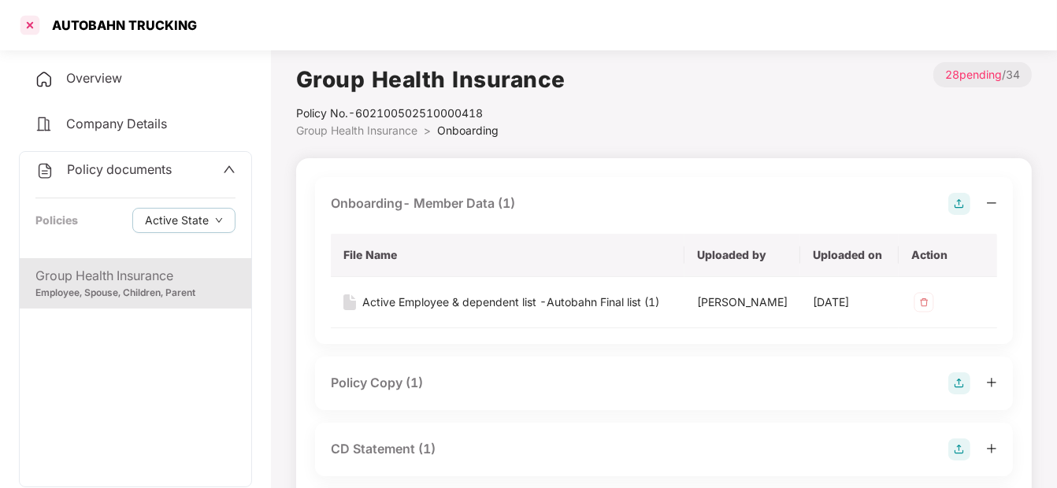
click at [21, 17] on div at bounding box center [29, 25] width 25 height 25
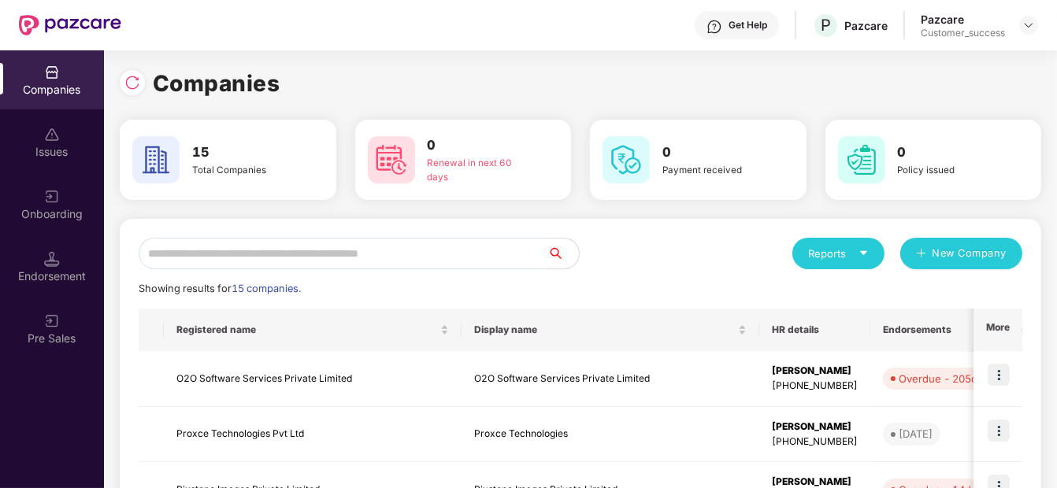
click at [340, 247] on input "text" at bounding box center [343, 254] width 409 height 32
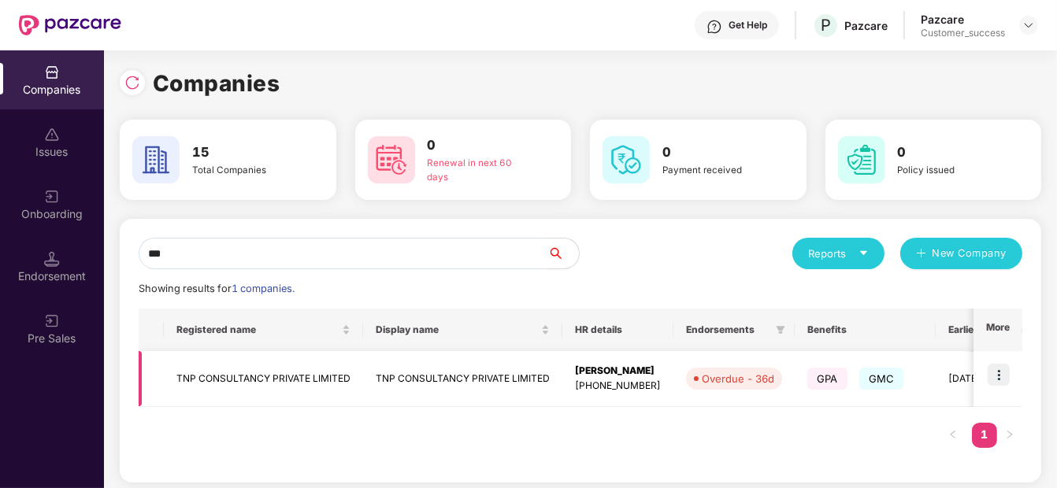
type input "***"
click at [1007, 368] on img at bounding box center [999, 375] width 22 height 22
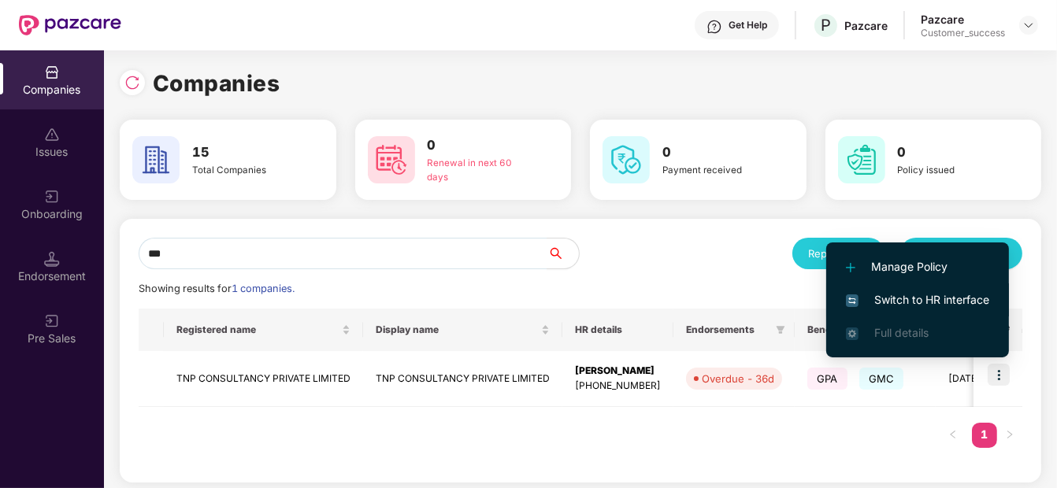
click at [962, 301] on span "Switch to HR interface" at bounding box center [917, 299] width 143 height 17
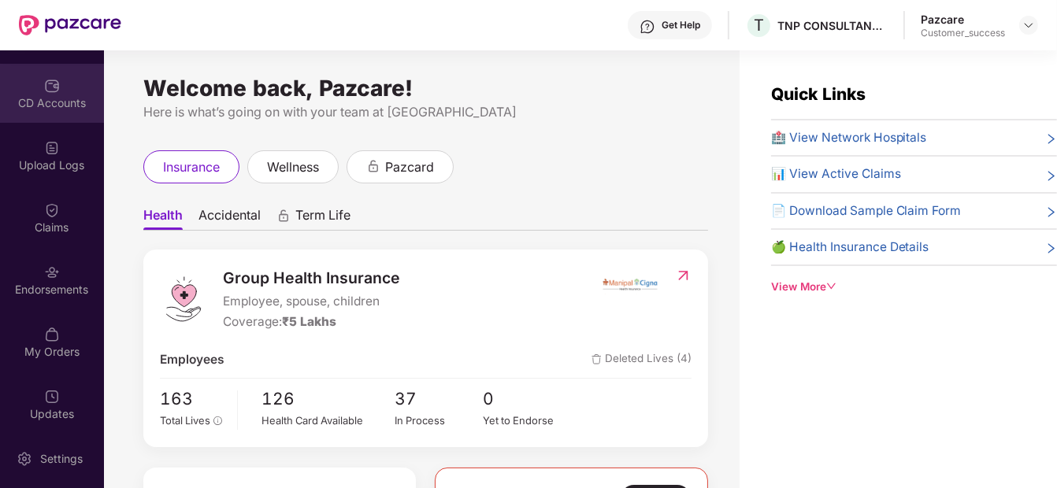
scroll to position [177, 0]
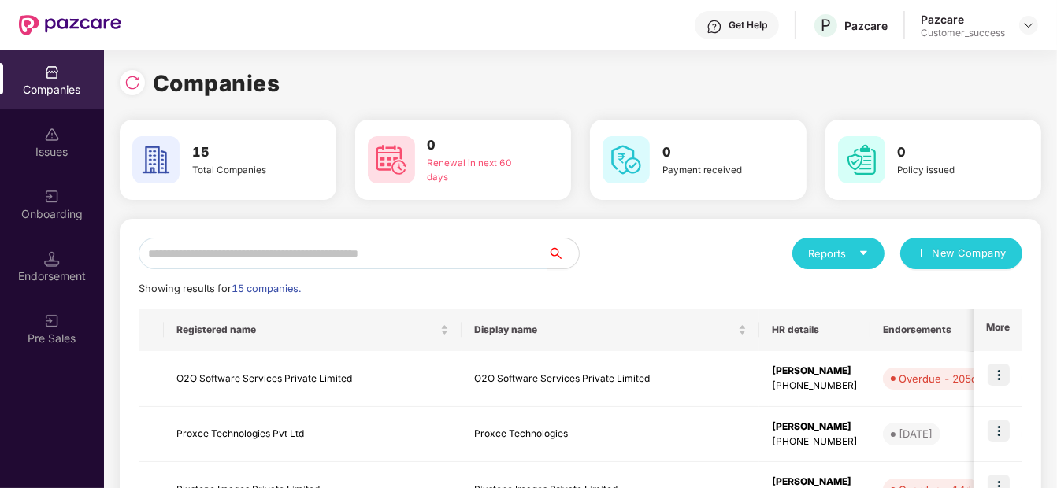
click at [258, 252] on input "text" at bounding box center [343, 254] width 409 height 32
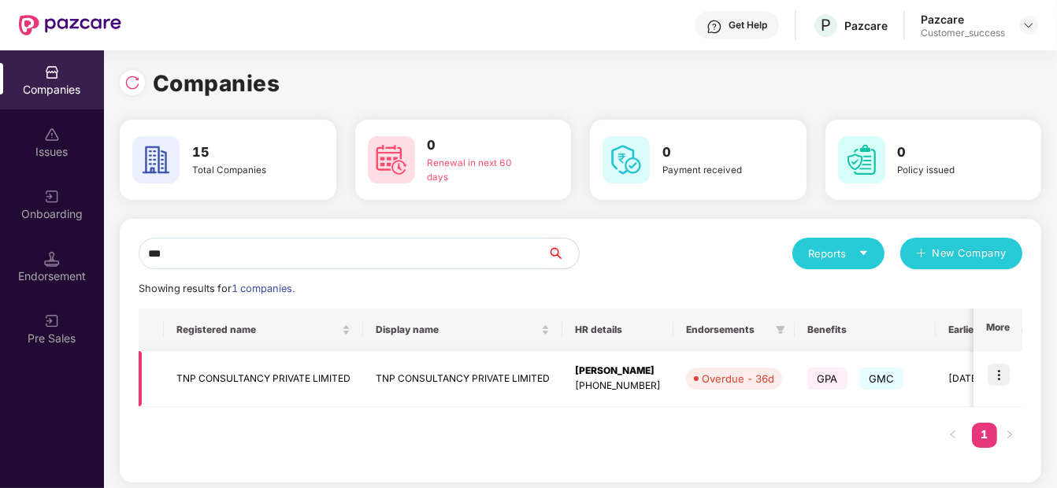
type input "***"
click at [236, 367] on td "TNP CONSULTANCY PRIVATE LIMITED" at bounding box center [263, 379] width 199 height 56
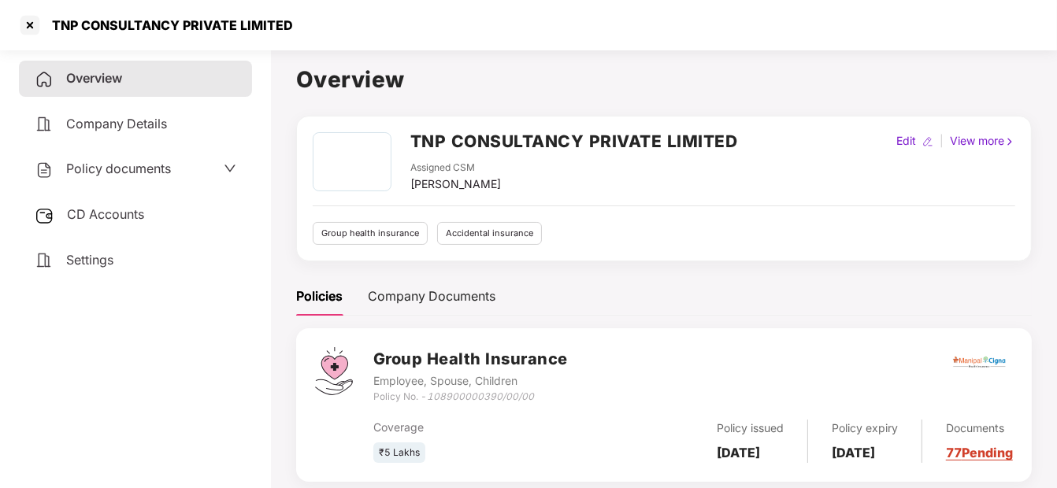
click at [170, 172] on span "Policy documents" at bounding box center [118, 169] width 105 height 16
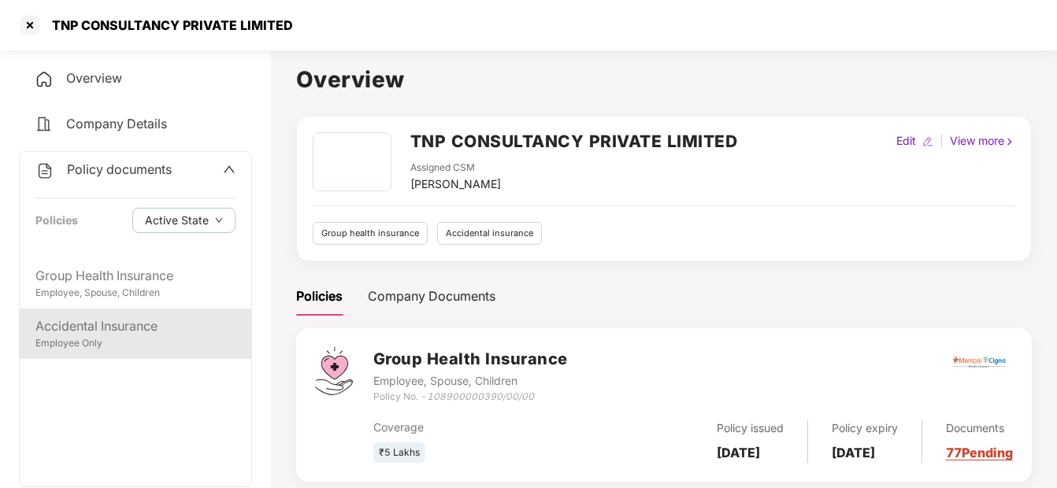
click at [97, 318] on div "Accidental Insurance" at bounding box center [135, 327] width 200 height 20
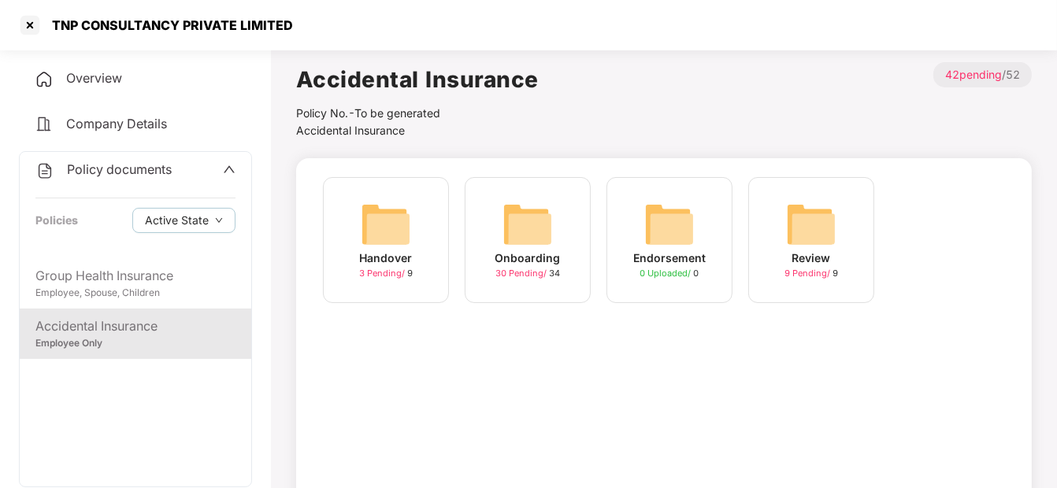
click at [514, 233] on img at bounding box center [528, 224] width 50 height 50
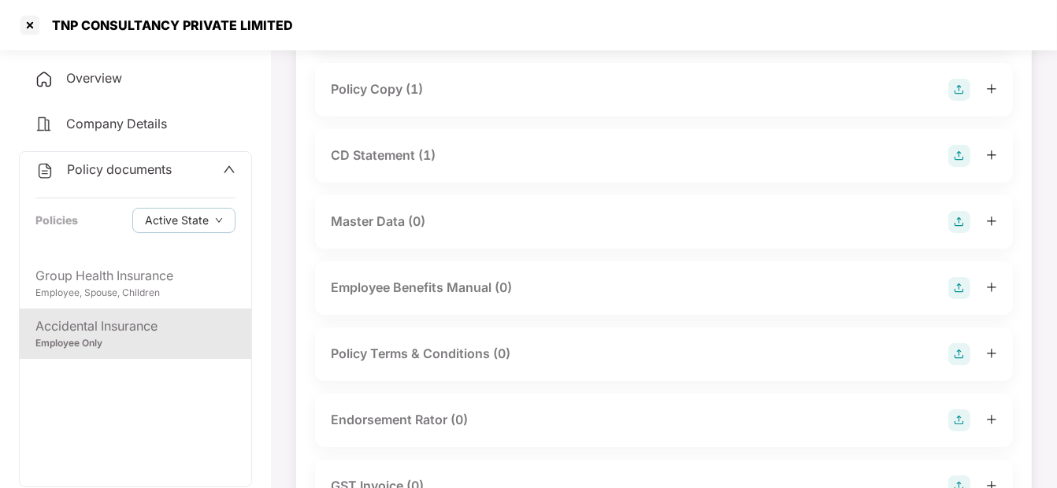
scroll to position [0, 0]
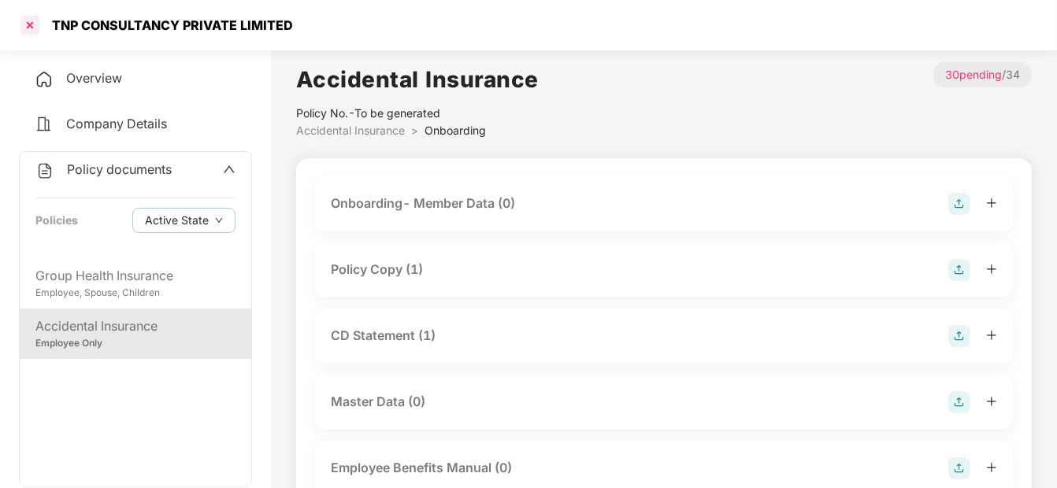
click at [32, 21] on div at bounding box center [29, 25] width 25 height 25
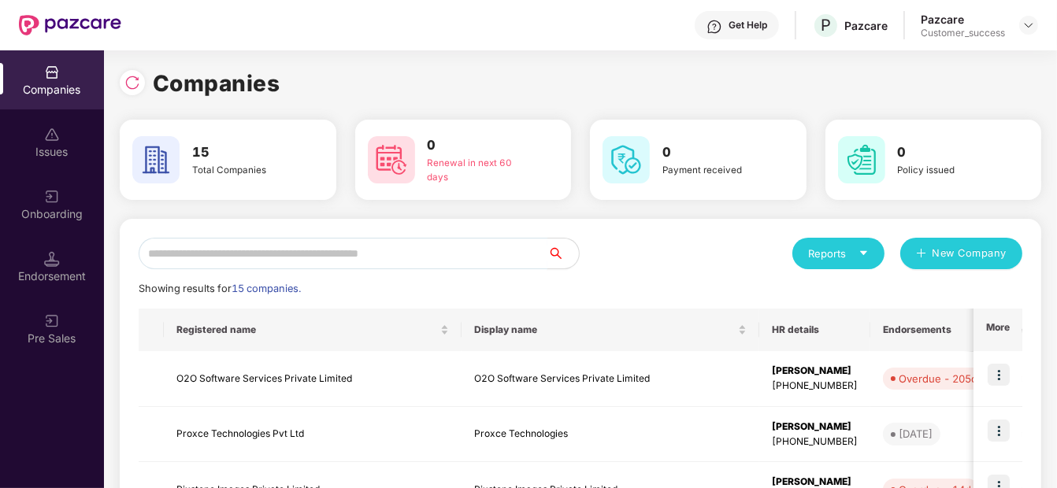
click at [255, 260] on input "text" at bounding box center [343, 254] width 409 height 32
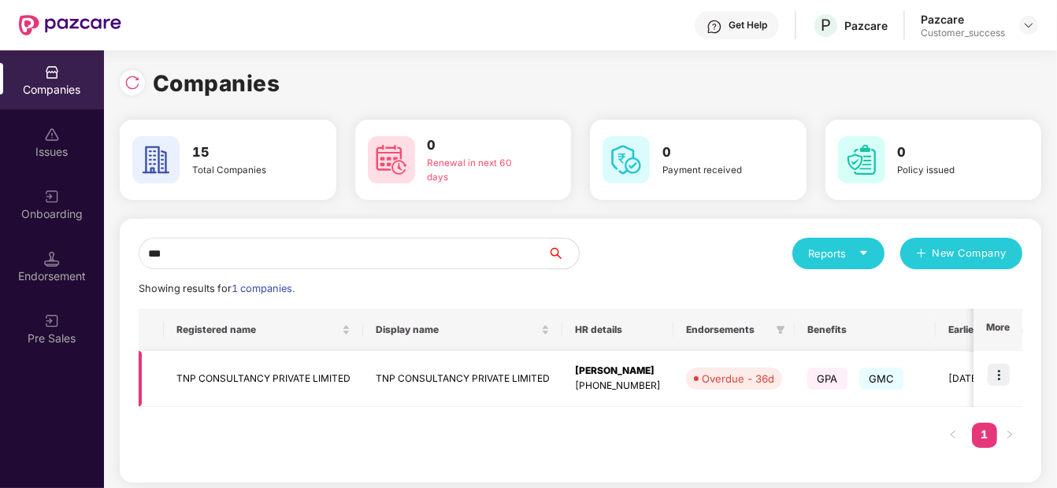
type input "***"
click at [214, 368] on td "TNP CONSULTANCY PRIVATE LIMITED" at bounding box center [263, 379] width 199 height 56
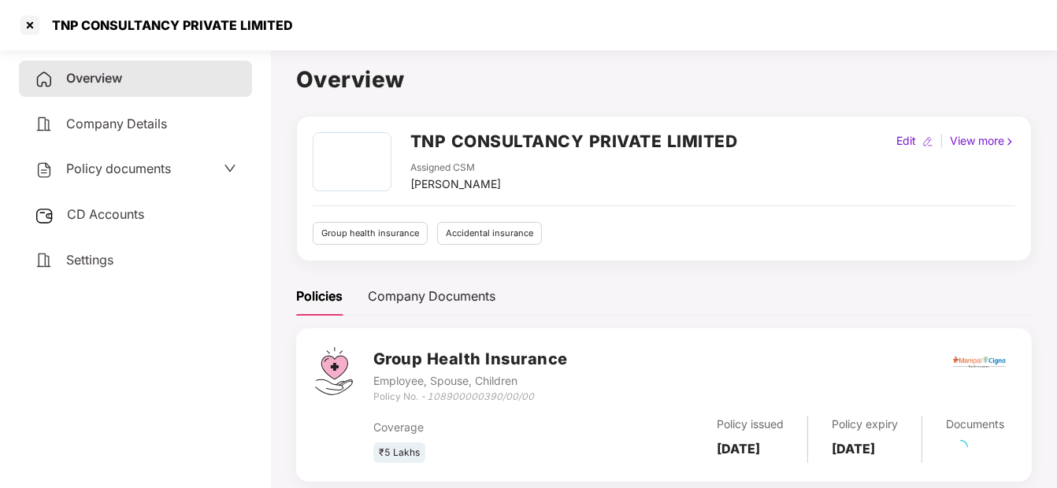
click at [98, 163] on span "Policy documents" at bounding box center [118, 169] width 105 height 16
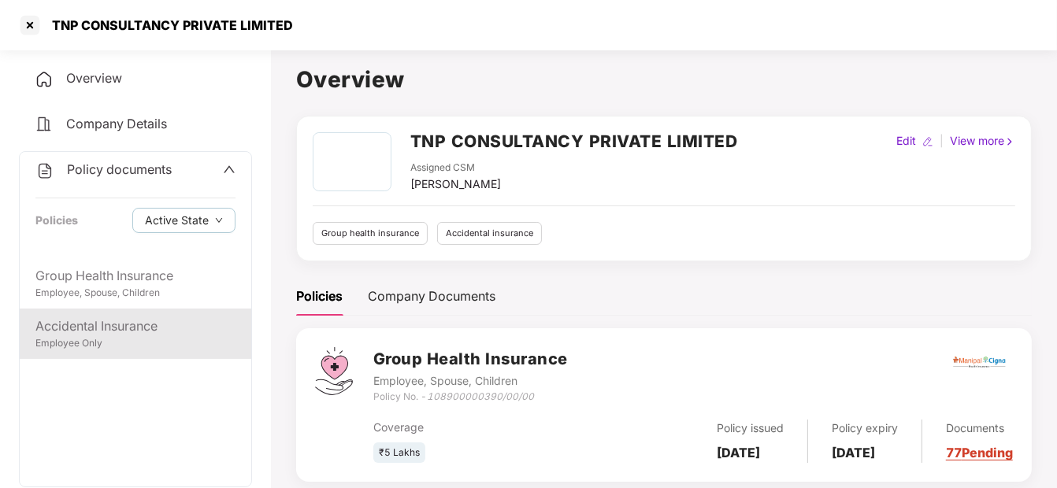
click at [83, 343] on div "Employee Only" at bounding box center [135, 343] width 200 height 15
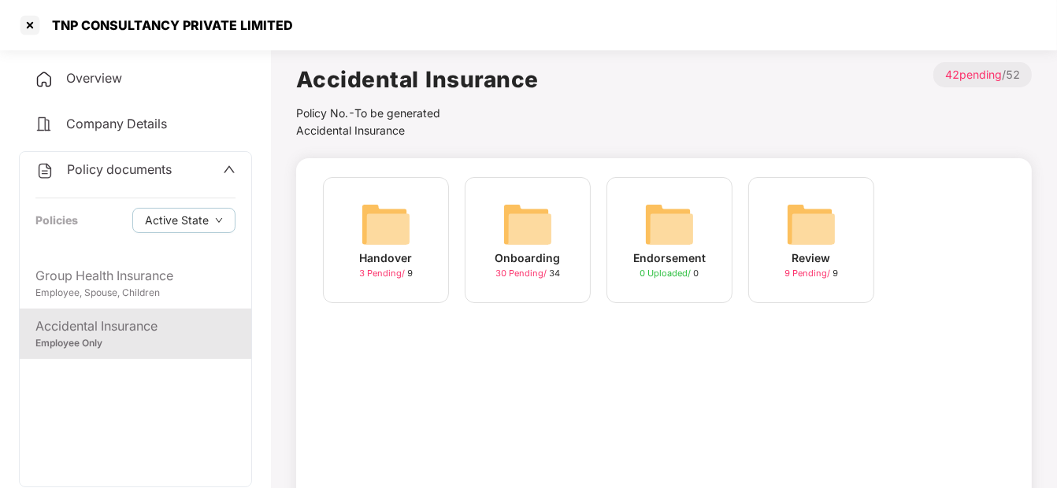
click at [545, 231] on img at bounding box center [528, 224] width 50 height 50
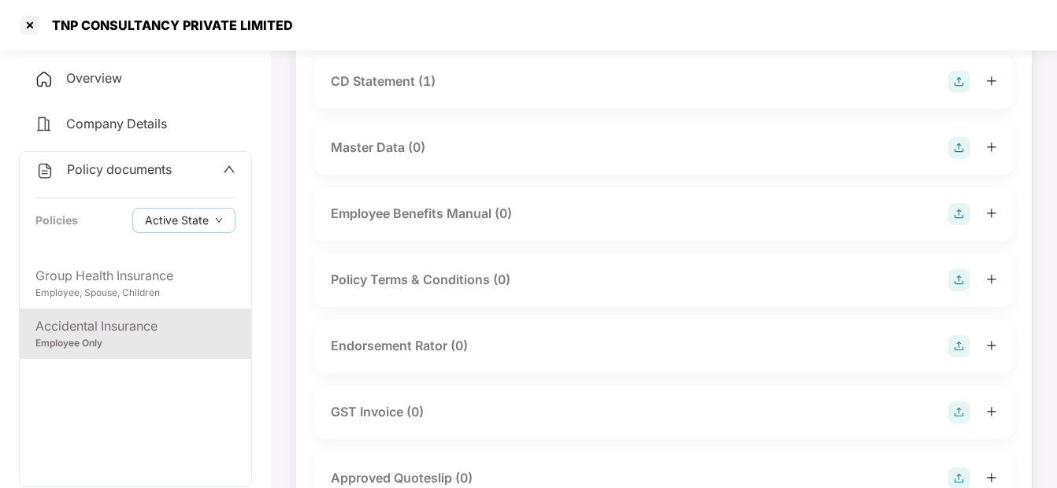
scroll to position [273, 0]
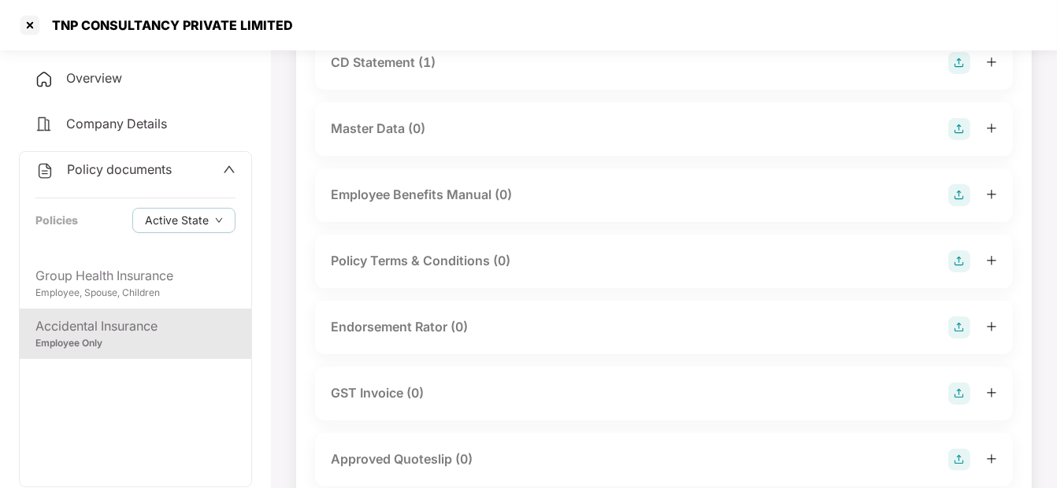
click at [220, 160] on div "Policy documents" at bounding box center [135, 170] width 200 height 20
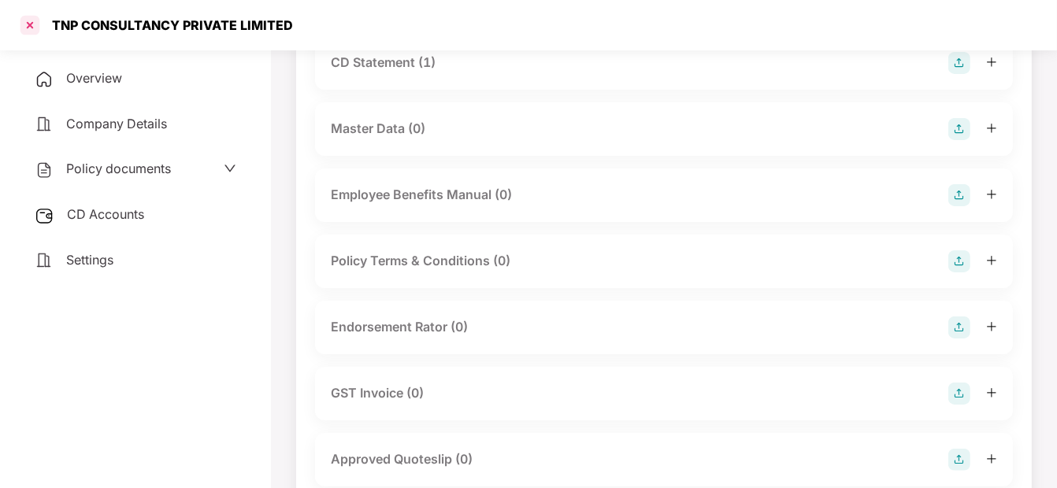
click at [26, 30] on div at bounding box center [29, 25] width 25 height 25
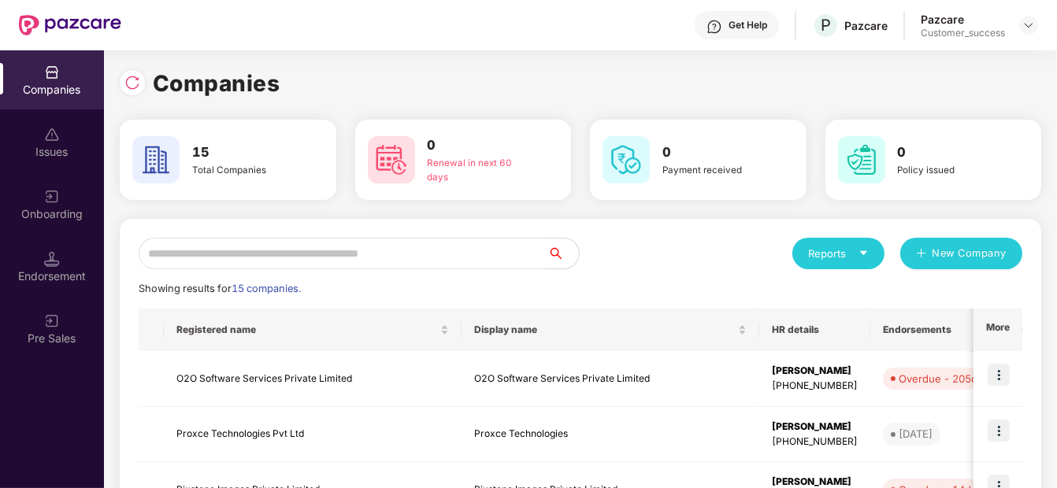
scroll to position [0, 0]
click at [327, 261] on input "*" at bounding box center [343, 254] width 409 height 32
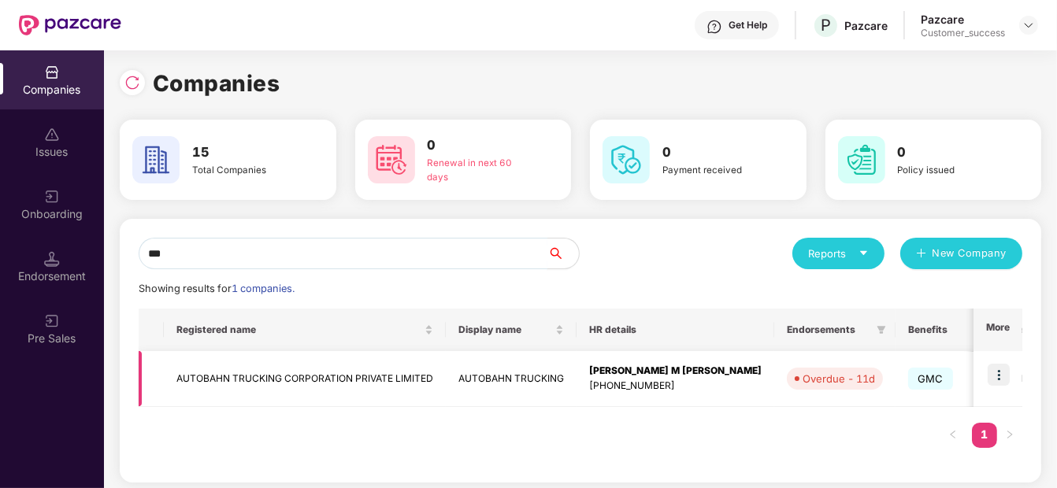
type input "***"
click at [490, 358] on td "AUTOBAHN TRUCKING" at bounding box center [511, 379] width 131 height 56
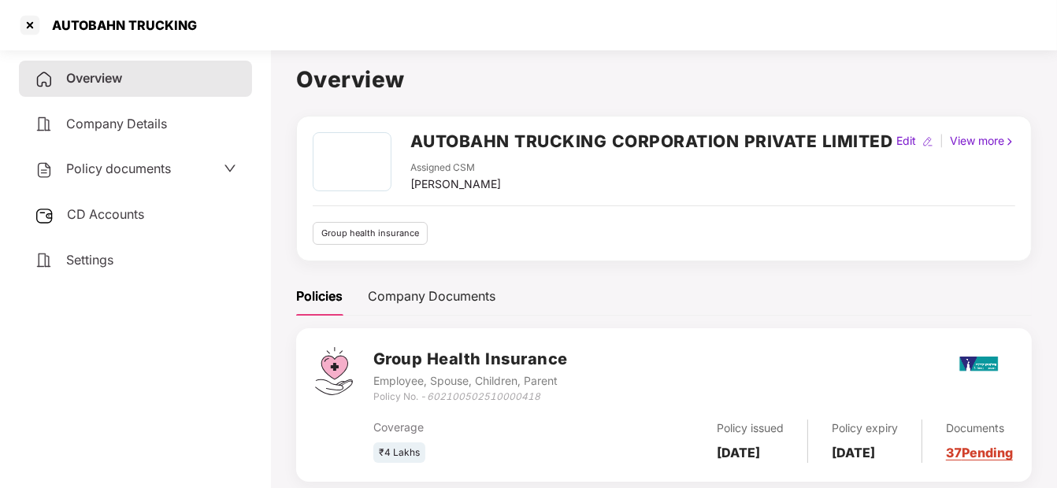
click at [167, 167] on span "Policy documents" at bounding box center [118, 169] width 105 height 16
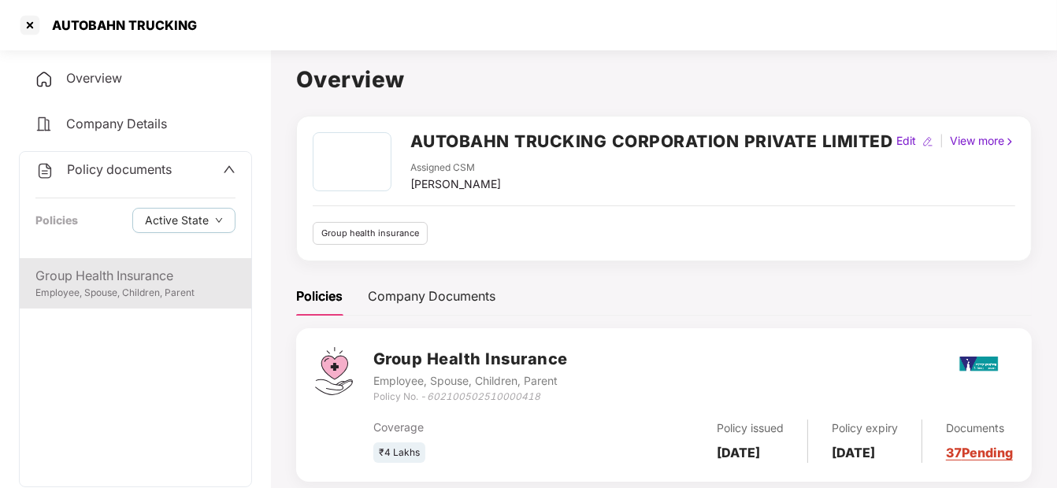
click at [144, 280] on div "Group Health Insurance" at bounding box center [135, 276] width 200 height 20
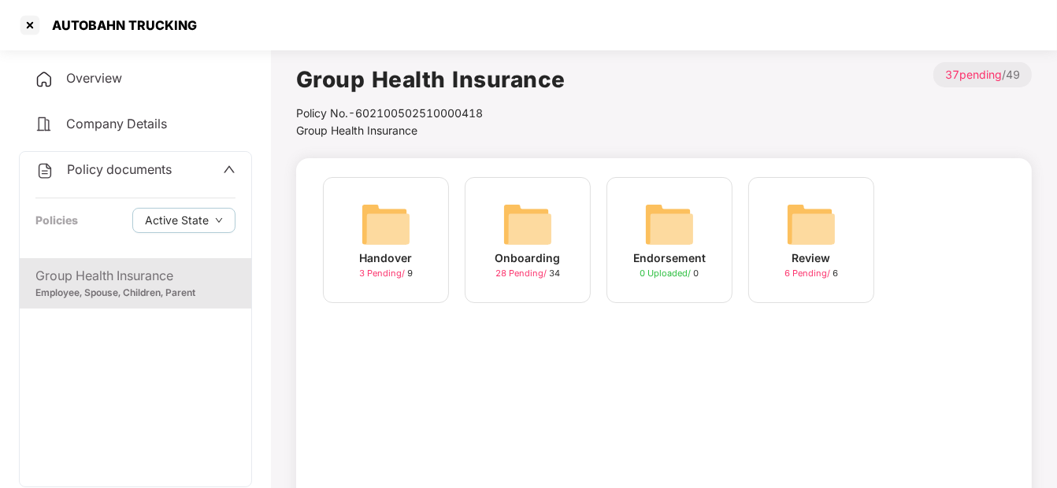
click at [524, 247] on img at bounding box center [528, 224] width 50 height 50
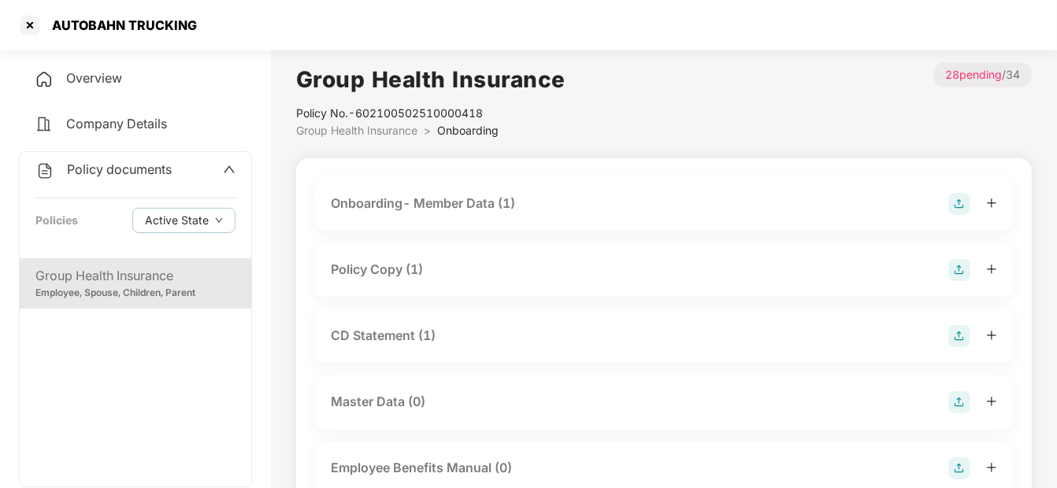
click at [588, 198] on div "Onboarding- Member Data (1)" at bounding box center [664, 204] width 666 height 22
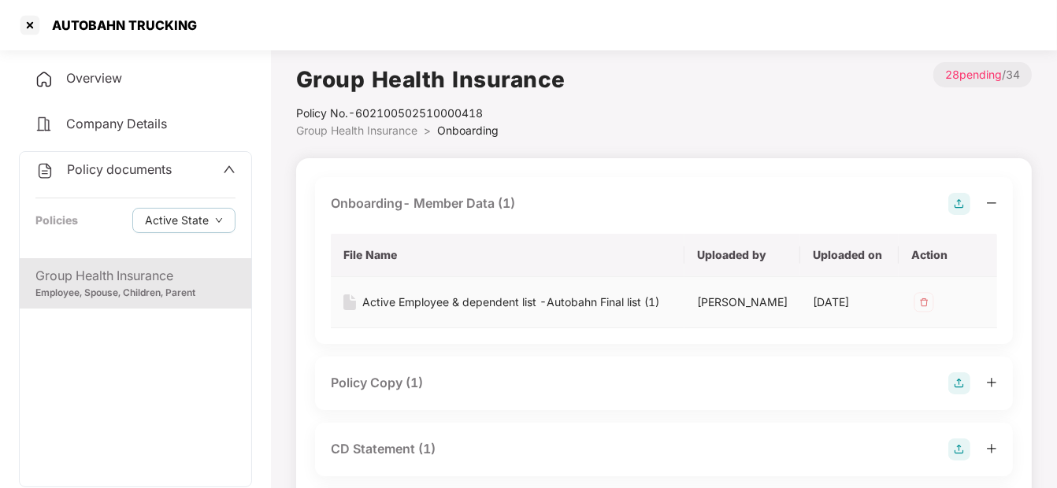
click at [929, 302] on img at bounding box center [923, 302] width 25 height 25
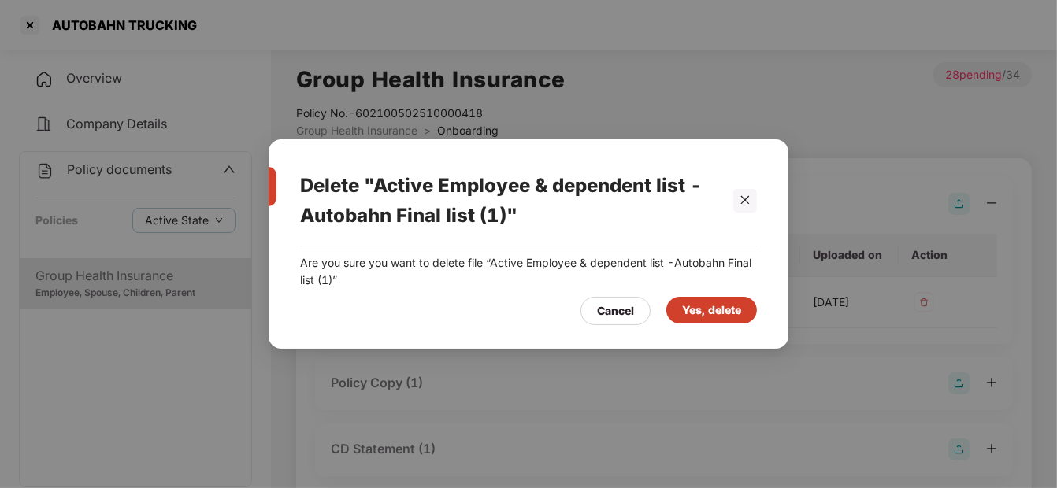
click at [736, 305] on div "Yes, delete" at bounding box center [711, 310] width 59 height 17
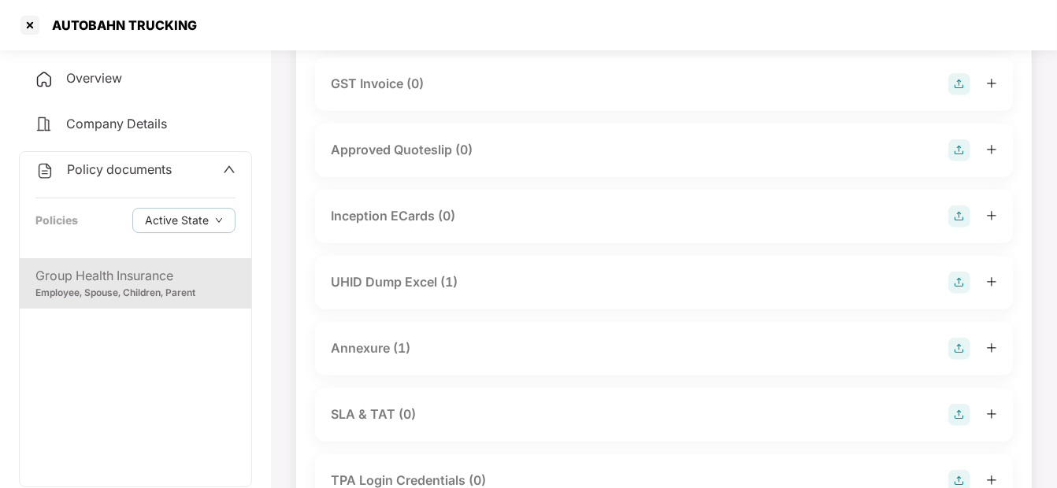
scroll to position [714, 0]
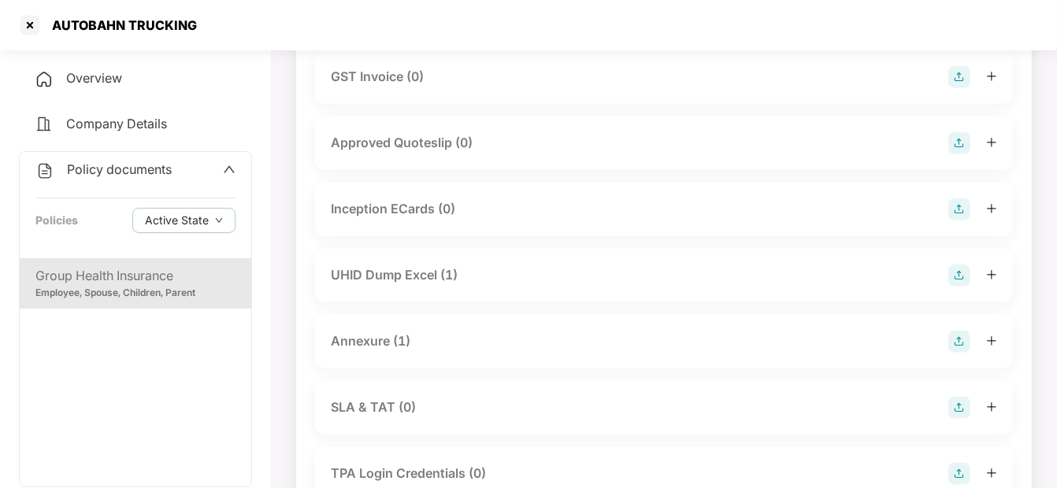
click at [692, 347] on div "Annexure (1)" at bounding box center [664, 342] width 666 height 22
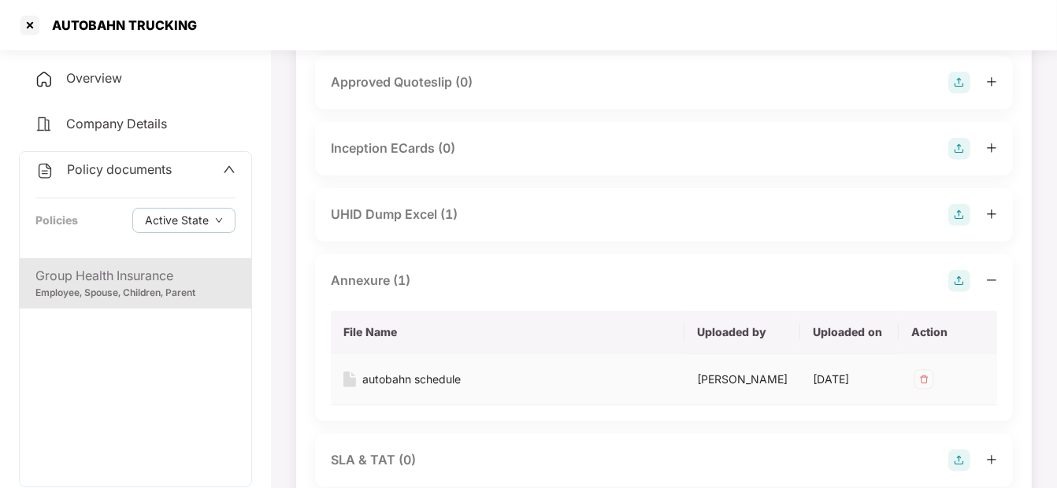
scroll to position [788, 0]
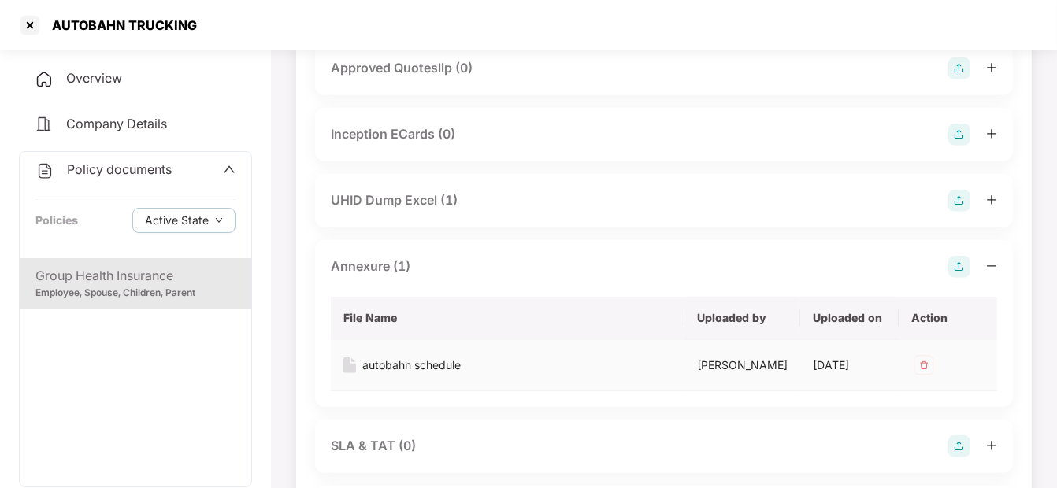
click at [922, 372] on img at bounding box center [923, 365] width 25 height 25
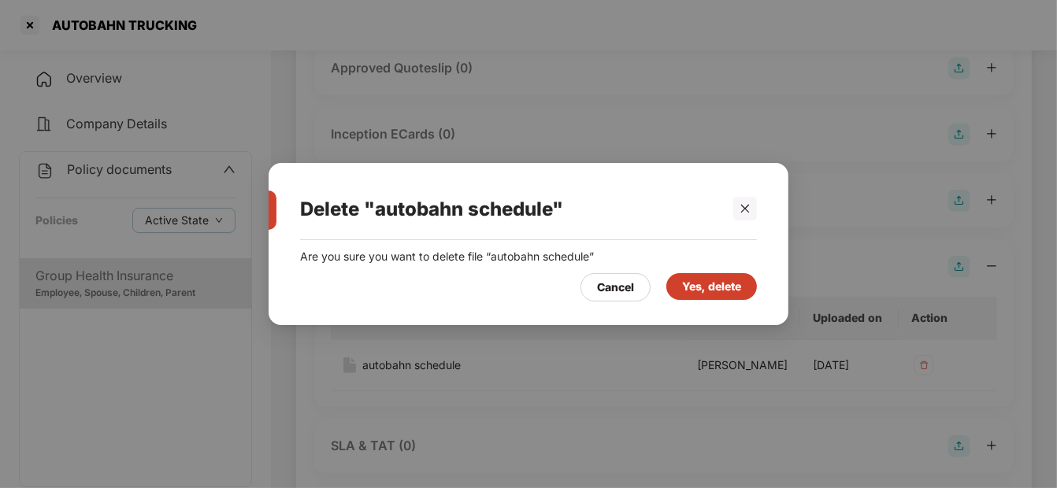
click at [734, 287] on div "Yes, delete" at bounding box center [711, 286] width 59 height 17
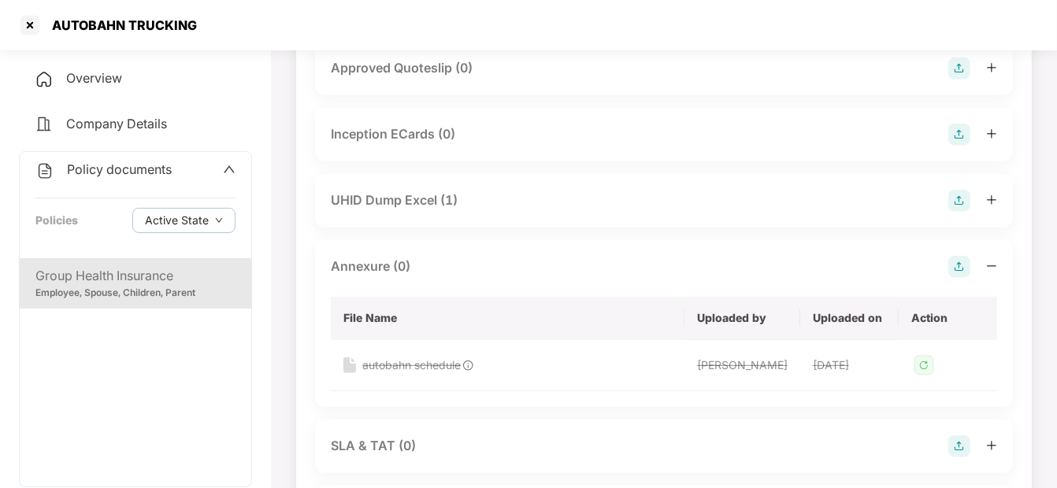
click at [957, 263] on img at bounding box center [959, 267] width 22 height 22
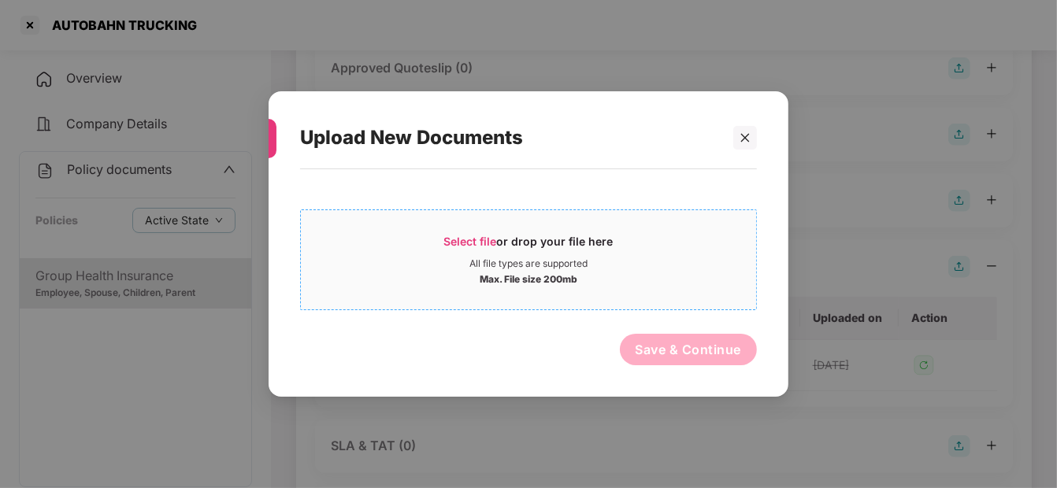
click at [491, 243] on span "Select file" at bounding box center [470, 241] width 53 height 13
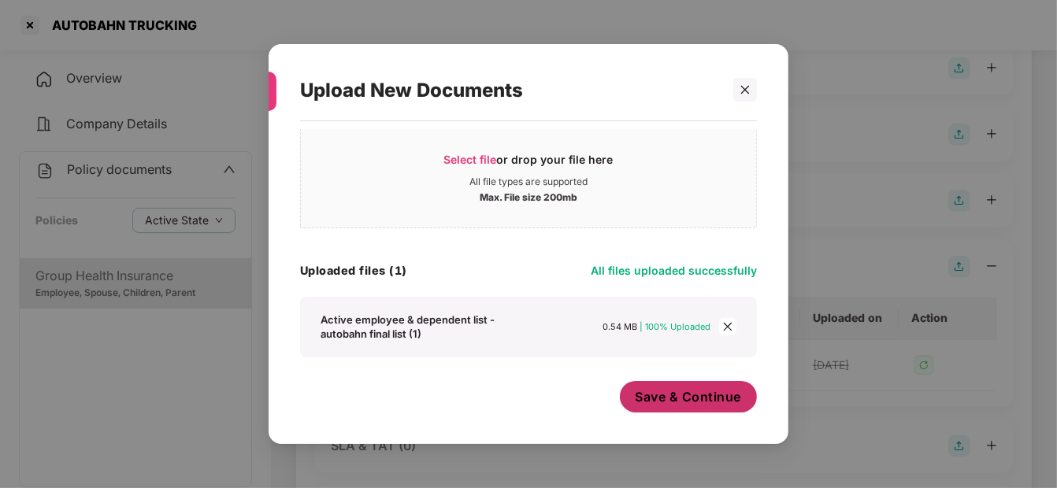
scroll to position [33, 0]
click at [699, 384] on button "Save & Continue" at bounding box center [689, 398] width 138 height 32
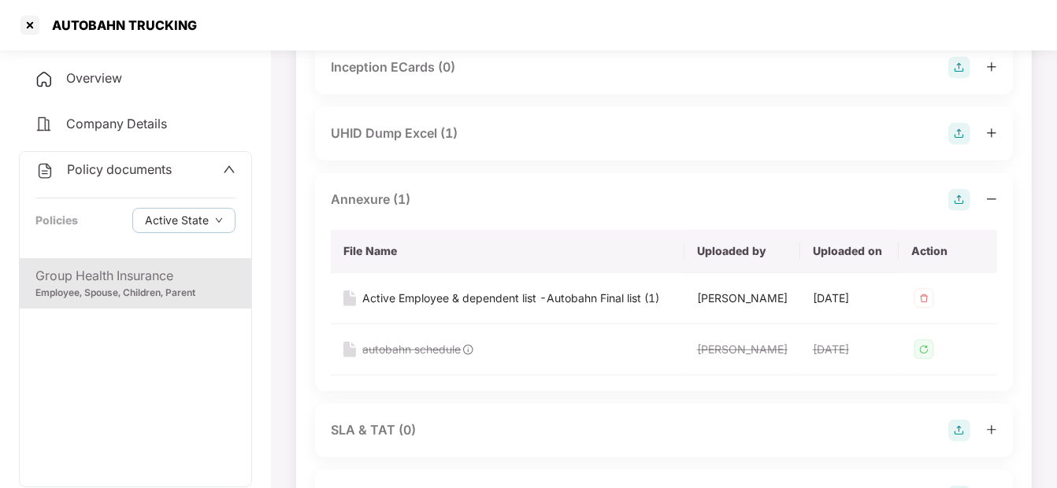
scroll to position [877, 0]
